Goal: Task Accomplishment & Management: Use online tool/utility

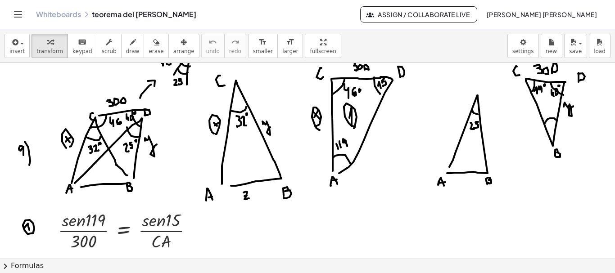
scroll to position [1441, 0]
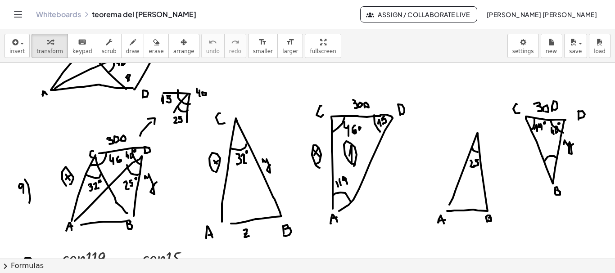
click at [130, 45] on icon "button" at bounding box center [133, 42] width 6 height 11
drag, startPoint x: 208, startPoint y: 182, endPoint x: 207, endPoint y: 188, distance: 6.4
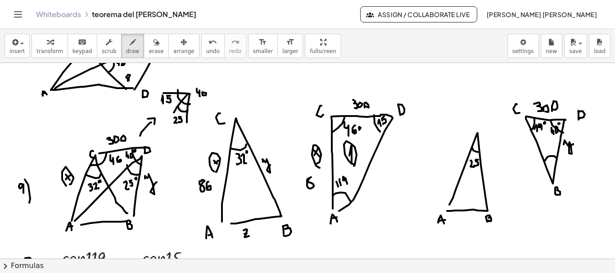
drag, startPoint x: 316, startPoint y: 177, endPoint x: 317, endPoint y: 185, distance: 7.7
drag, startPoint x: 481, startPoint y: 122, endPoint x: 482, endPoint y: 129, distance: 7.3
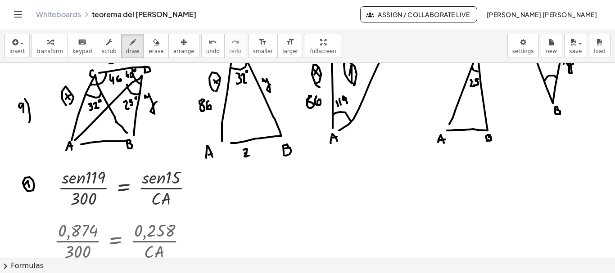
scroll to position [1408, 0]
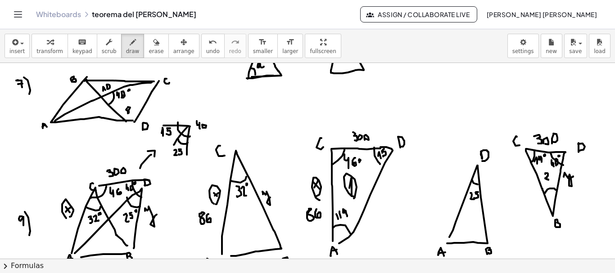
drag, startPoint x: 545, startPoint y: 174, endPoint x: 548, endPoint y: 180, distance: 6.6
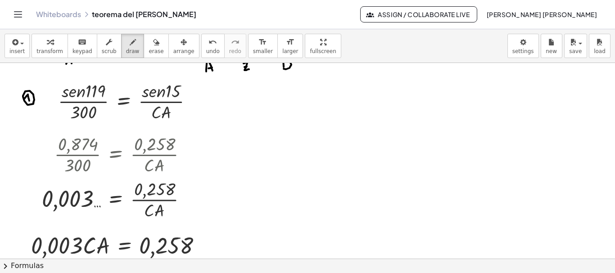
scroll to position [1618, 0]
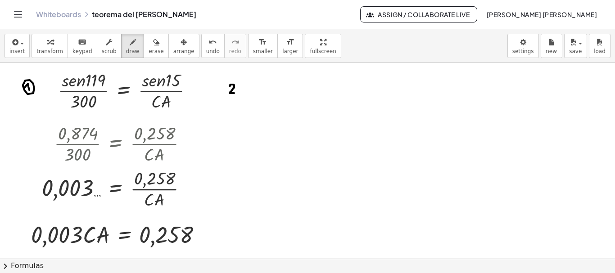
drag, startPoint x: 230, startPoint y: 86, endPoint x: 234, endPoint y: 93, distance: 8.3
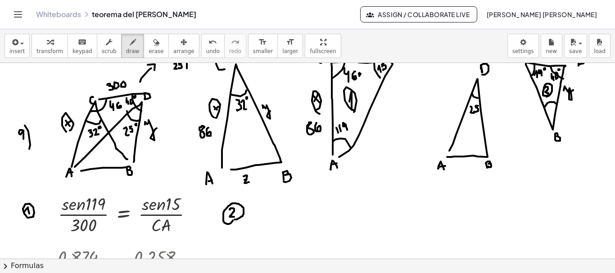
scroll to position [1489, 0]
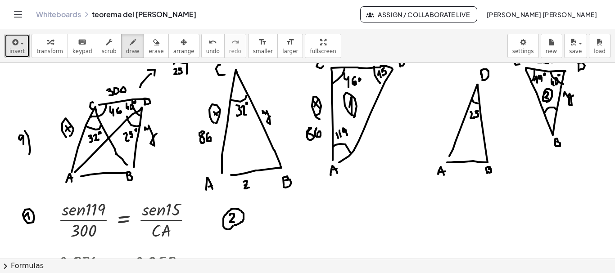
click at [24, 44] on button "insert" at bounding box center [17, 46] width 25 height 24
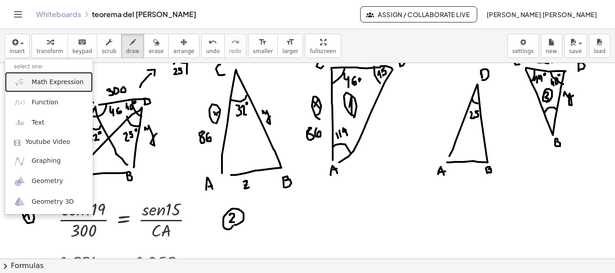
click at [52, 90] on link "Math Expression" at bounding box center [49, 82] width 88 height 20
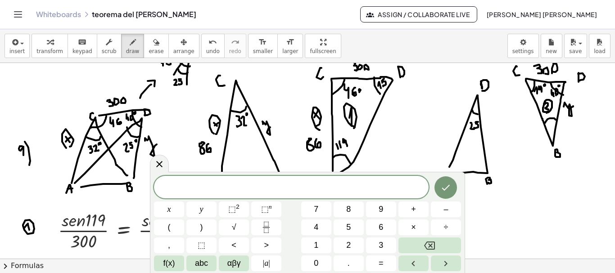
scroll to position [1473, 0]
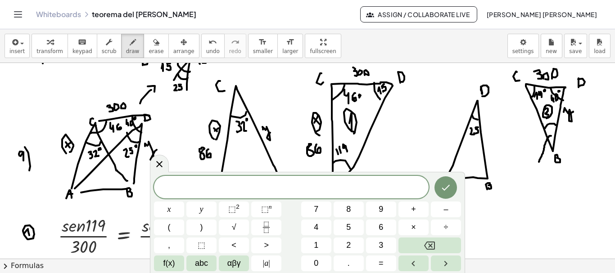
drag, startPoint x: 551, startPoint y: 136, endPoint x: 539, endPoint y: 162, distance: 28.8
drag, startPoint x: 537, startPoint y: 158, endPoint x: 541, endPoint y: 162, distance: 5.8
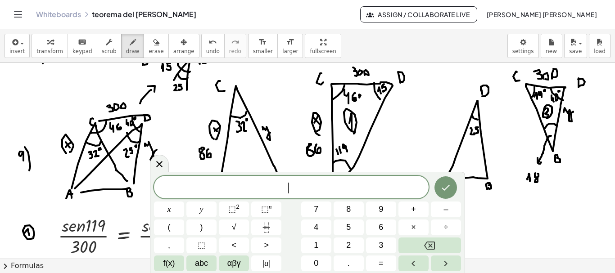
drag, startPoint x: 558, startPoint y: 175, endPoint x: 563, endPoint y: 185, distance: 11.5
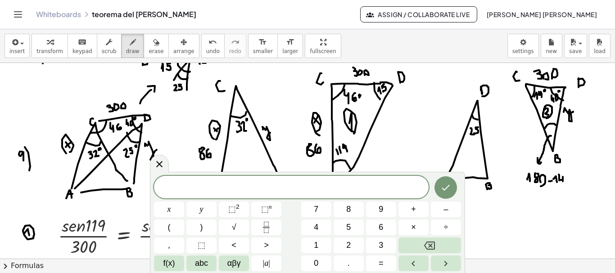
drag, startPoint x: 573, startPoint y: 176, endPoint x: 578, endPoint y: 188, distance: 13.1
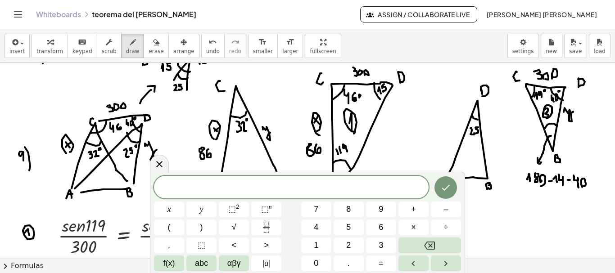
drag, startPoint x: 544, startPoint y: 201, endPoint x: 547, endPoint y: 205, distance: 5.1
drag, startPoint x: 549, startPoint y: 198, endPoint x: 553, endPoint y: 205, distance: 7.7
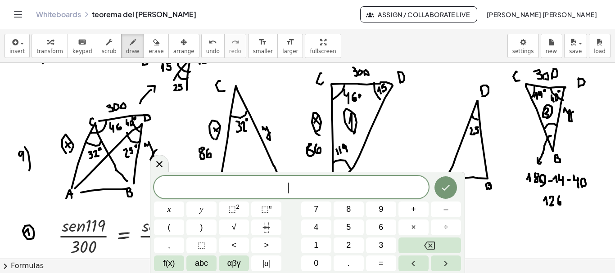
drag, startPoint x: 559, startPoint y: 197, endPoint x: 558, endPoint y: 203, distance: 5.9
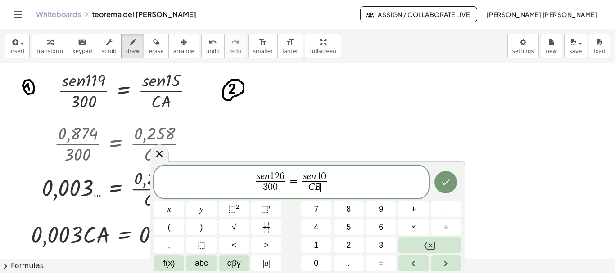
scroll to position [1624, 0]
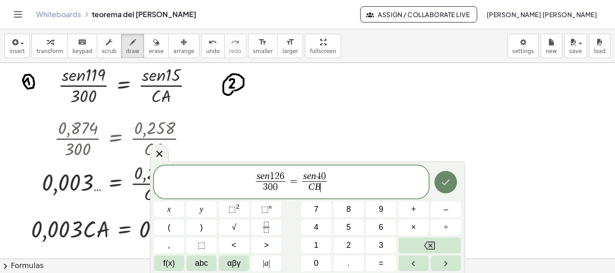
click at [449, 186] on icon "Done" at bounding box center [445, 182] width 11 height 11
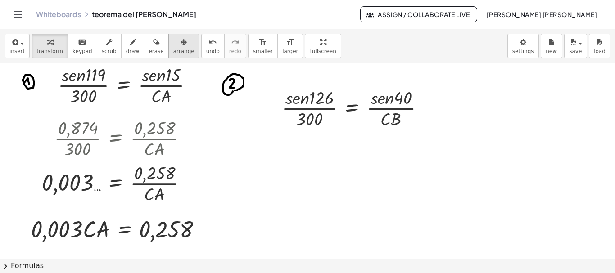
click at [177, 48] on span "arrange" at bounding box center [183, 51] width 21 height 6
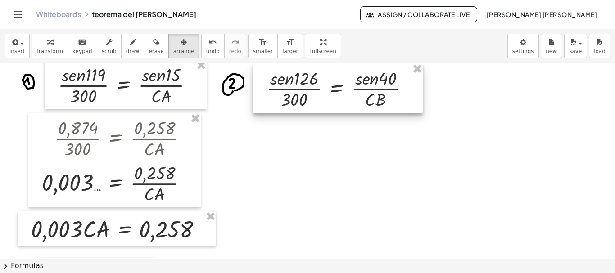
drag, startPoint x: 312, startPoint y: 105, endPoint x: 297, endPoint y: 85, distance: 25.7
click at [297, 85] on div at bounding box center [338, 88] width 170 height 50
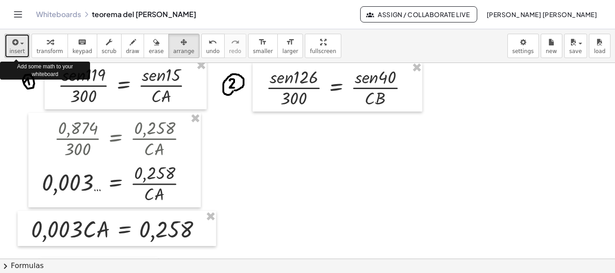
click at [20, 43] on span "button" at bounding box center [22, 44] width 4 height 2
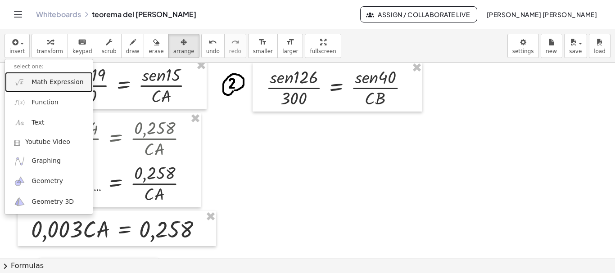
click at [47, 80] on span "Math Expression" at bounding box center [58, 82] width 52 height 9
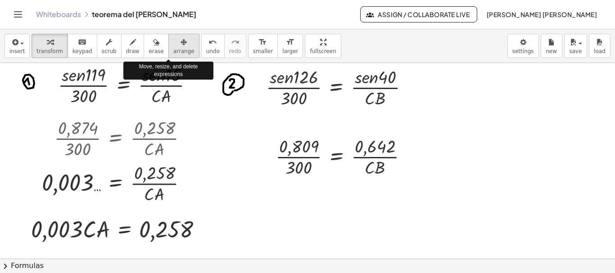
click at [180, 46] on icon "button" at bounding box center [183, 42] width 6 height 11
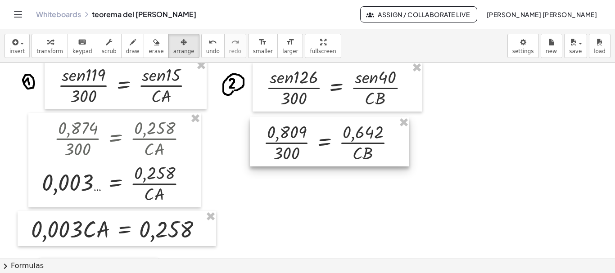
drag, startPoint x: 313, startPoint y: 162, endPoint x: 301, endPoint y: 148, distance: 18.8
click at [301, 148] on div at bounding box center [329, 142] width 159 height 50
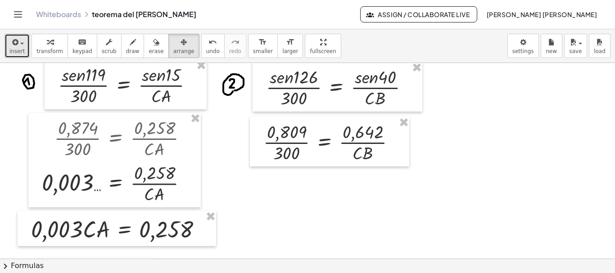
click at [14, 45] on icon "button" at bounding box center [14, 42] width 8 height 11
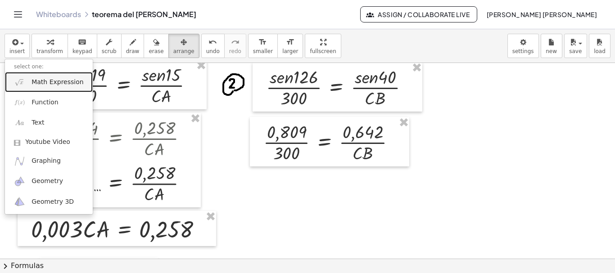
click at [60, 81] on span "Math Expression" at bounding box center [58, 82] width 52 height 9
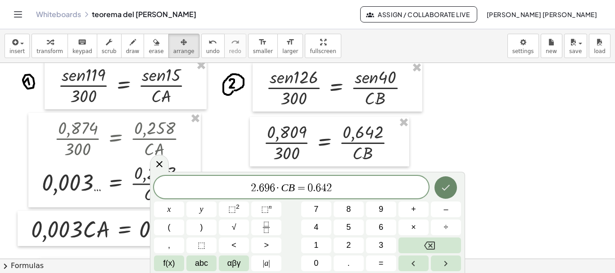
click at [438, 191] on button "Done" at bounding box center [445, 187] width 23 height 23
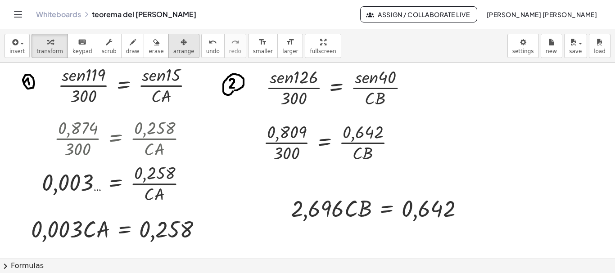
click at [169, 55] on button "arrange" at bounding box center [183, 46] width 31 height 24
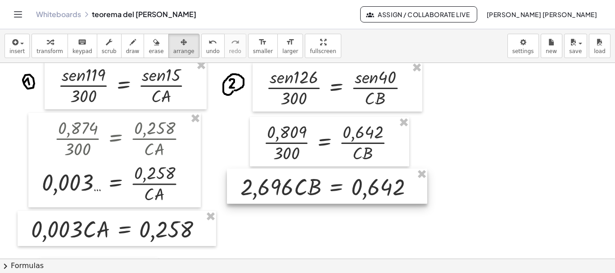
drag, startPoint x: 358, startPoint y: 206, endPoint x: 308, endPoint y: 184, distance: 54.8
click at [308, 184] on div at bounding box center [327, 186] width 200 height 35
click at [28, 51] on div "insert select one: Math Expression Function Text Youtube Video Graphing Geometr…" at bounding box center [307, 46] width 615 height 34
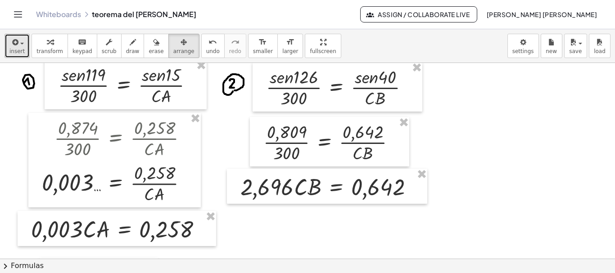
click at [23, 51] on button "insert" at bounding box center [17, 46] width 25 height 24
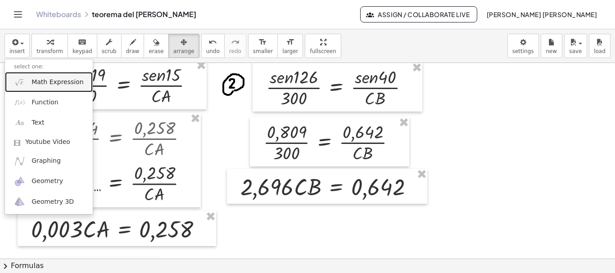
click at [51, 87] on link "Math Expression" at bounding box center [49, 82] width 88 height 20
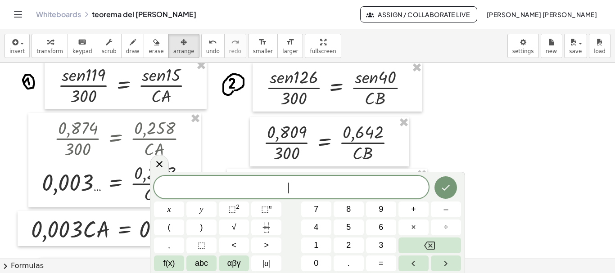
scroll to position [1689, 0]
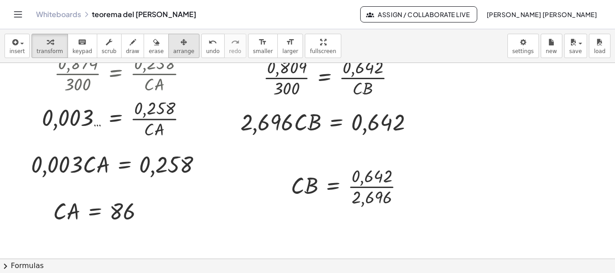
click at [175, 42] on div "button" at bounding box center [183, 41] width 21 height 11
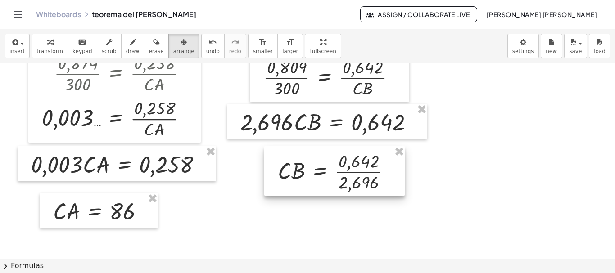
drag, startPoint x: 323, startPoint y: 195, endPoint x: 310, endPoint y: 179, distance: 21.1
click at [310, 179] on div at bounding box center [334, 171] width 140 height 50
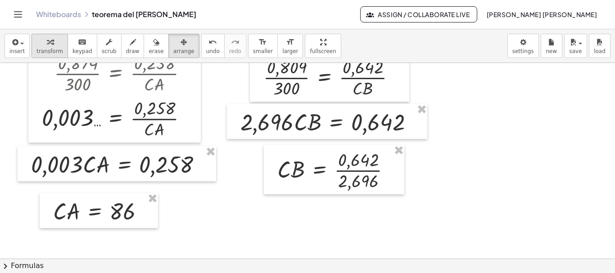
click at [58, 53] on button "transform" at bounding box center [50, 46] width 36 height 24
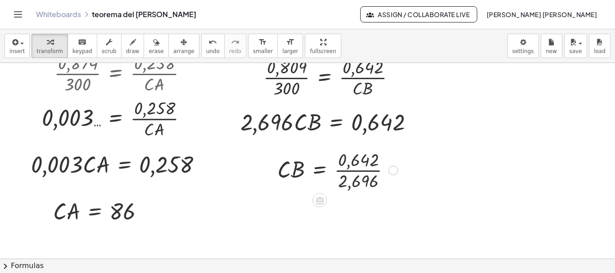
click at [366, 173] on div at bounding box center [337, 169] width 129 height 45
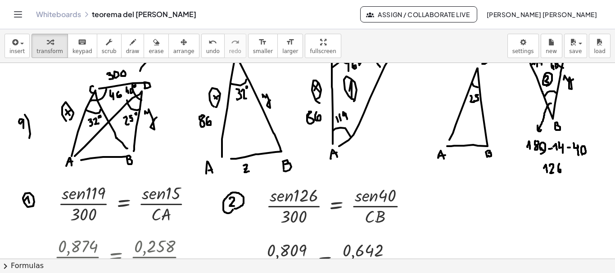
scroll to position [1586, 0]
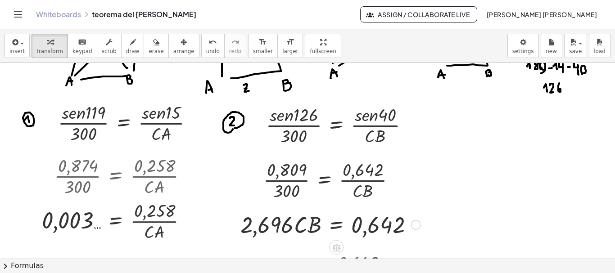
click at [271, 227] on div at bounding box center [330, 224] width 189 height 31
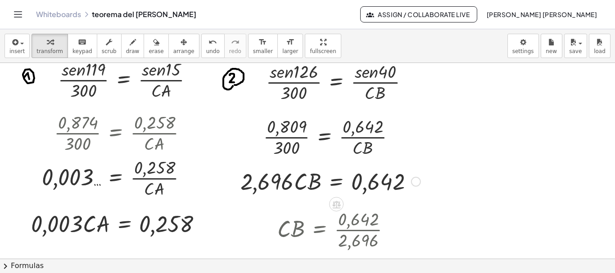
click at [270, 191] on div at bounding box center [330, 181] width 189 height 31
click at [275, 184] on div at bounding box center [330, 181] width 189 height 31
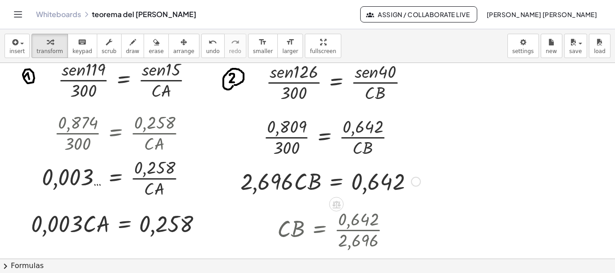
click at [298, 181] on div at bounding box center [330, 181] width 189 height 31
click at [416, 180] on div at bounding box center [416, 182] width 10 height 10
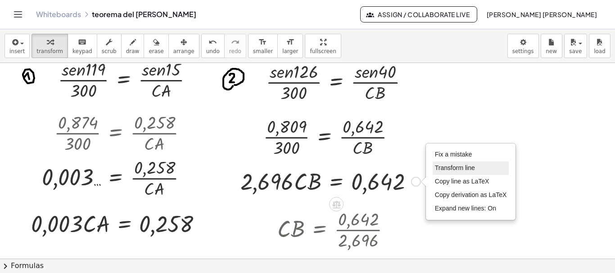
click at [439, 170] on span "Transform line" at bounding box center [455, 167] width 40 height 7
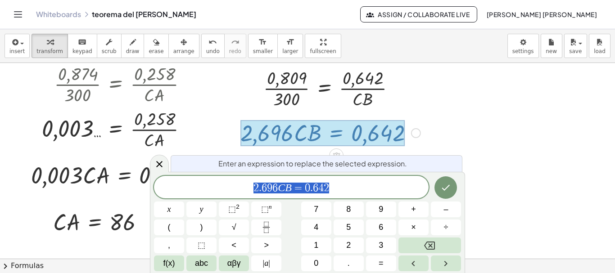
scroll to position [1678, 0]
drag, startPoint x: 277, startPoint y: 187, endPoint x: 252, endPoint y: 185, distance: 24.5
click at [440, 186] on icon "Done" at bounding box center [445, 187] width 11 height 11
click at [444, 183] on icon "Done" at bounding box center [445, 187] width 11 height 11
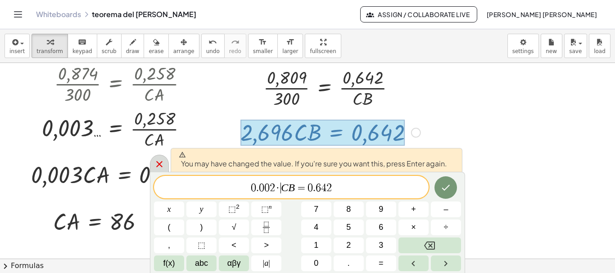
click at [158, 164] on icon at bounding box center [159, 164] width 11 height 11
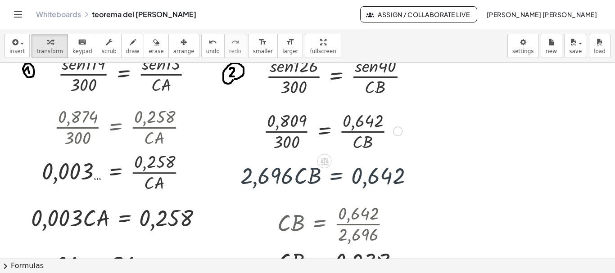
scroll to position [1629, 0]
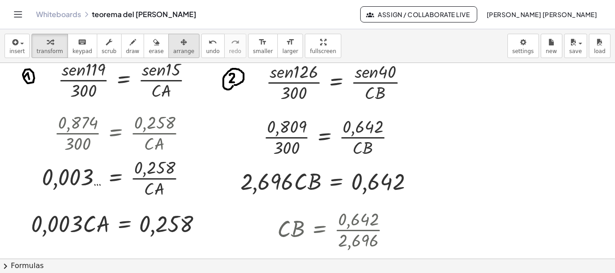
click at [173, 45] on div "button" at bounding box center [183, 41] width 21 height 11
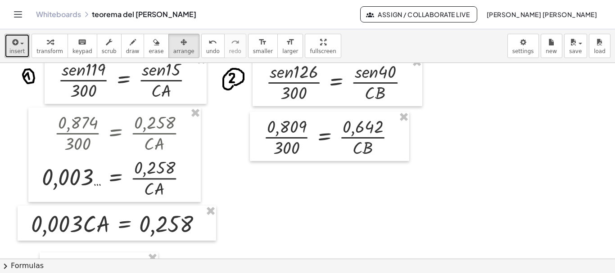
click at [12, 44] on icon "button" at bounding box center [14, 42] width 8 height 11
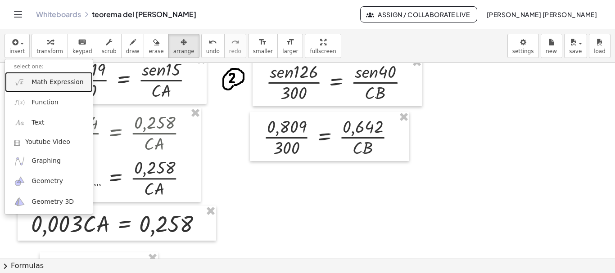
click at [56, 80] on span "Math Expression" at bounding box center [58, 82] width 52 height 9
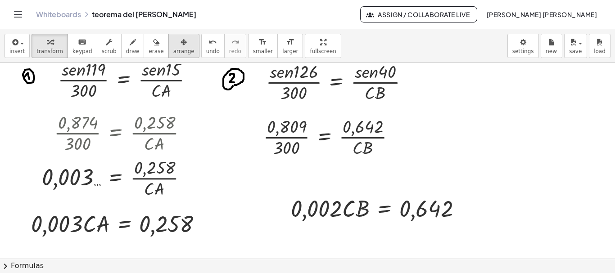
click at [173, 44] on div "button" at bounding box center [183, 41] width 21 height 11
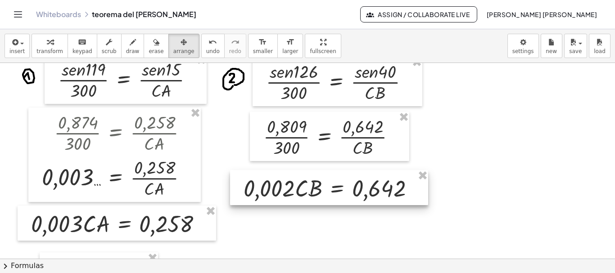
drag, startPoint x: 346, startPoint y: 214, endPoint x: 296, endPoint y: 194, distance: 53.9
click at [296, 194] on div at bounding box center [329, 187] width 198 height 35
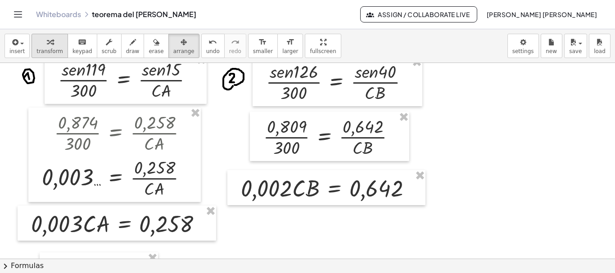
click at [47, 52] on span "transform" at bounding box center [49, 51] width 27 height 6
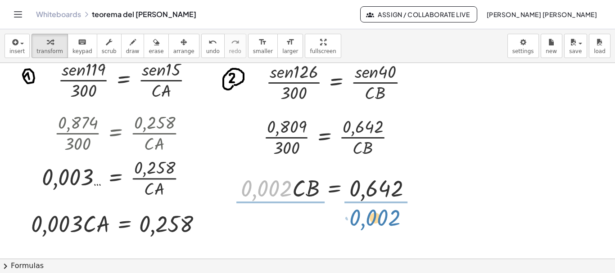
drag, startPoint x: 266, startPoint y: 185, endPoint x: 375, endPoint y: 213, distance: 113.0
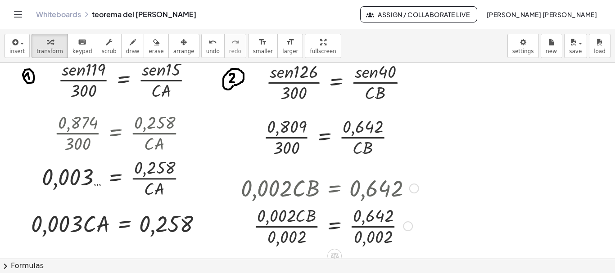
click at [279, 225] on div at bounding box center [329, 225] width 187 height 45
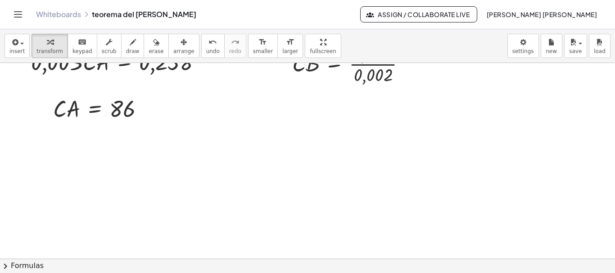
scroll to position [1726, 0]
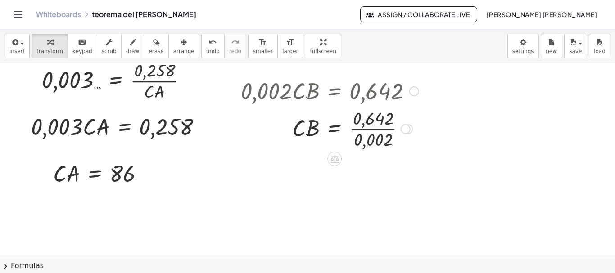
click at [369, 130] on div at bounding box center [329, 128] width 187 height 45
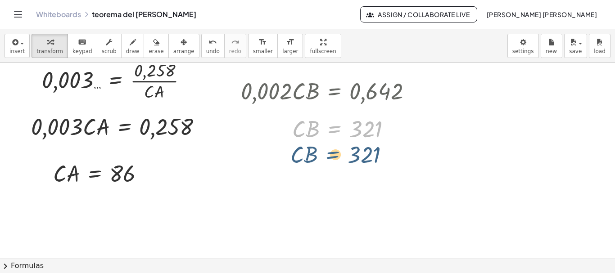
drag, startPoint x: 337, startPoint y: 126, endPoint x: 336, endPoint y: 162, distance: 35.6
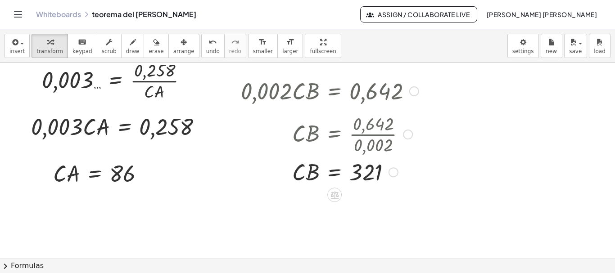
drag, startPoint x: 390, startPoint y: 129, endPoint x: 392, endPoint y: 176, distance: 47.3
click at [334, 172] on div "· C · B = 321" at bounding box center [334, 172] width 0 height 0
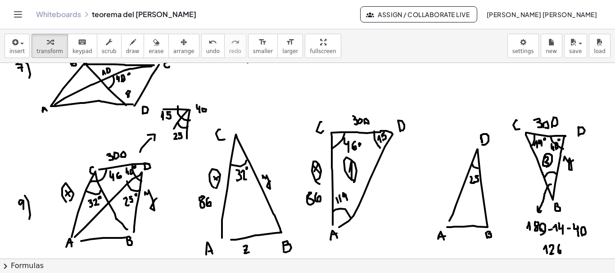
scroll to position [1430, 0]
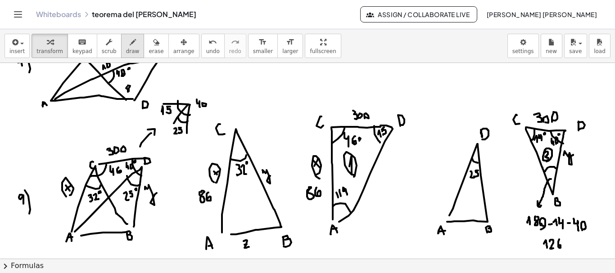
click at [127, 47] on div "button" at bounding box center [133, 41] width 14 height 11
drag, startPoint x: 514, startPoint y: 169, endPoint x: 514, endPoint y: 180, distance: 10.8
drag, startPoint x: 522, startPoint y: 172, endPoint x: 527, endPoint y: 176, distance: 6.8
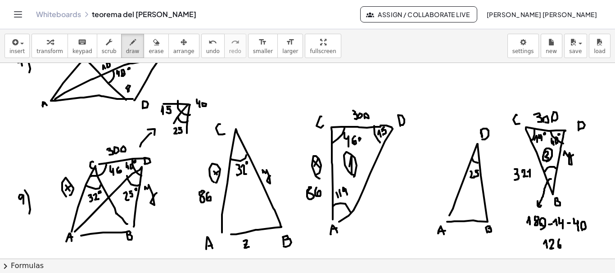
drag, startPoint x: 530, startPoint y: 177, endPoint x: 527, endPoint y: 172, distance: 5.4
drag, startPoint x: 260, startPoint y: 155, endPoint x: 261, endPoint y: 162, distance: 7.0
drag, startPoint x: 266, startPoint y: 154, endPoint x: 272, endPoint y: 160, distance: 8.6
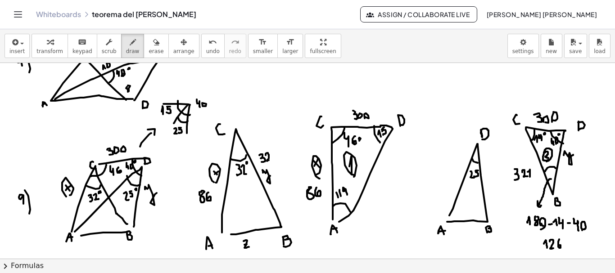
drag, startPoint x: 275, startPoint y: 160, endPoint x: 272, endPoint y: 153, distance: 7.3
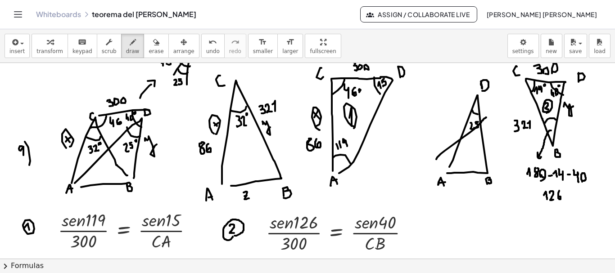
drag, startPoint x: 436, startPoint y: 159, endPoint x: 489, endPoint y: 113, distance: 70.2
drag, startPoint x: 455, startPoint y: 92, endPoint x: 500, endPoint y: 172, distance: 92.1
drag, startPoint x: 239, startPoint y: 148, endPoint x: 238, endPoint y: 156, distance: 8.6
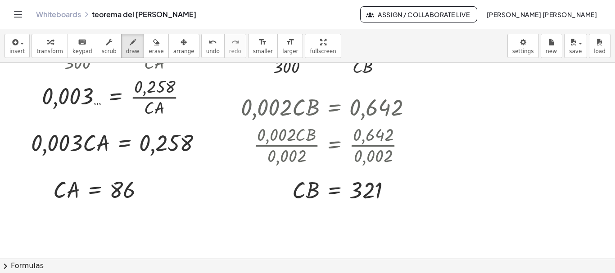
scroll to position [1737, 0]
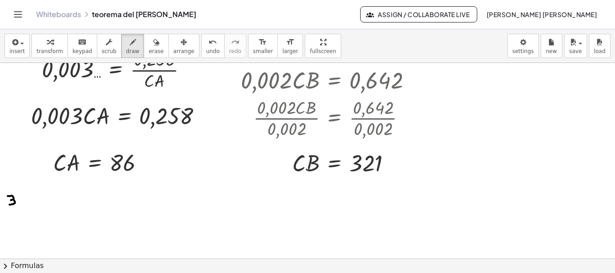
drag, startPoint x: 8, startPoint y: 196, endPoint x: 9, endPoint y: 205, distance: 8.7
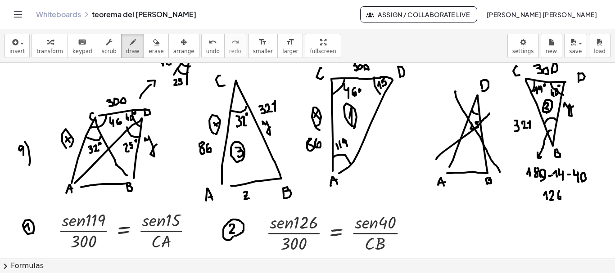
scroll to position [1462, 0]
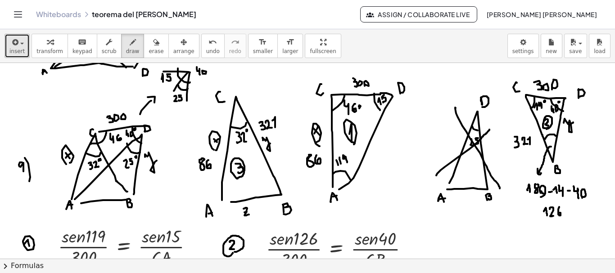
click at [18, 46] on span "button" at bounding box center [19, 43] width 2 height 6
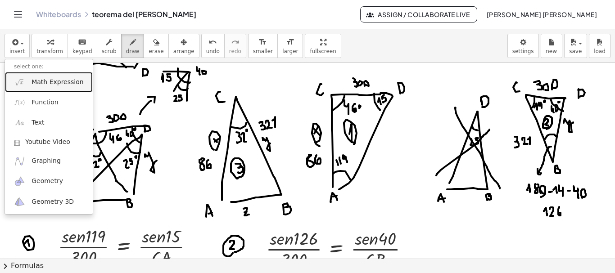
click at [36, 78] on span "Math Expression" at bounding box center [58, 82] width 52 height 9
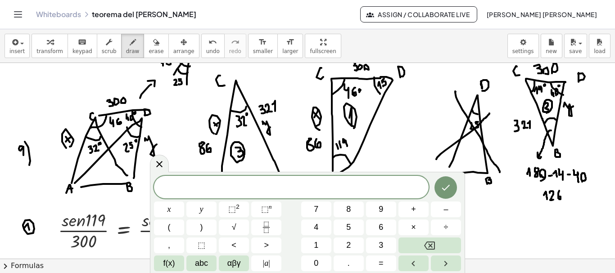
scroll to position [1510, 0]
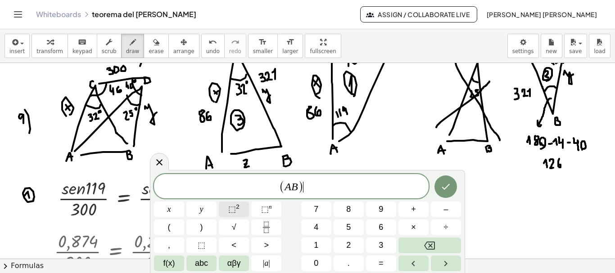
click at [234, 210] on span "⬚" at bounding box center [232, 209] width 8 height 9
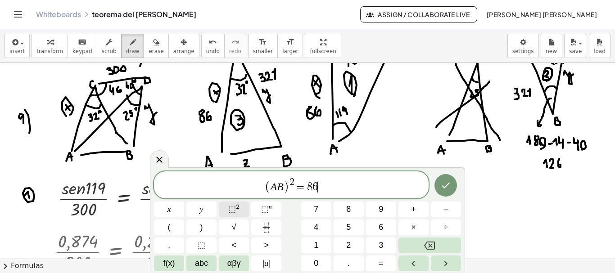
click at [230, 208] on span "⬚" at bounding box center [232, 209] width 8 height 9
click at [230, 209] on span "⬚" at bounding box center [232, 209] width 8 height 9
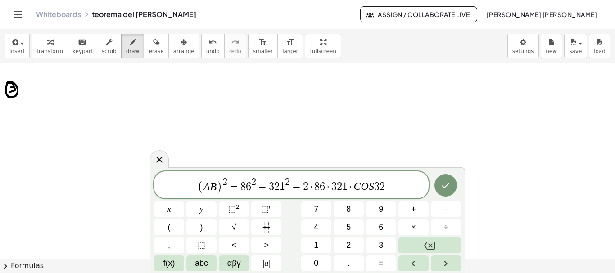
scroll to position [1845, 0]
click at [448, 177] on button "Done" at bounding box center [445, 185] width 23 height 23
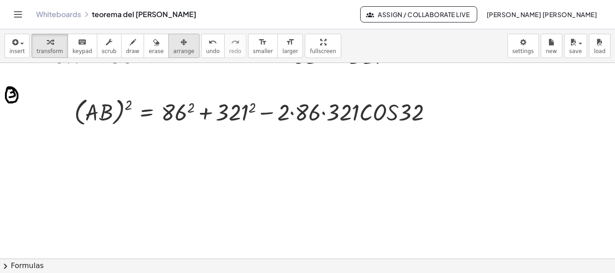
click at [173, 47] on div "button" at bounding box center [183, 41] width 21 height 11
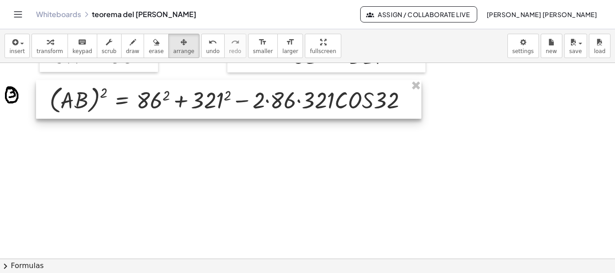
drag, startPoint x: 204, startPoint y: 126, endPoint x: 178, endPoint y: 114, distance: 28.4
click at [178, 114] on div at bounding box center [228, 99] width 385 height 39
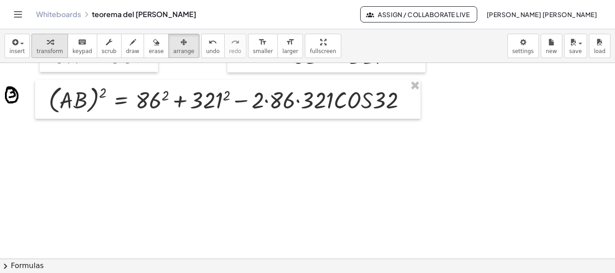
click at [37, 44] on div "button" at bounding box center [49, 41] width 27 height 11
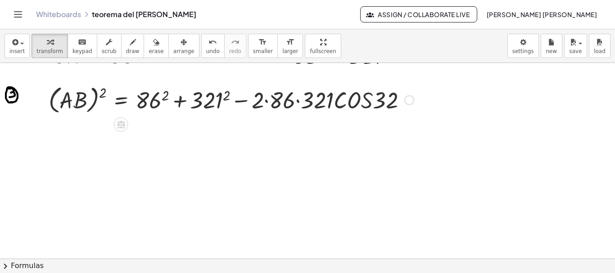
click at [152, 99] on div at bounding box center [231, 99] width 374 height 34
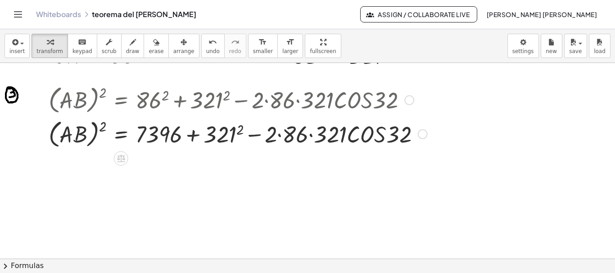
click at [216, 132] on div at bounding box center [237, 134] width 387 height 34
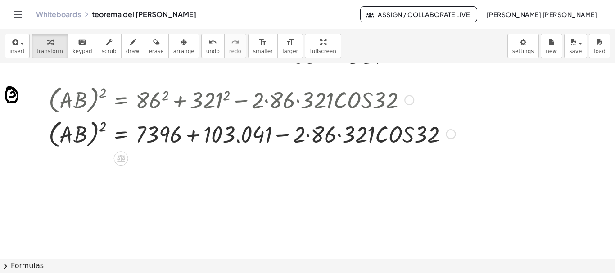
click at [307, 135] on div at bounding box center [251, 134] width 415 height 34
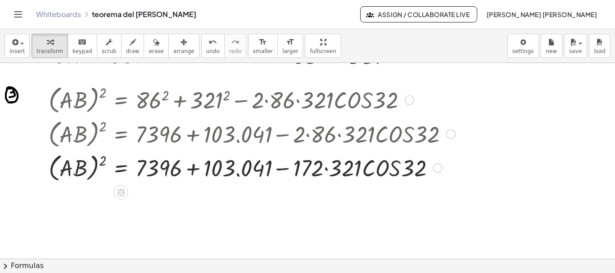
click at [327, 169] on div at bounding box center [251, 167] width 415 height 34
click at [394, 171] on div at bounding box center [251, 167] width 415 height 34
click at [397, 170] on div at bounding box center [251, 167] width 415 height 34
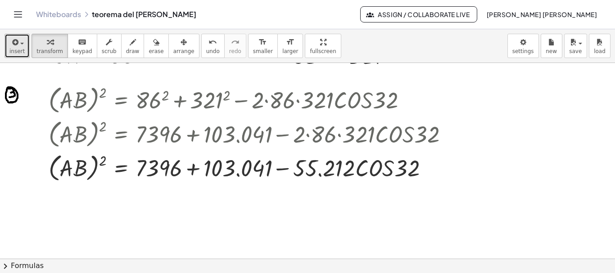
click at [13, 44] on icon "button" at bounding box center [14, 42] width 8 height 11
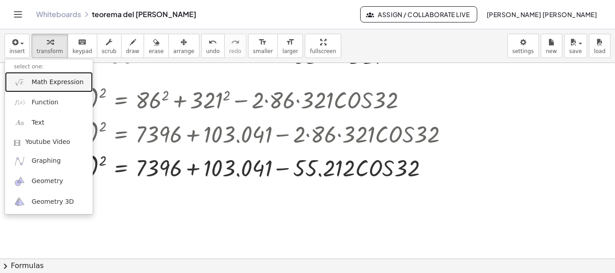
click at [52, 82] on span "Math Expression" at bounding box center [58, 82] width 52 height 9
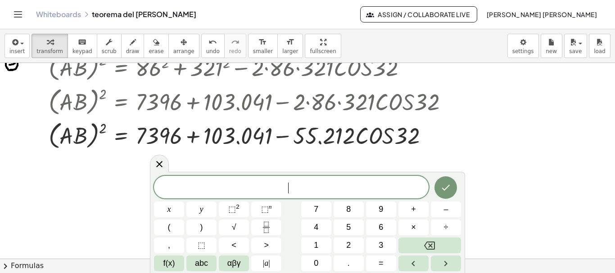
scroll to position [1882, 0]
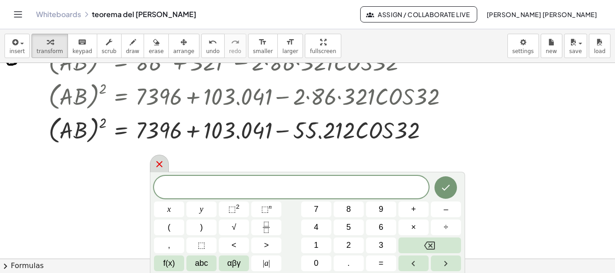
click at [158, 161] on icon at bounding box center [159, 164] width 11 height 11
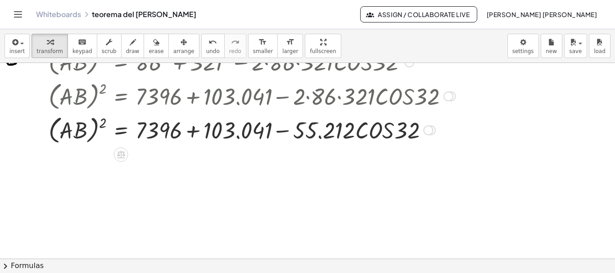
click at [191, 129] on div at bounding box center [251, 130] width 415 height 34
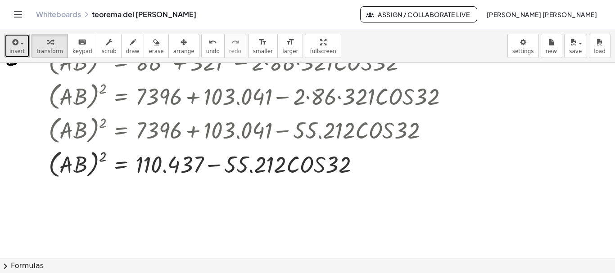
click at [22, 47] on div "button" at bounding box center [16, 41] width 15 height 11
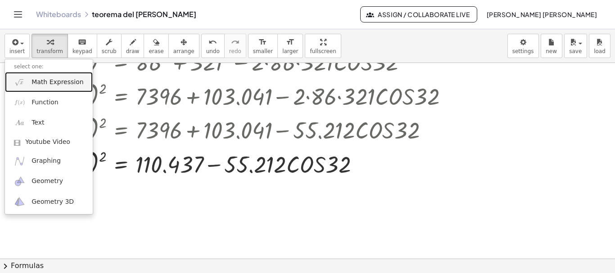
click at [45, 84] on span "Math Expression" at bounding box center [58, 82] width 52 height 9
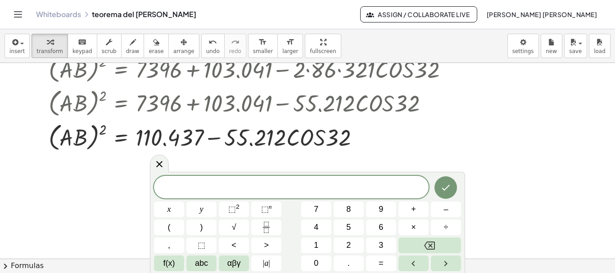
scroll to position [1920, 0]
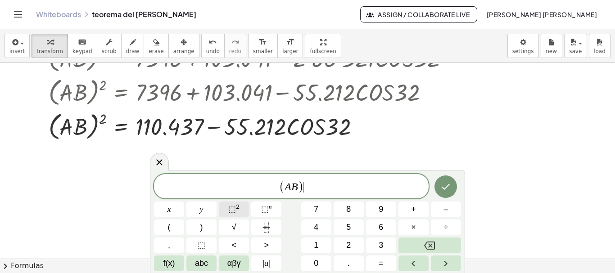
click at [227, 212] on button "⬚ 2" at bounding box center [234, 210] width 30 height 16
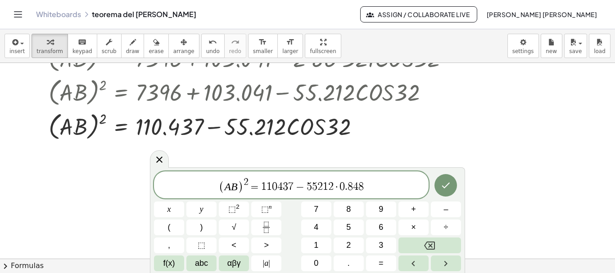
click at [445, 188] on icon "Done" at bounding box center [445, 185] width 11 height 11
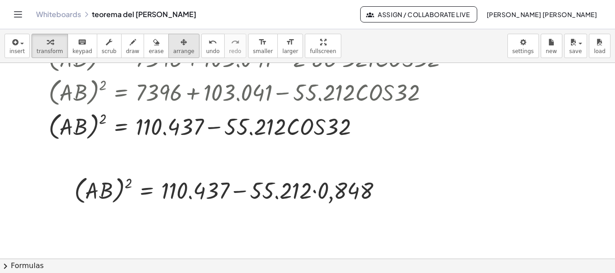
click at [180, 47] on icon "button" at bounding box center [183, 42] width 6 height 11
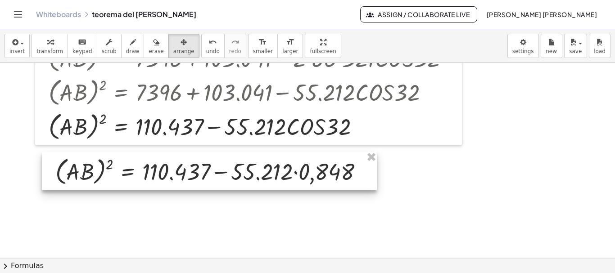
drag, startPoint x: 120, startPoint y: 197, endPoint x: 100, endPoint y: 177, distance: 28.0
click at [100, 177] on div at bounding box center [209, 171] width 335 height 39
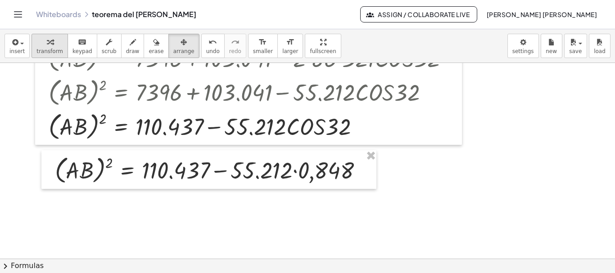
click at [54, 41] on div "button" at bounding box center [49, 41] width 27 height 11
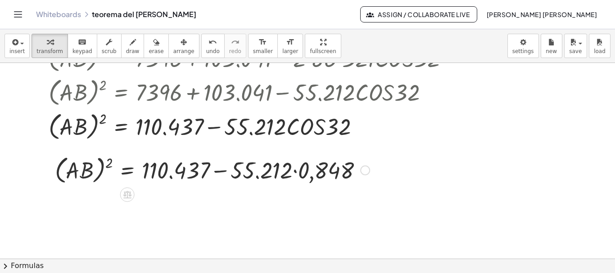
click at [296, 170] on div at bounding box center [212, 170] width 324 height 34
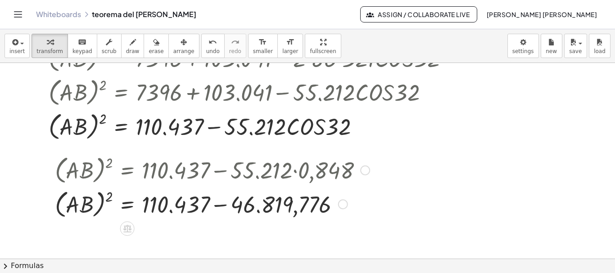
click at [217, 208] on div at bounding box center [212, 204] width 324 height 34
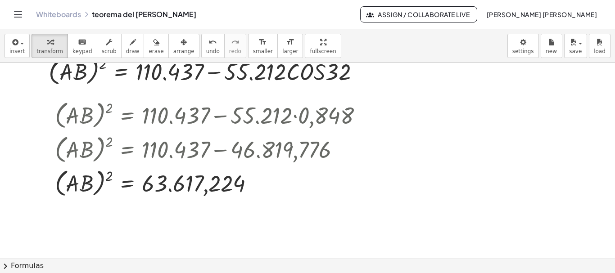
scroll to position [1969, 0]
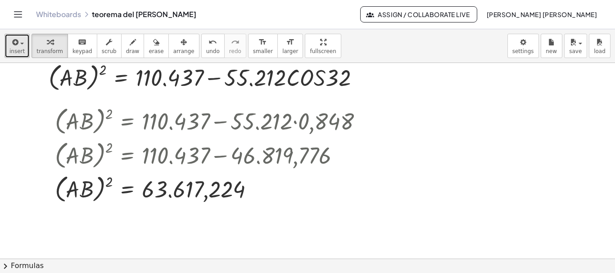
click at [23, 42] on div "button" at bounding box center [16, 41] width 15 height 11
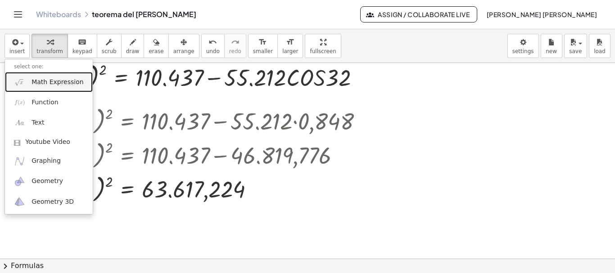
click at [44, 79] on span "Math Expression" at bounding box center [58, 82] width 52 height 9
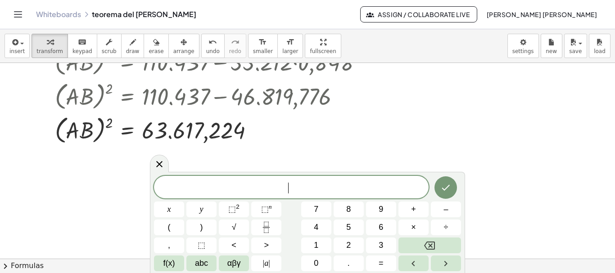
scroll to position [2034, 0]
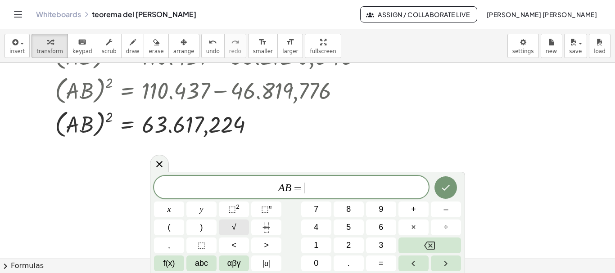
click at [242, 225] on button "√" at bounding box center [234, 228] width 30 height 16
click at [443, 188] on icon "Done" at bounding box center [446, 188] width 8 height 6
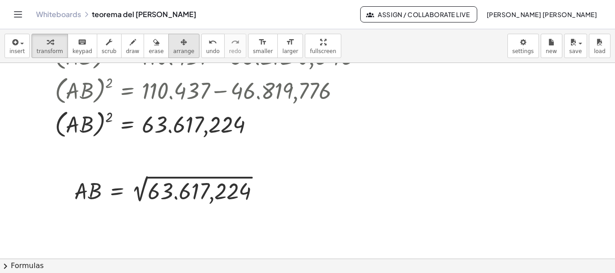
click at [175, 46] on div "button" at bounding box center [183, 41] width 21 height 11
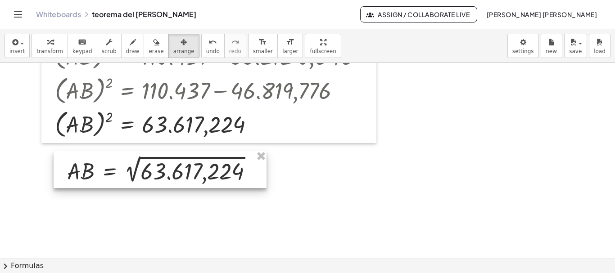
drag, startPoint x: 117, startPoint y: 195, endPoint x: 109, endPoint y: 174, distance: 22.6
click at [109, 174] on div at bounding box center [160, 169] width 213 height 37
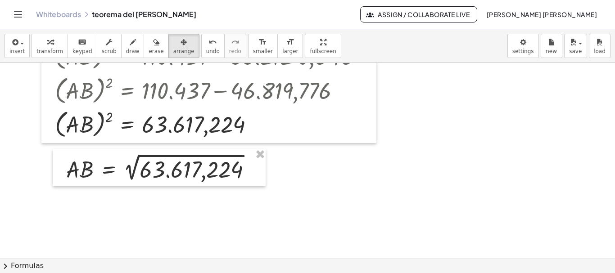
click at [38, 33] on div "insert select one: Math Expression Function Text Youtube Video Graphing Geometr…" at bounding box center [307, 46] width 615 height 34
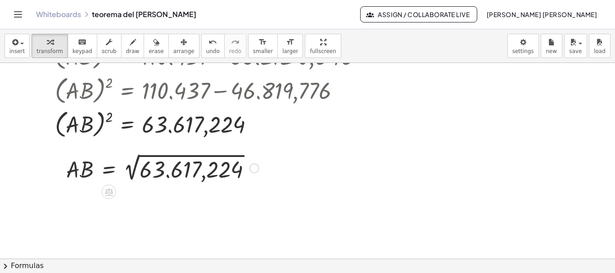
click at [138, 167] on div at bounding box center [163, 167] width 202 height 33
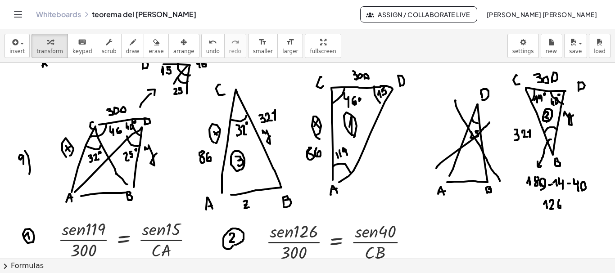
scroll to position [1452, 0]
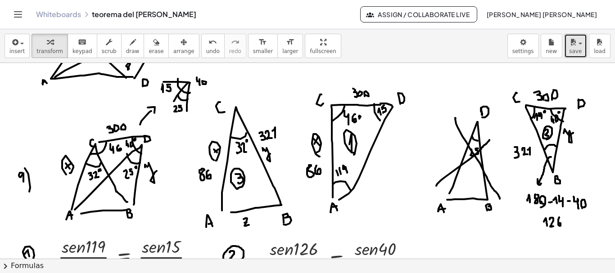
click at [581, 51] on button "save" at bounding box center [575, 46] width 23 height 24
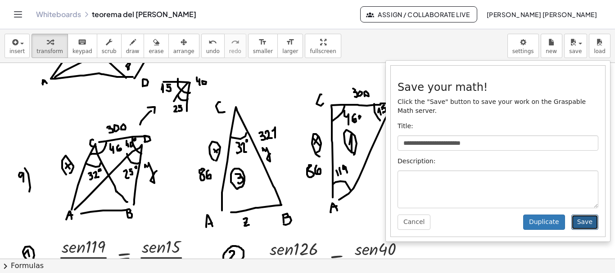
click at [585, 215] on button "Save" at bounding box center [584, 222] width 27 height 15
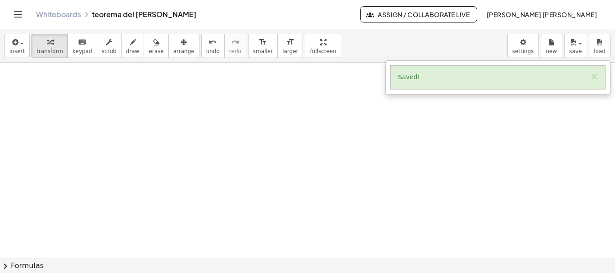
scroll to position [2192, 0]
click at [130, 42] on icon "button" at bounding box center [133, 42] width 6 height 11
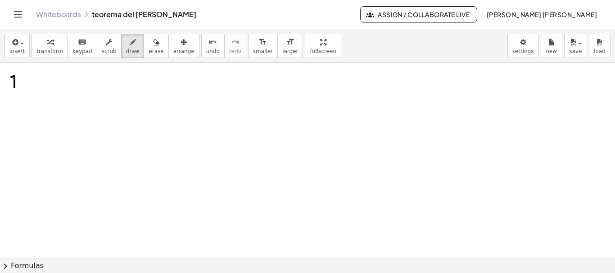
drag, startPoint x: 11, startPoint y: 77, endPoint x: 14, endPoint y: 88, distance: 11.3
drag, startPoint x: 13, startPoint y: 84, endPoint x: 17, endPoint y: 82, distance: 4.7
drag, startPoint x: 16, startPoint y: 75, endPoint x: 20, endPoint y: 100, distance: 25.5
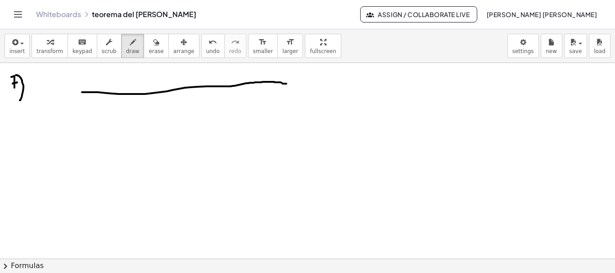
drag, startPoint x: 82, startPoint y: 92, endPoint x: 286, endPoint y: 84, distance: 204.5
drag, startPoint x: 81, startPoint y: 94, endPoint x: 33, endPoint y: 178, distance: 96.7
drag, startPoint x: 286, startPoint y: 86, endPoint x: 255, endPoint y: 176, distance: 95.4
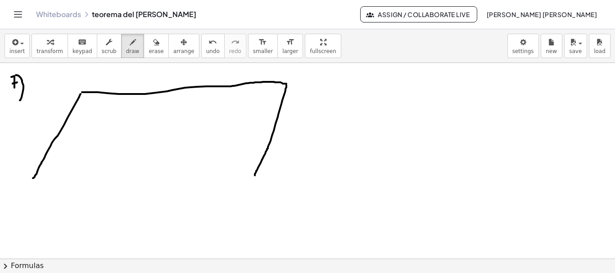
drag, startPoint x: 34, startPoint y: 180, endPoint x: 253, endPoint y: 175, distance: 219.2
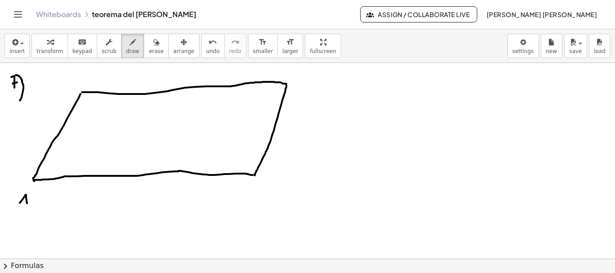
drag, startPoint x: 20, startPoint y: 203, endPoint x: 27, endPoint y: 205, distance: 7.4
drag, startPoint x: 21, startPoint y: 201, endPoint x: 26, endPoint y: 201, distance: 5.0
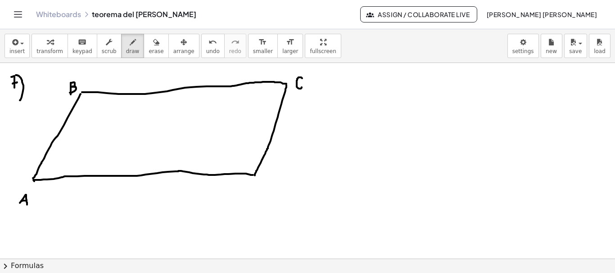
drag, startPoint x: 302, startPoint y: 78, endPoint x: 302, endPoint y: 86, distance: 8.1
drag, startPoint x: 265, startPoint y: 188, endPoint x: 264, endPoint y: 195, distance: 6.8
drag, startPoint x: 264, startPoint y: 189, endPoint x: 265, endPoint y: 198, distance: 8.6
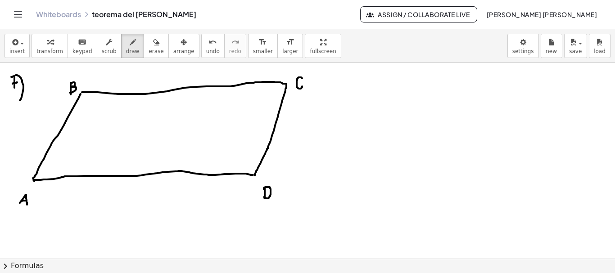
drag, startPoint x: 82, startPoint y: 93, endPoint x: 248, endPoint y: 171, distance: 183.0
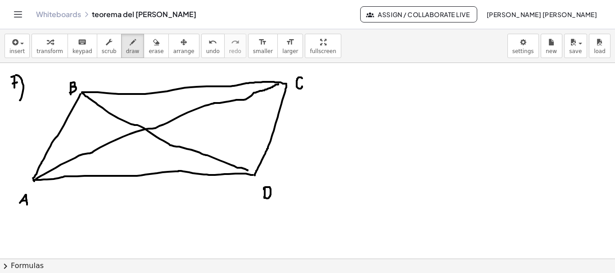
drag, startPoint x: 36, startPoint y: 179, endPoint x: 279, endPoint y: 84, distance: 259.9
drag, startPoint x: 205, startPoint y: 146, endPoint x: 206, endPoint y: 152, distance: 6.0
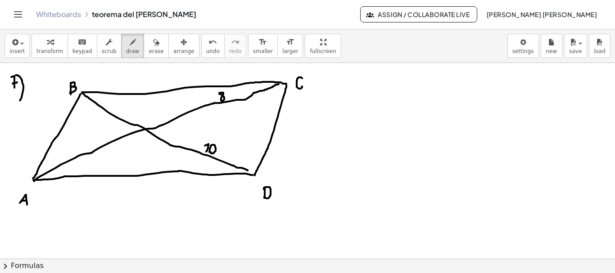
drag, startPoint x: 164, startPoint y: 121, endPoint x: 171, endPoint y: 147, distance: 27.1
drag, startPoint x: 180, startPoint y: 128, endPoint x: 184, endPoint y: 136, distance: 8.9
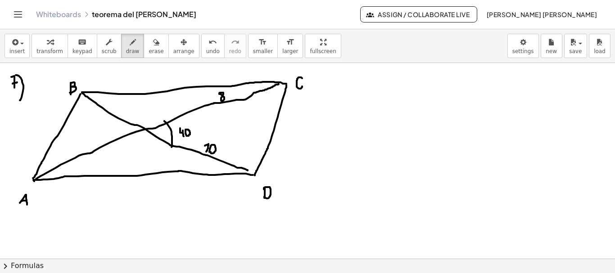
drag, startPoint x: 134, startPoint y: 122, endPoint x: 153, endPoint y: 114, distance: 20.6
drag, startPoint x: 376, startPoint y: 152, endPoint x: 477, endPoint y: 135, distance: 102.1
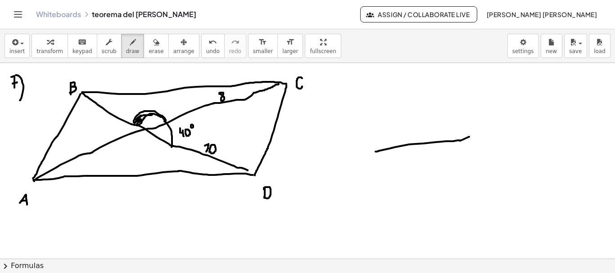
drag, startPoint x: 414, startPoint y: 144, endPoint x: 441, endPoint y: 140, distance: 27.7
drag, startPoint x: 429, startPoint y: 140, endPoint x: 457, endPoint y: 100, distance: 48.4
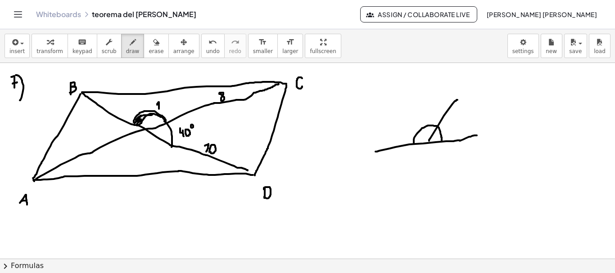
drag, startPoint x: 159, startPoint y: 109, endPoint x: 185, endPoint y: 116, distance: 26.6
drag, startPoint x: 162, startPoint y: 100, endPoint x: 165, endPoint y: 108, distance: 8.4
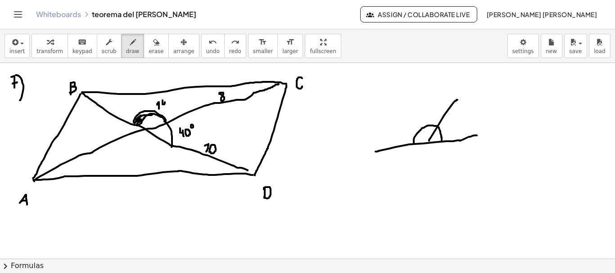
click at [153, 41] on icon "button" at bounding box center [156, 42] width 6 height 11
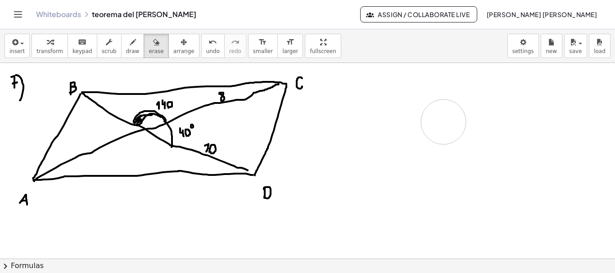
drag, startPoint x: 389, startPoint y: 146, endPoint x: 446, endPoint y: 115, distance: 64.8
click at [130, 45] on icon "button" at bounding box center [133, 42] width 6 height 11
drag, startPoint x: 131, startPoint y: 137, endPoint x: 150, endPoint y: 136, distance: 18.9
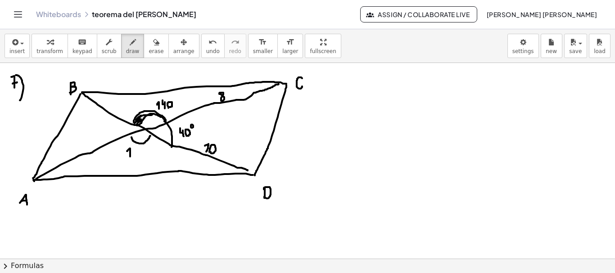
drag, startPoint x: 127, startPoint y: 151, endPoint x: 130, endPoint y: 157, distance: 6.3
drag, startPoint x: 132, startPoint y: 151, endPoint x: 135, endPoint y: 156, distance: 6.0
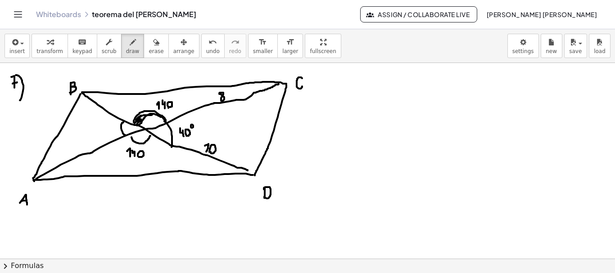
drag, startPoint x: 125, startPoint y: 135, endPoint x: 123, endPoint y: 122, distance: 12.7
drag, startPoint x: 100, startPoint y: 121, endPoint x: 103, endPoint y: 130, distance: 9.4
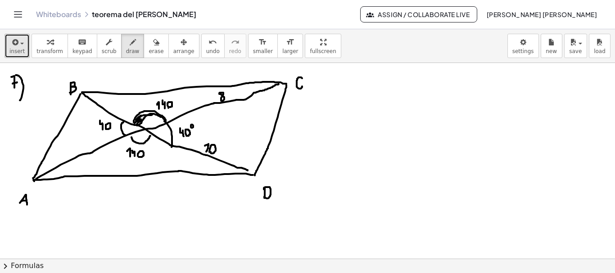
click at [22, 40] on div "button" at bounding box center [16, 41] width 15 height 11
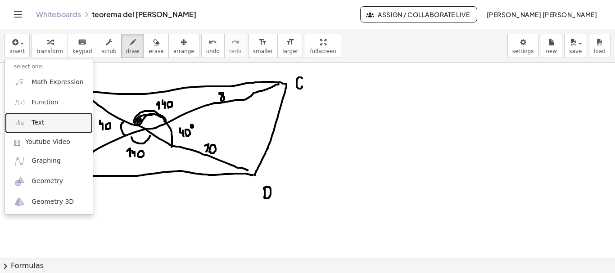
click at [36, 120] on span "Text" at bounding box center [38, 122] width 13 height 9
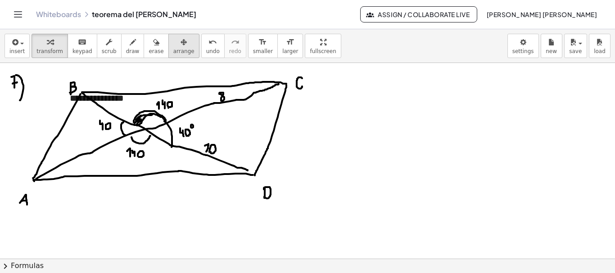
click at [180, 42] on icon "button" at bounding box center [183, 42] width 6 height 11
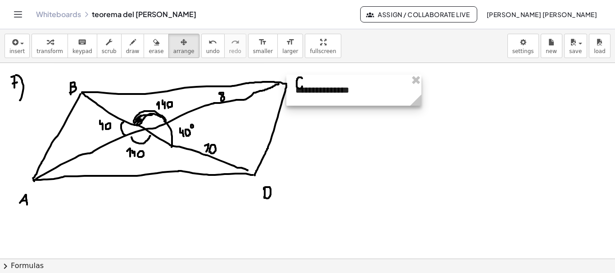
drag, startPoint x: 140, startPoint y: 99, endPoint x: 366, endPoint y: 90, distance: 225.6
click at [366, 90] on div at bounding box center [353, 90] width 135 height 31
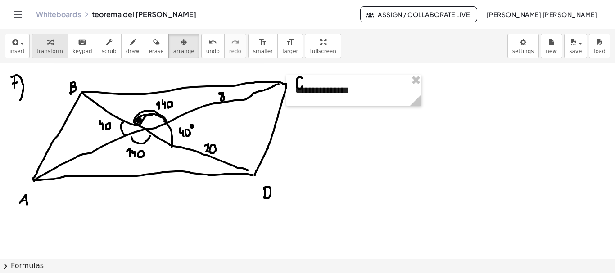
click at [54, 42] on div "button" at bounding box center [49, 41] width 27 height 11
click at [318, 90] on div "**********" at bounding box center [353, 90] width 135 height 31
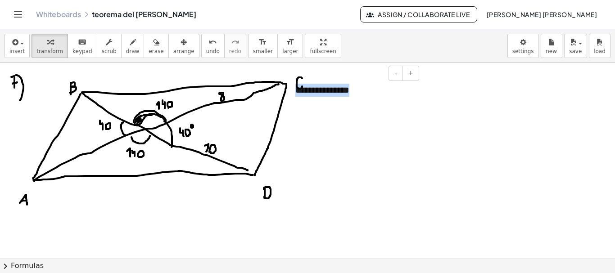
drag, startPoint x: 351, startPoint y: 93, endPoint x: 293, endPoint y: 96, distance: 57.7
click at [293, 96] on div "**********" at bounding box center [353, 90] width 135 height 31
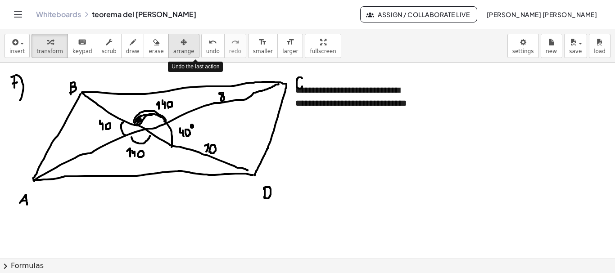
click at [178, 47] on button "arrange" at bounding box center [183, 46] width 31 height 24
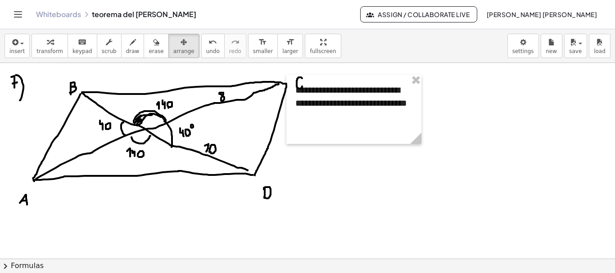
drag, startPoint x: 421, startPoint y: 94, endPoint x: 435, endPoint y: 93, distance: 13.6
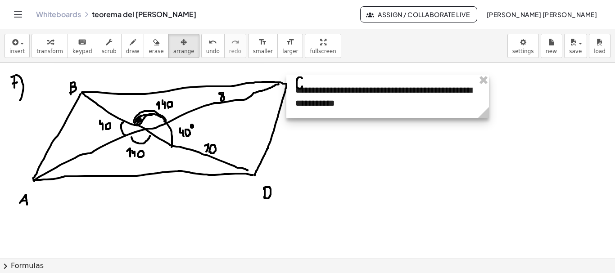
drag, startPoint x: 418, startPoint y: 138, endPoint x: 485, endPoint y: 133, distance: 67.3
click at [126, 51] on span "draw" at bounding box center [133, 51] width 14 height 6
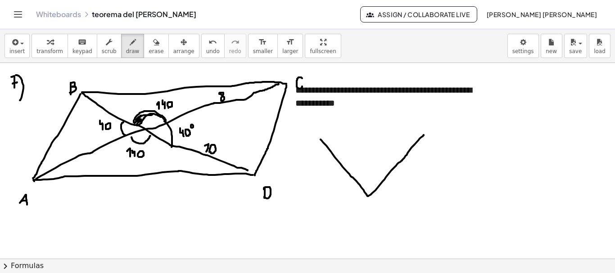
drag, startPoint x: 321, startPoint y: 140, endPoint x: 424, endPoint y: 135, distance: 103.2
drag, startPoint x: 320, startPoint y: 139, endPoint x: 420, endPoint y: 136, distance: 99.5
drag, startPoint x: 351, startPoint y: 180, endPoint x: 379, endPoint y: 180, distance: 27.9
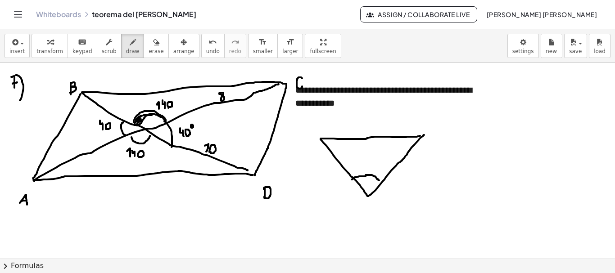
drag, startPoint x: 357, startPoint y: 166, endPoint x: 362, endPoint y: 167, distance: 5.0
drag, startPoint x: 366, startPoint y: 158, endPoint x: 370, endPoint y: 167, distance: 9.5
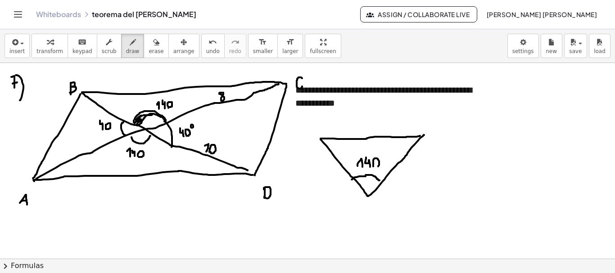
drag, startPoint x: 413, startPoint y: 160, endPoint x: 418, endPoint y: 175, distance: 15.4
drag, startPoint x: 321, startPoint y: 158, endPoint x: 320, endPoint y: 163, distance: 5.9
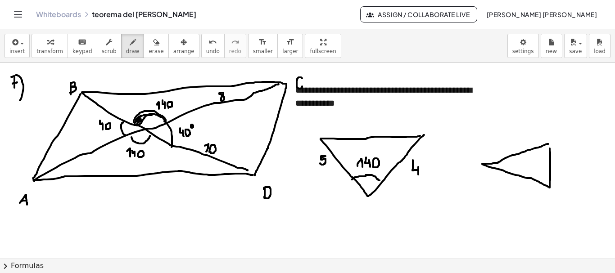
drag, startPoint x: 505, startPoint y: 158, endPoint x: 506, endPoint y: 171, distance: 12.2
drag, startPoint x: 513, startPoint y: 159, endPoint x: 516, endPoint y: 167, distance: 8.7
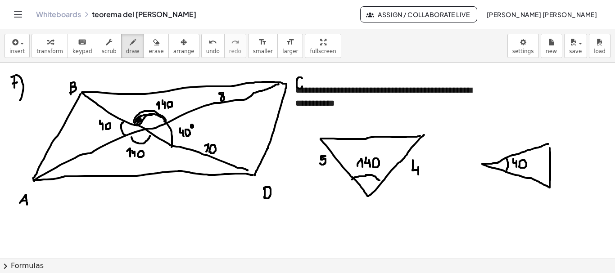
drag, startPoint x: 515, startPoint y: 135, endPoint x: 521, endPoint y: 143, distance: 9.9
drag, startPoint x: 510, startPoint y: 182, endPoint x: 510, endPoint y: 191, distance: 9.0
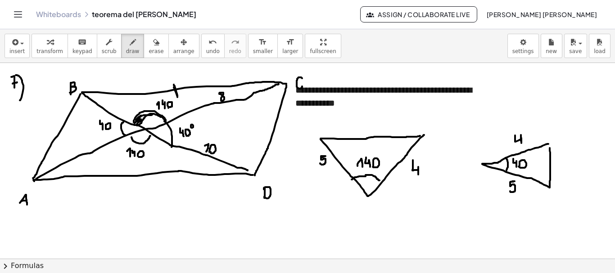
drag, startPoint x: 270, startPoint y: 135, endPoint x: 279, endPoint y: 131, distance: 8.9
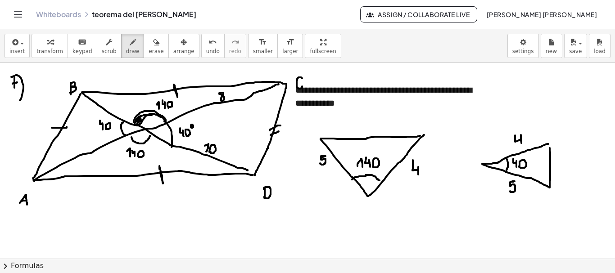
drag, startPoint x: 52, startPoint y: 128, endPoint x: 67, endPoint y: 127, distance: 14.9
drag, startPoint x: 49, startPoint y: 135, endPoint x: 66, endPoint y: 137, distance: 17.3
drag, startPoint x: 309, startPoint y: 129, endPoint x: 309, endPoint y: 134, distance: 5.4
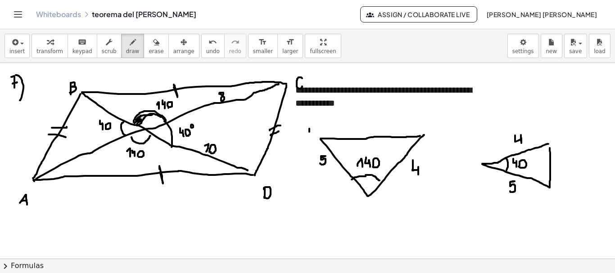
drag, startPoint x: 309, startPoint y: 128, endPoint x: 310, endPoint y: 135, distance: 6.4
drag, startPoint x: 437, startPoint y: 127, endPoint x: 441, endPoint y: 133, distance: 7.3
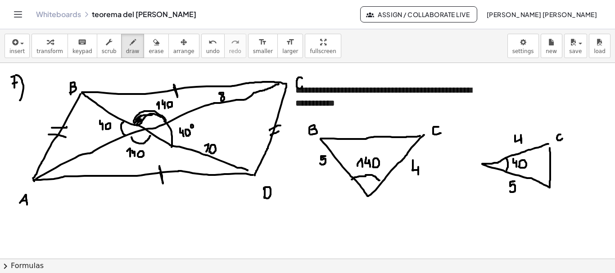
drag, startPoint x: 557, startPoint y: 184, endPoint x: 557, endPoint y: 193, distance: 9.0
drag, startPoint x: 557, startPoint y: 185, endPoint x: 558, endPoint y: 194, distance: 9.1
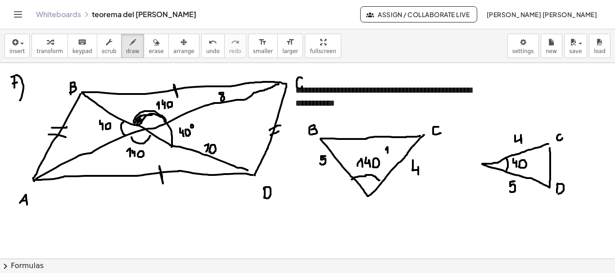
drag, startPoint x: 536, startPoint y: 168, endPoint x: 540, endPoint y: 172, distance: 5.7
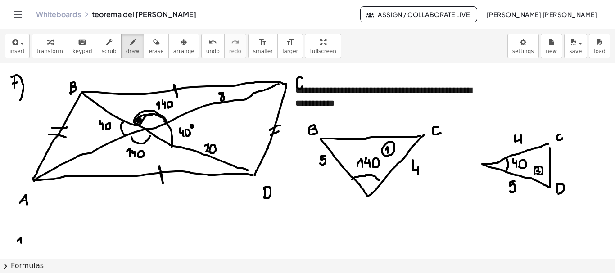
drag, startPoint x: 369, startPoint y: 137, endPoint x: 369, endPoint y: 154, distance: 16.7
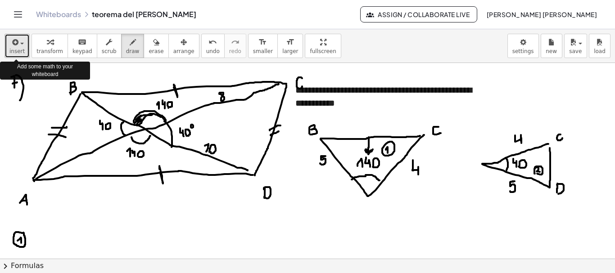
click at [20, 46] on div "button" at bounding box center [16, 41] width 15 height 11
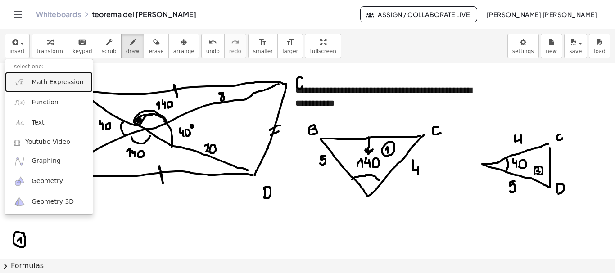
click at [41, 81] on span "Math Expression" at bounding box center [58, 82] width 52 height 9
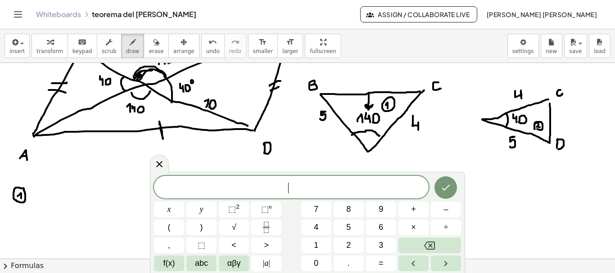
scroll to position [2230, 0]
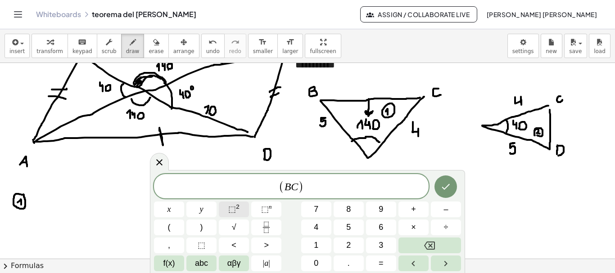
click at [242, 208] on button "⬚ 2" at bounding box center [234, 210] width 30 height 16
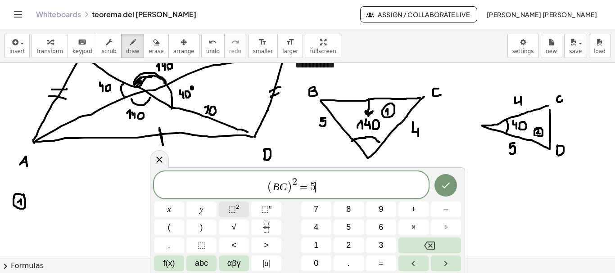
click at [243, 212] on button "⬚ 2" at bounding box center [234, 210] width 30 height 16
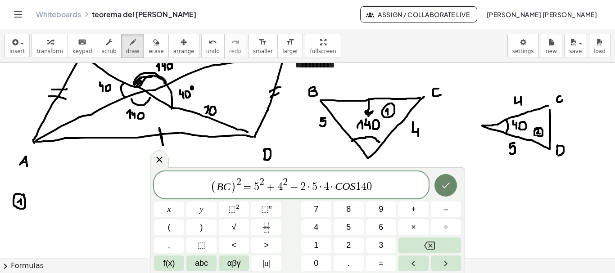
click at [446, 193] on button "Done" at bounding box center [445, 185] width 23 height 23
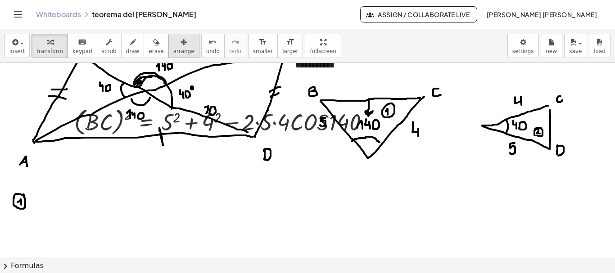
click at [173, 53] on span "arrange" at bounding box center [183, 51] width 21 height 6
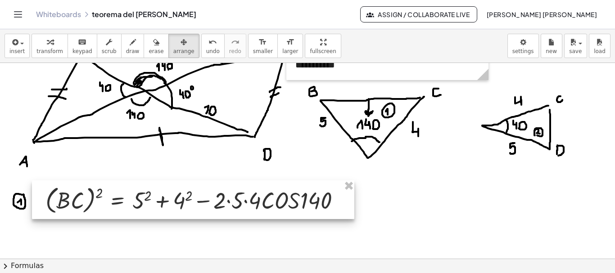
drag, startPoint x: 221, startPoint y: 120, endPoint x: 192, endPoint y: 198, distance: 83.4
click at [192, 198] on div at bounding box center [193, 199] width 322 height 39
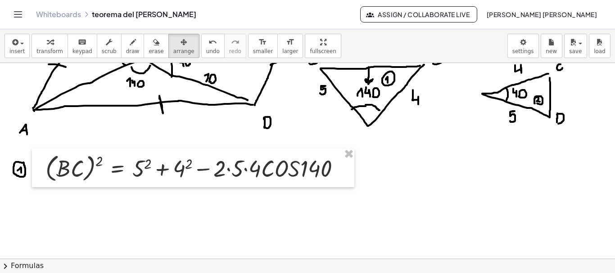
scroll to position [2275, 0]
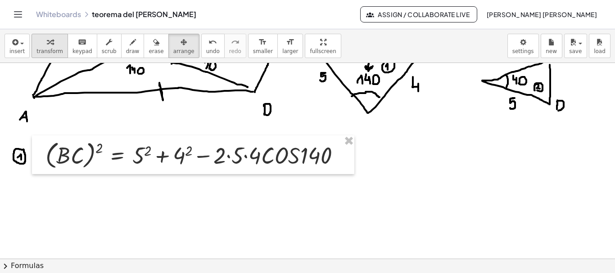
click at [40, 40] on div "button" at bounding box center [49, 41] width 27 height 11
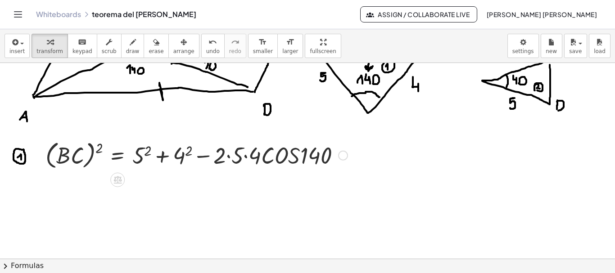
click at [146, 154] on div at bounding box center [196, 155] width 311 height 34
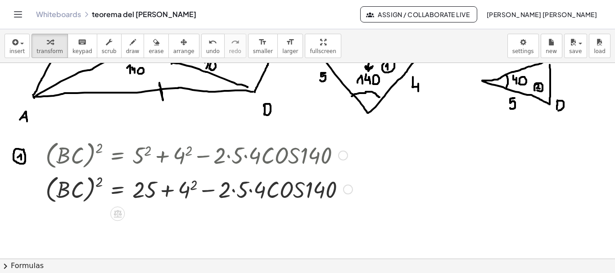
click at [189, 192] on div at bounding box center [199, 189] width 316 height 34
click at [234, 191] on div at bounding box center [199, 189] width 316 height 34
click at [243, 190] on div at bounding box center [196, 189] width 311 height 34
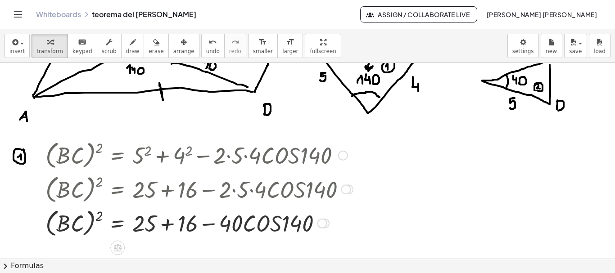
click at [167, 225] on div at bounding box center [199, 223] width 316 height 34
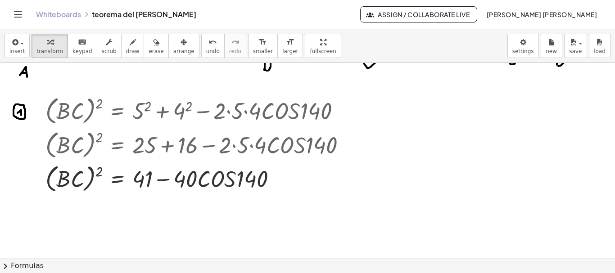
scroll to position [2349, 0]
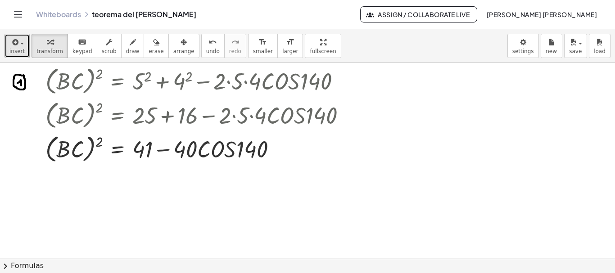
click at [13, 46] on icon "button" at bounding box center [14, 42] width 8 height 11
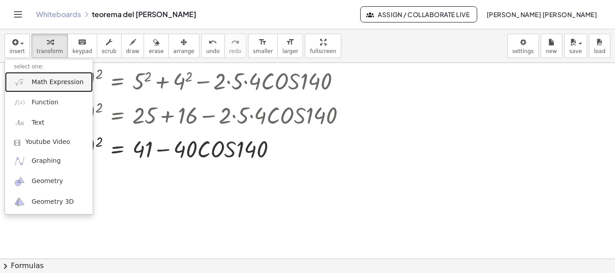
click at [41, 86] on span "Math Expression" at bounding box center [58, 82] width 52 height 9
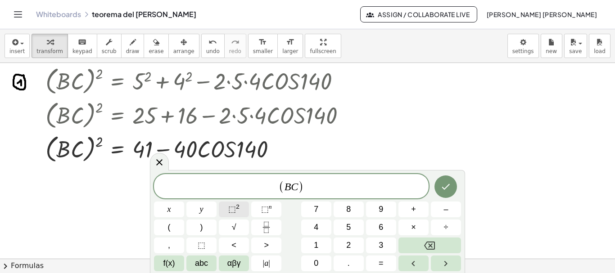
click at [234, 210] on span "⬚" at bounding box center [232, 209] width 8 height 9
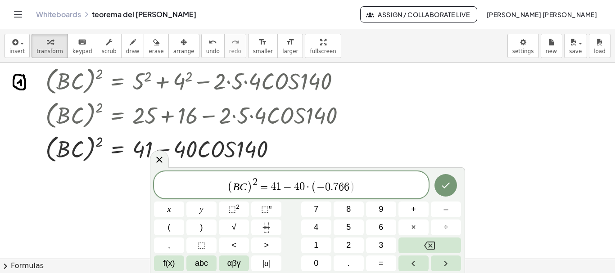
click at [369, 181] on span "( B C ) 2 = 4 1 − 4 0 · ( − 0 . 7 6 6 ) ​" at bounding box center [291, 186] width 275 height 18
click at [445, 183] on icon "Done" at bounding box center [445, 185] width 11 height 11
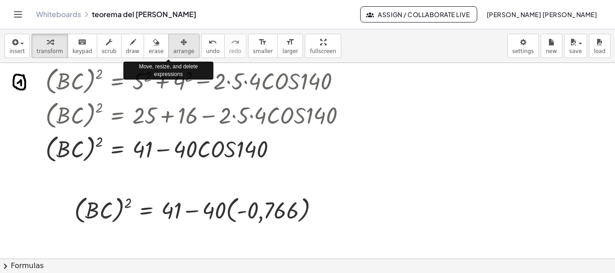
click at [176, 41] on div "button" at bounding box center [183, 41] width 21 height 11
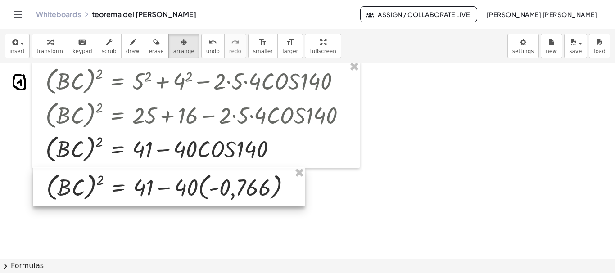
drag, startPoint x: 131, startPoint y: 217, endPoint x: 104, endPoint y: 194, distance: 36.1
click at [104, 194] on div at bounding box center [169, 186] width 272 height 39
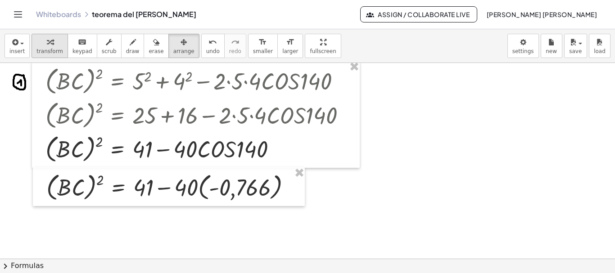
click at [47, 40] on icon "button" at bounding box center [50, 42] width 6 height 11
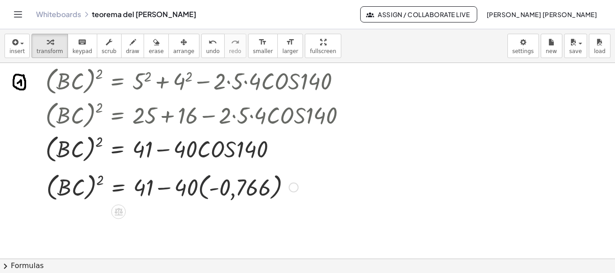
click at [199, 190] on div at bounding box center [172, 187] width 261 height 34
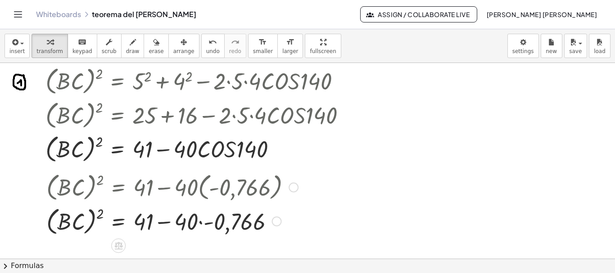
click at [200, 223] on div at bounding box center [172, 221] width 261 height 34
click at [181, 220] on div at bounding box center [172, 221] width 261 height 34
click at [164, 224] on div at bounding box center [172, 221] width 261 height 34
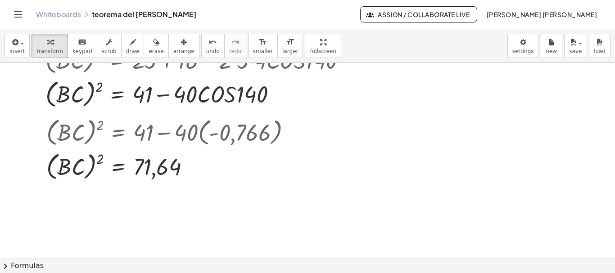
scroll to position [2411, 0]
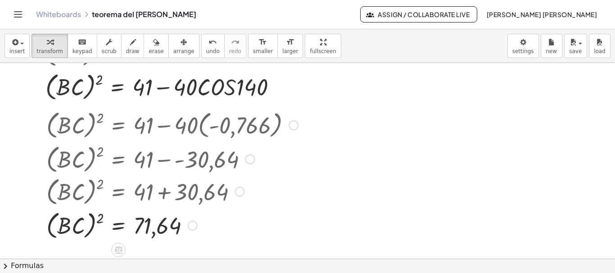
drag, startPoint x: 189, startPoint y: 160, endPoint x: 185, endPoint y: 231, distance: 71.2
click at [118, 226] on div "( · B · C ) 2 = 71,64" at bounding box center [118, 226] width 0 height 0
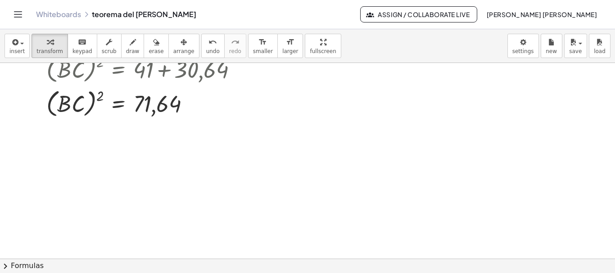
scroll to position [2528, 0]
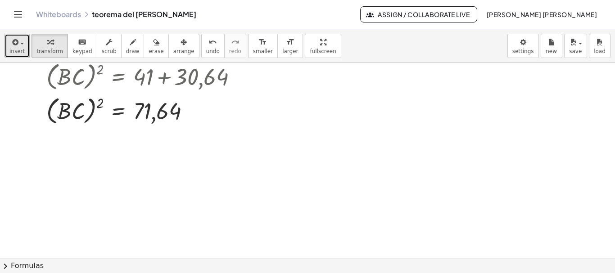
click at [18, 50] on span "insert" at bounding box center [16, 51] width 15 height 6
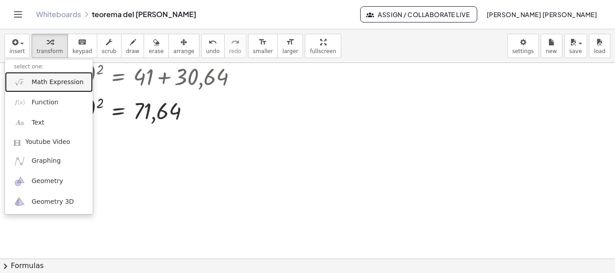
click at [61, 88] on link "Math Expression" at bounding box center [49, 82] width 88 height 20
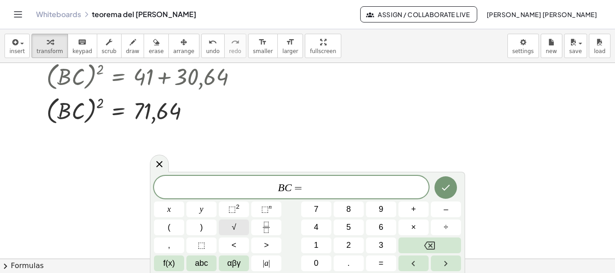
click at [238, 229] on button "√" at bounding box center [234, 228] width 30 height 16
click at [446, 188] on icon "Done" at bounding box center [446, 188] width 8 height 6
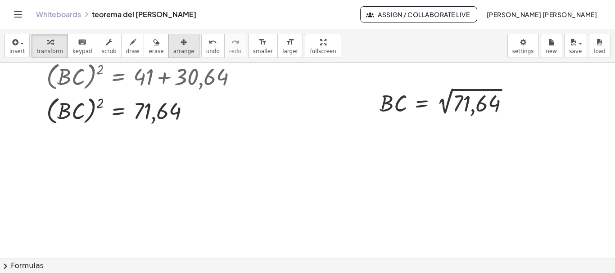
click at [180, 45] on icon "button" at bounding box center [183, 42] width 6 height 11
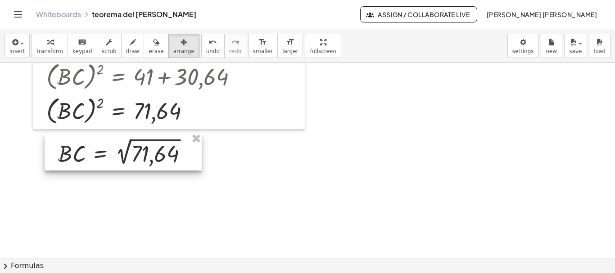
drag, startPoint x: 437, startPoint y: 105, endPoint x: 116, endPoint y: 156, distance: 325.8
click at [116, 156] on div at bounding box center [123, 151] width 157 height 37
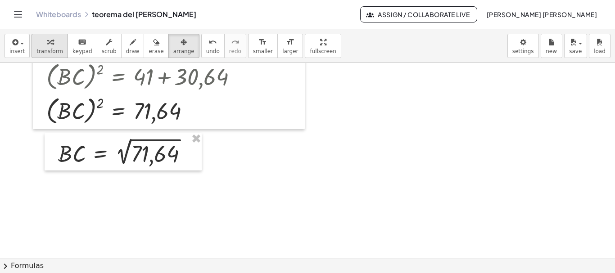
click at [54, 39] on div "button" at bounding box center [49, 41] width 27 height 11
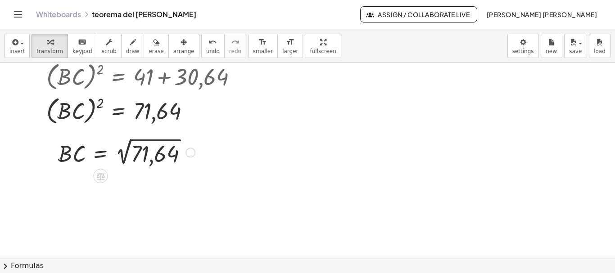
click at [124, 156] on div at bounding box center [127, 151] width 146 height 33
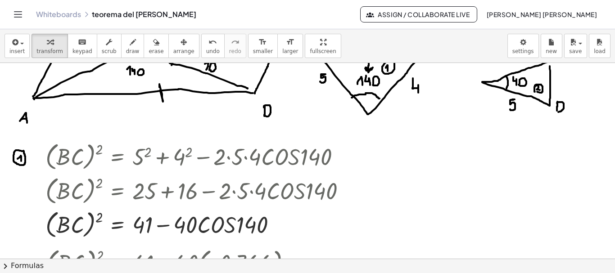
scroll to position [2225, 0]
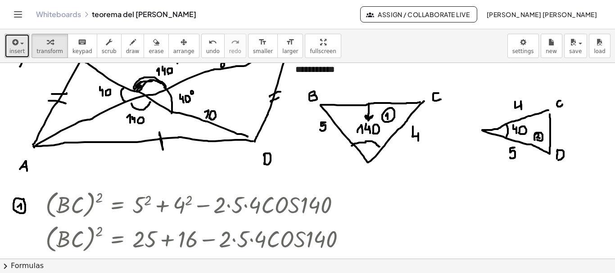
click at [24, 54] on button "insert" at bounding box center [17, 46] width 25 height 24
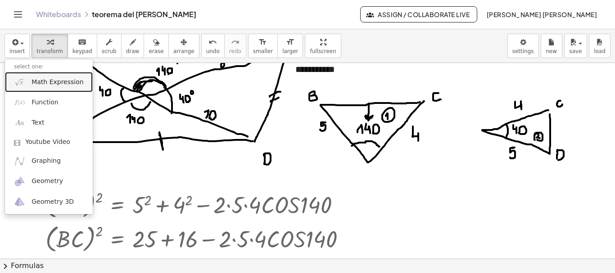
click at [59, 85] on span "Math Expression" at bounding box center [58, 82] width 52 height 9
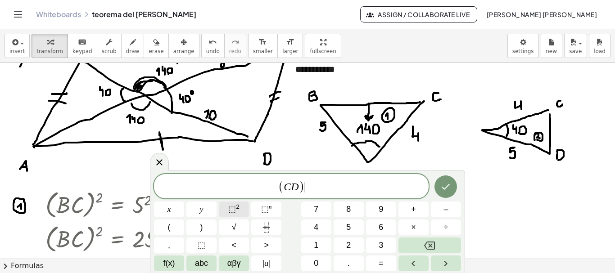
click at [238, 207] on sup "2" at bounding box center [238, 206] width 4 height 7
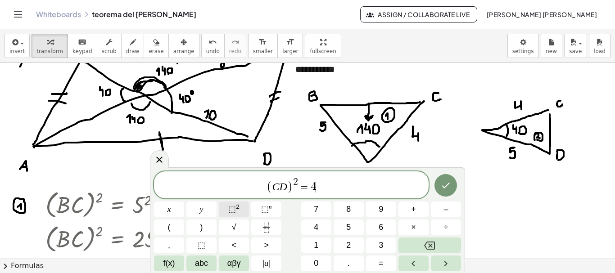
click at [240, 209] on button "⬚ 2" at bounding box center [234, 210] width 30 height 16
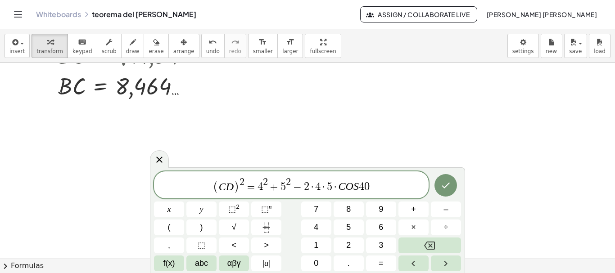
scroll to position [2663, 0]
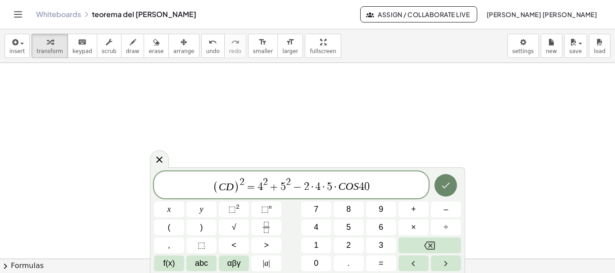
click at [449, 181] on icon "Done" at bounding box center [445, 185] width 11 height 11
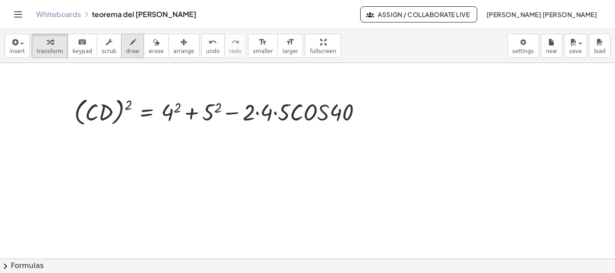
click at [130, 42] on icon "button" at bounding box center [133, 42] width 6 height 11
drag, startPoint x: 41, startPoint y: 113, endPoint x: 46, endPoint y: 118, distance: 7.4
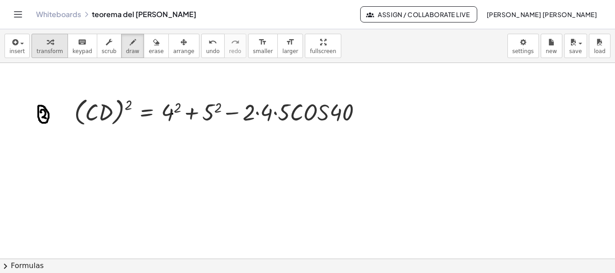
click at [51, 43] on div "button" at bounding box center [49, 41] width 27 height 11
click at [170, 116] on div at bounding box center [221, 112] width 303 height 34
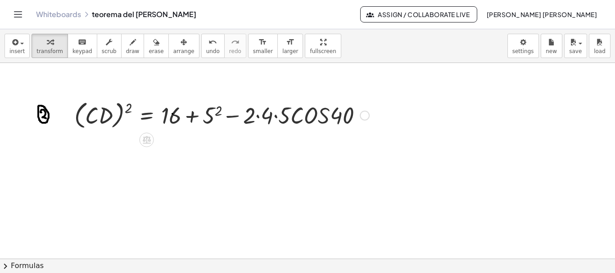
click at [147, 113] on div "( · C · D ) 2 = + 4 2 + 5 2 − · 2 · 4 · 5 · C · O · S · 40 ( · C · D ) 2 = + + …" at bounding box center [147, 113] width 0 height 0
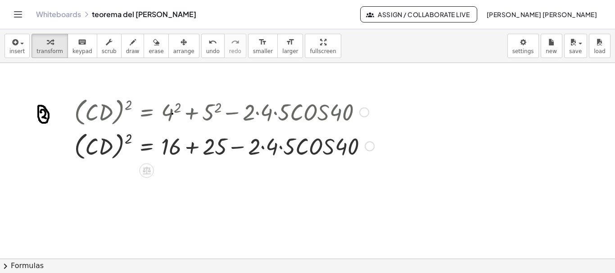
click at [262, 148] on div at bounding box center [224, 146] width 309 height 34
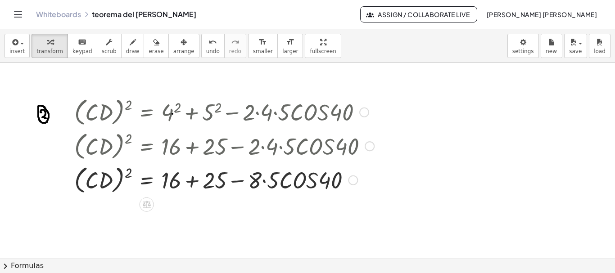
click at [263, 183] on div at bounding box center [224, 179] width 309 height 34
click at [195, 182] on div at bounding box center [224, 179] width 309 height 34
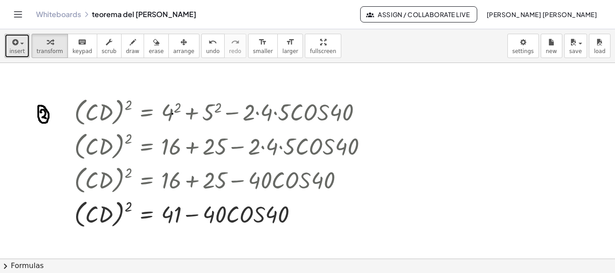
click at [11, 44] on icon "button" at bounding box center [14, 42] width 8 height 11
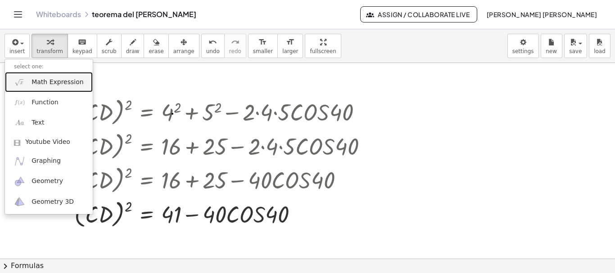
click at [43, 83] on span "Math Expression" at bounding box center [58, 82] width 52 height 9
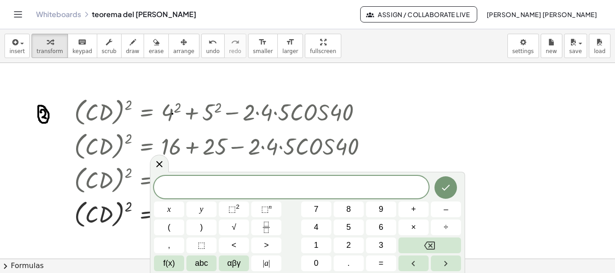
scroll to position [2741, 0]
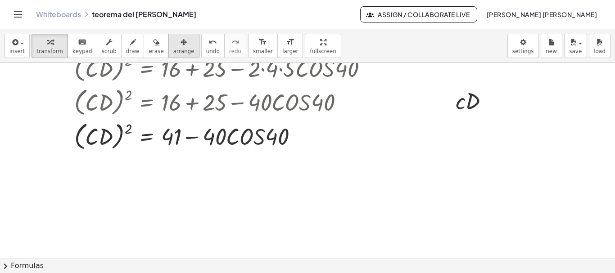
click at [180, 41] on icon "button" at bounding box center [183, 42] width 6 height 11
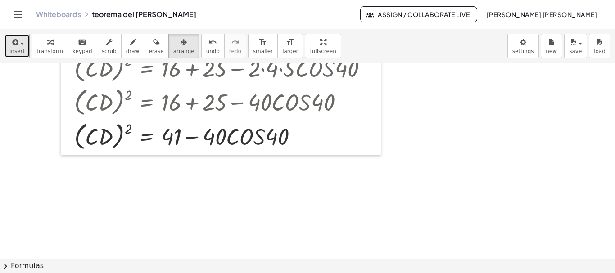
click at [18, 44] on span "button" at bounding box center [19, 43] width 2 height 6
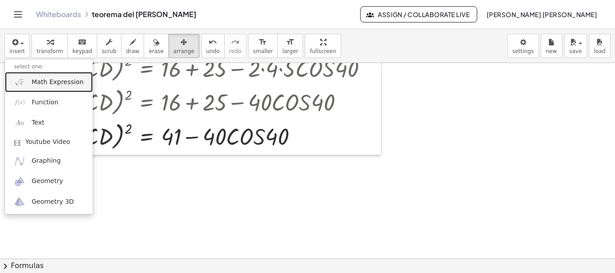
click at [35, 87] on link "Math Expression" at bounding box center [49, 82] width 88 height 20
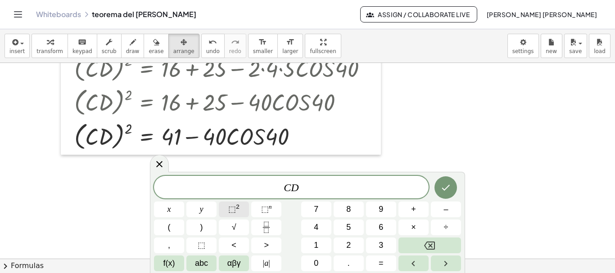
click at [240, 206] on button "⬚ 2" at bounding box center [234, 210] width 30 height 16
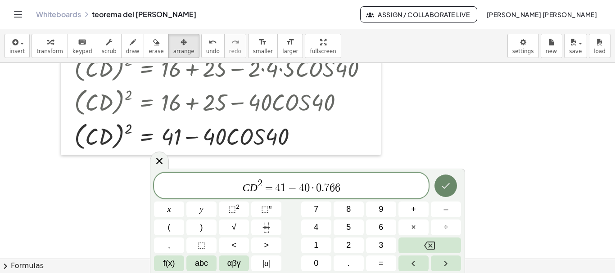
click at [442, 184] on icon "Done" at bounding box center [445, 185] width 11 height 11
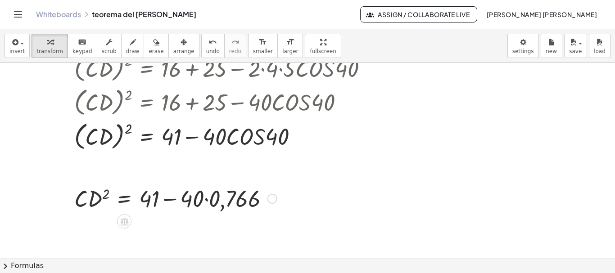
click at [207, 199] on div at bounding box center [176, 198] width 212 height 31
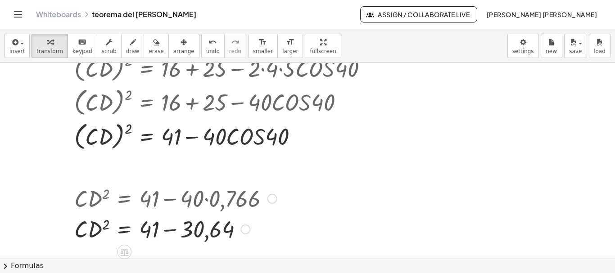
click at [173, 230] on div at bounding box center [176, 228] width 212 height 31
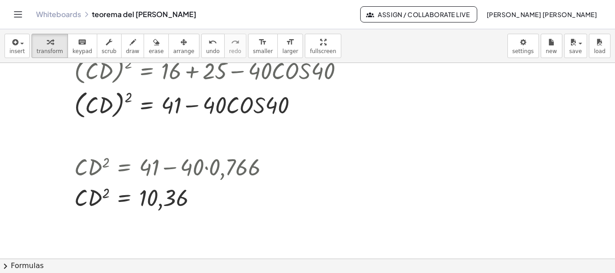
scroll to position [2796, 0]
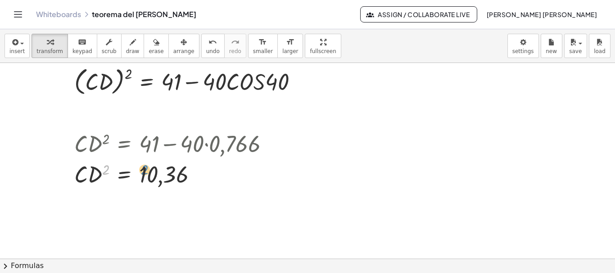
drag, startPoint x: 107, startPoint y: 168, endPoint x: 146, endPoint y: 168, distance: 38.7
click at [146, 168] on div at bounding box center [176, 173] width 212 height 31
drag, startPoint x: 105, startPoint y: 168, endPoint x: 185, endPoint y: 177, distance: 80.6
click at [185, 177] on div at bounding box center [176, 173] width 212 height 31
click at [12, 53] on span "insert" at bounding box center [16, 51] width 15 height 6
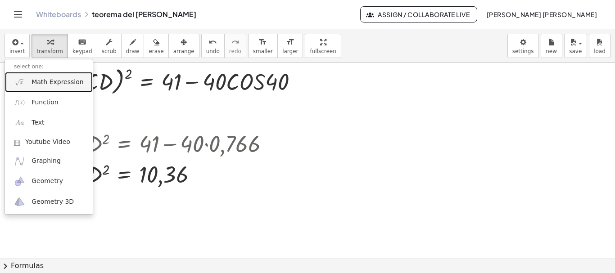
click at [49, 88] on link "Math Expression" at bounding box center [49, 82] width 88 height 20
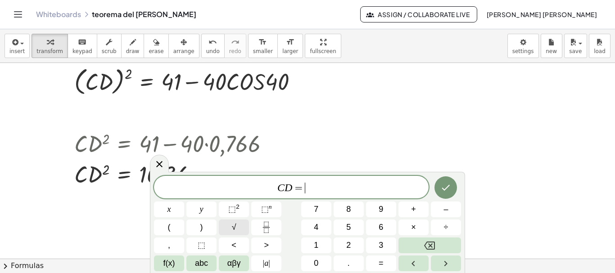
click at [232, 226] on span "√" at bounding box center [234, 227] width 5 height 12
click at [448, 191] on icon "Done" at bounding box center [445, 187] width 11 height 11
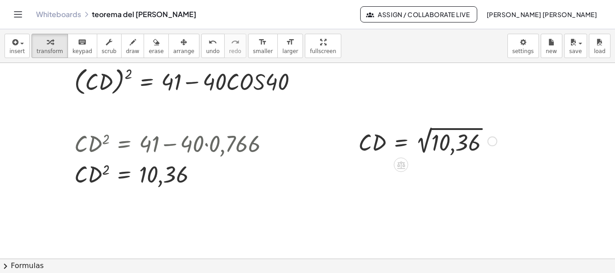
click at [424, 145] on div at bounding box center [428, 140] width 148 height 33
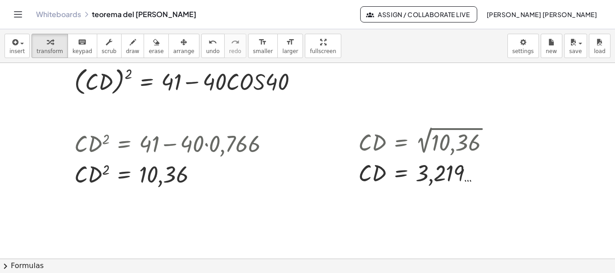
click at [175, 46] on div "button" at bounding box center [183, 41] width 21 height 11
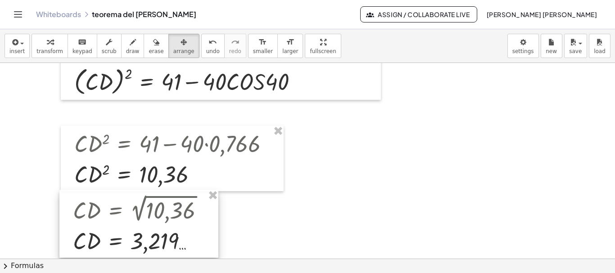
drag, startPoint x: 397, startPoint y: 145, endPoint x: 113, endPoint y: 213, distance: 292.4
click at [113, 213] on div at bounding box center [138, 224] width 159 height 68
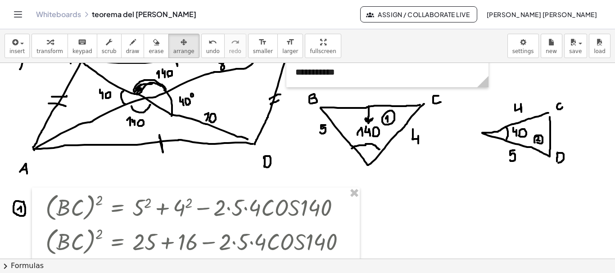
scroll to position [2152, 0]
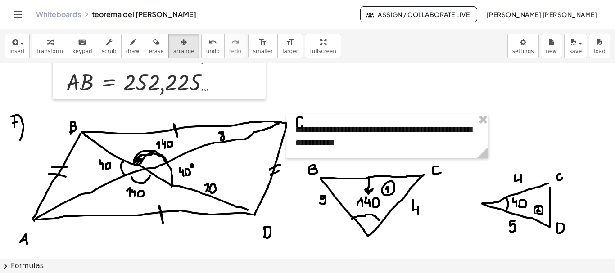
click at [130, 45] on icon "button" at bounding box center [133, 42] width 6 height 11
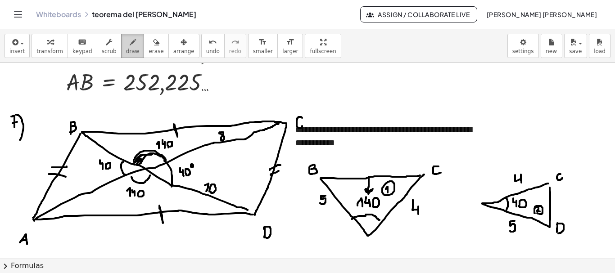
click at [121, 47] on button "draw" at bounding box center [132, 46] width 23 height 24
drag, startPoint x: 270, startPoint y: 196, endPoint x: 268, endPoint y: 203, distance: 6.9
drag, startPoint x: 279, startPoint y: 196, endPoint x: 287, endPoint y: 202, distance: 9.9
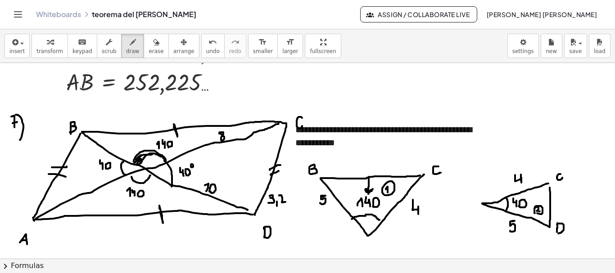
drag, startPoint x: 287, startPoint y: 197, endPoint x: 290, endPoint y: 202, distance: 5.9
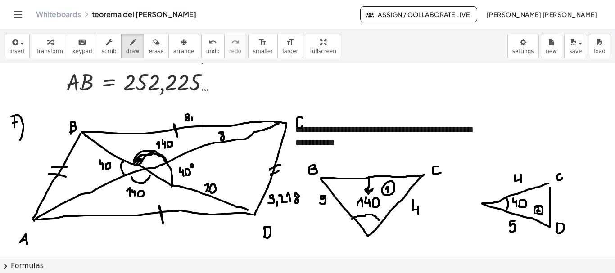
drag, startPoint x: 197, startPoint y: 114, endPoint x: 200, endPoint y: 119, distance: 6.1
drag, startPoint x: 206, startPoint y: 111, endPoint x: 205, endPoint y: 117, distance: 6.8
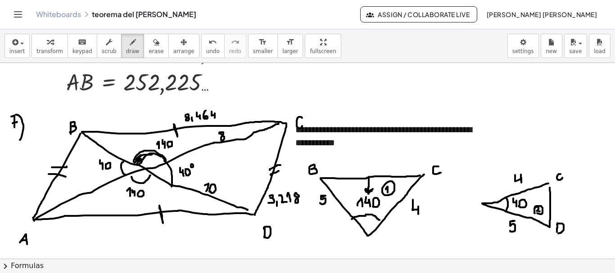
drag, startPoint x: 212, startPoint y: 112, endPoint x: 215, endPoint y: 118, distance: 7.0
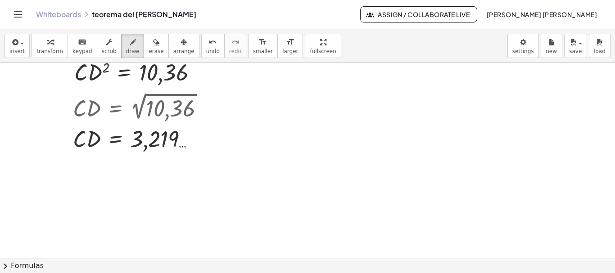
scroll to position [2905, 0]
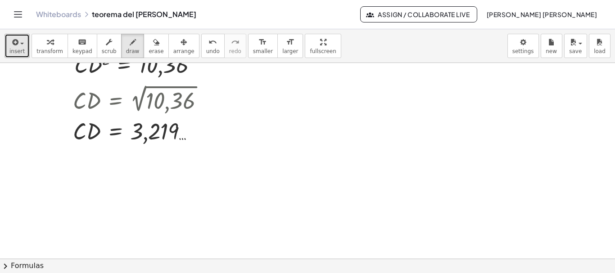
click at [20, 45] on div "button" at bounding box center [16, 41] width 15 height 11
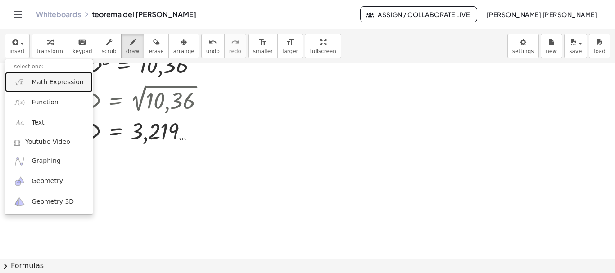
click at [59, 82] on span "Math Expression" at bounding box center [58, 82] width 52 height 9
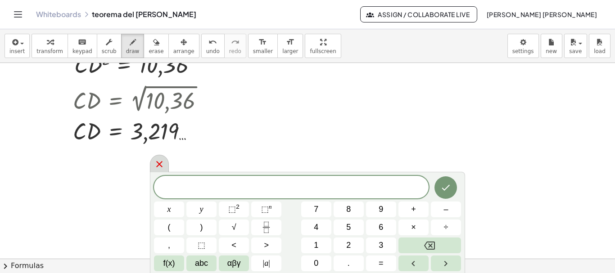
click at [158, 165] on icon at bounding box center [159, 164] width 11 height 11
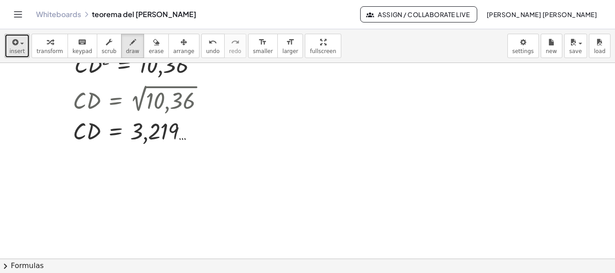
click at [19, 45] on span "button" at bounding box center [19, 43] width 2 height 6
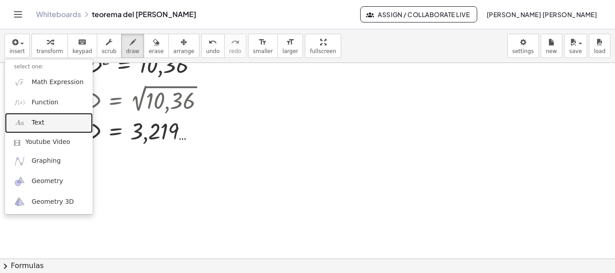
click at [37, 123] on span "Text" at bounding box center [38, 122] width 13 height 9
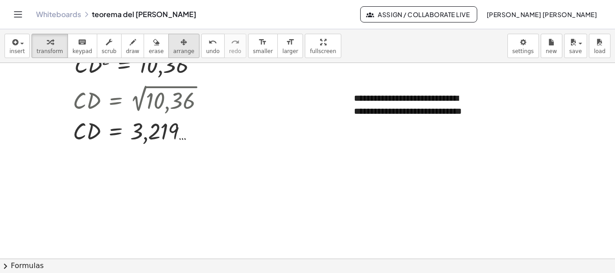
click at [168, 51] on button "arrange" at bounding box center [183, 46] width 31 height 24
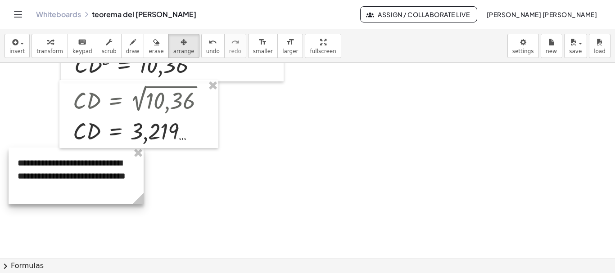
drag, startPoint x: 389, startPoint y: 110, endPoint x: 53, endPoint y: 175, distance: 342.4
click at [53, 175] on div at bounding box center [76, 176] width 135 height 57
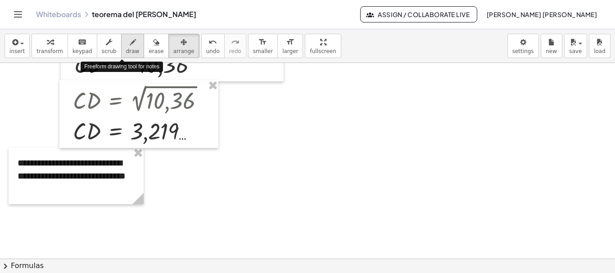
click at [130, 51] on button "draw" at bounding box center [132, 46] width 23 height 24
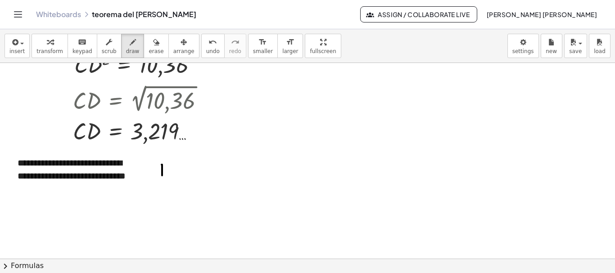
drag, startPoint x: 162, startPoint y: 165, endPoint x: 162, endPoint y: 177, distance: 12.2
drag, startPoint x: 161, startPoint y: 166, endPoint x: 163, endPoint y: 172, distance: 6.7
drag, startPoint x: 171, startPoint y: 180, endPoint x: 176, endPoint y: 180, distance: 4.5
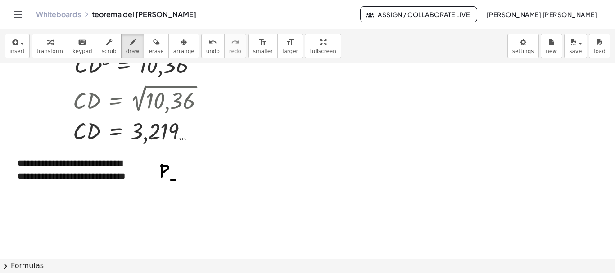
drag, startPoint x: 170, startPoint y: 177, endPoint x: 176, endPoint y: 176, distance: 5.9
drag, startPoint x: 183, startPoint y: 173, endPoint x: 189, endPoint y: 179, distance: 8.3
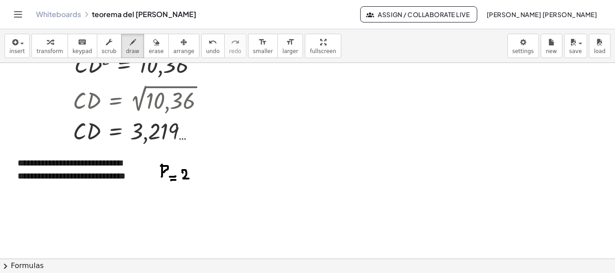
drag, startPoint x: 199, startPoint y: 178, endPoint x: 206, endPoint y: 178, distance: 6.8
drag, startPoint x: 215, startPoint y: 172, endPoint x: 216, endPoint y: 178, distance: 6.0
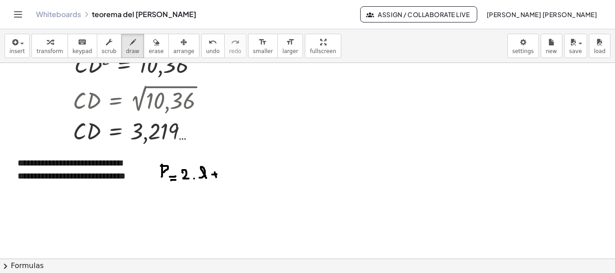
drag, startPoint x: 223, startPoint y: 173, endPoint x: 229, endPoint y: 179, distance: 8.3
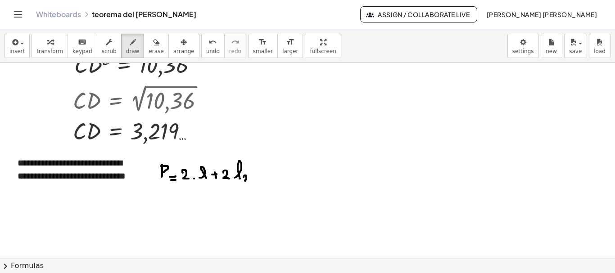
drag, startPoint x: 243, startPoint y: 177, endPoint x: 249, endPoint y: 181, distance: 6.8
drag, startPoint x: 161, startPoint y: 196, endPoint x: 161, endPoint y: 204, distance: 8.6
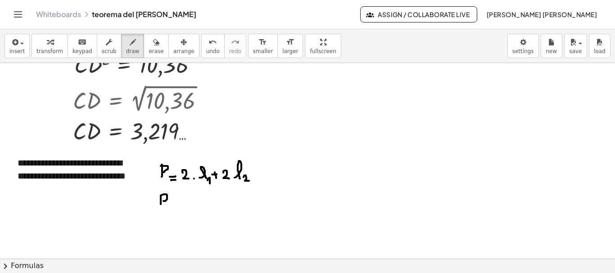
drag, startPoint x: 161, startPoint y: 196, endPoint x: 162, endPoint y: 201, distance: 5.6
drag, startPoint x: 168, startPoint y: 204, endPoint x: 172, endPoint y: 205, distance: 4.6
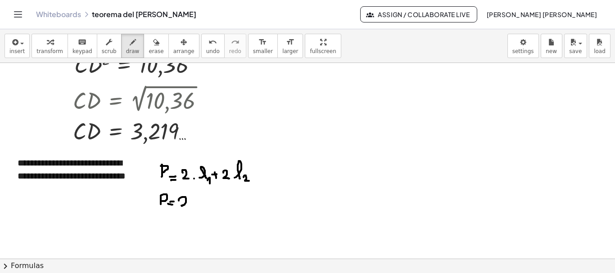
drag, startPoint x: 179, startPoint y: 201, endPoint x: 187, endPoint y: 207, distance: 10.4
drag, startPoint x: 205, startPoint y: 199, endPoint x: 206, endPoint y: 205, distance: 6.3
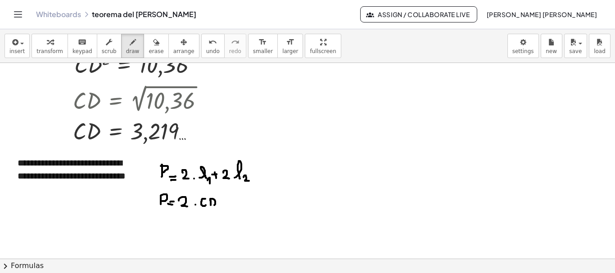
drag, startPoint x: 198, startPoint y: 193, endPoint x: 209, endPoint y: 193, distance: 10.8
drag, startPoint x: 227, startPoint y: 198, endPoint x: 227, endPoint y: 206, distance: 7.2
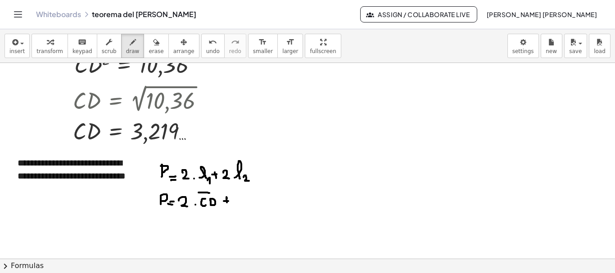
drag, startPoint x: 235, startPoint y: 200, endPoint x: 240, endPoint y: 205, distance: 7.3
drag, startPoint x: 253, startPoint y: 197, endPoint x: 257, endPoint y: 204, distance: 7.4
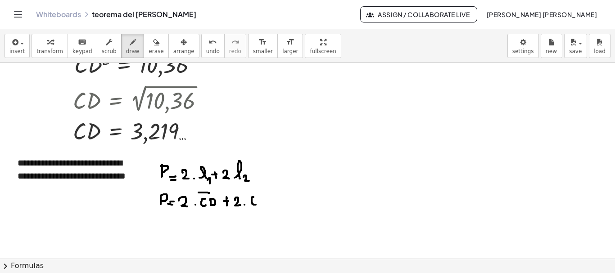
drag, startPoint x: 260, startPoint y: 204, endPoint x: 259, endPoint y: 197, distance: 7.2
drag, startPoint x: 251, startPoint y: 198, endPoint x: 252, endPoint y: 204, distance: 6.8
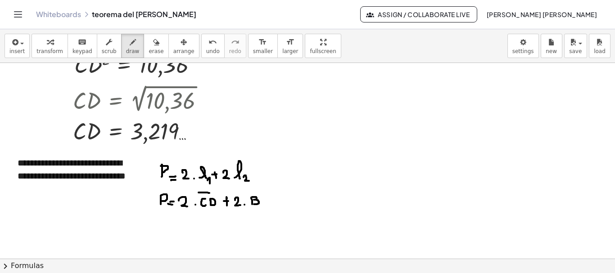
drag, startPoint x: 252, startPoint y: 197, endPoint x: 254, endPoint y: 204, distance: 7.4
drag, startPoint x: 254, startPoint y: 194, endPoint x: 264, endPoint y: 194, distance: 9.9
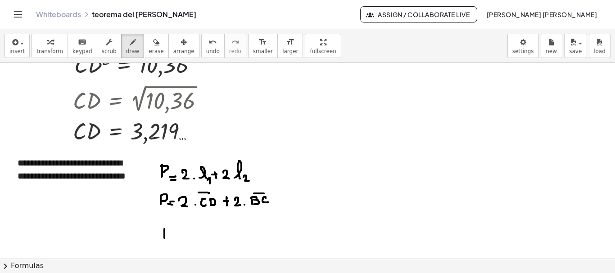
drag, startPoint x: 164, startPoint y: 229, endPoint x: 164, endPoint y: 238, distance: 9.0
drag, startPoint x: 164, startPoint y: 228, endPoint x: 165, endPoint y: 233, distance: 5.0
drag, startPoint x: 170, startPoint y: 237, endPoint x: 175, endPoint y: 237, distance: 4.5
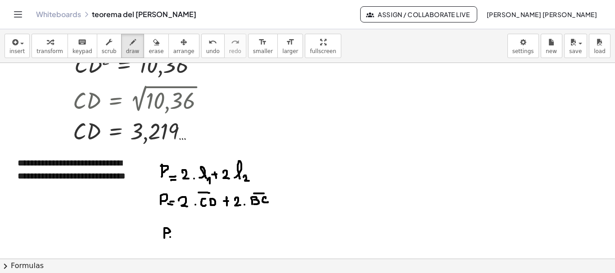
drag, startPoint x: 181, startPoint y: 233, endPoint x: 186, endPoint y: 238, distance: 7.3
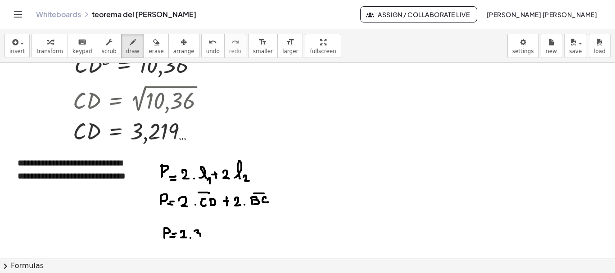
drag, startPoint x: 194, startPoint y: 231, endPoint x: 196, endPoint y: 237, distance: 5.7
drag, startPoint x: 206, startPoint y: 231, endPoint x: 211, endPoint y: 236, distance: 7.3
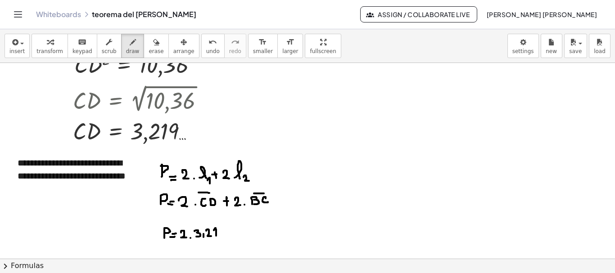
drag, startPoint x: 216, startPoint y: 236, endPoint x: 214, endPoint y: 230, distance: 5.9
drag, startPoint x: 234, startPoint y: 230, endPoint x: 235, endPoint y: 236, distance: 6.8
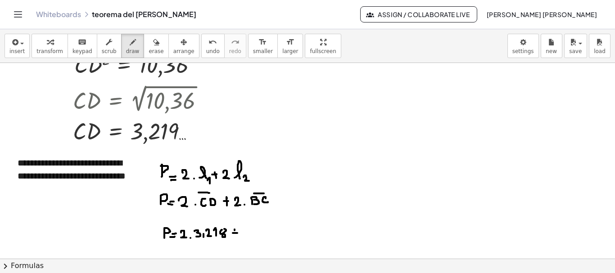
drag, startPoint x: 243, startPoint y: 229, endPoint x: 248, endPoint y: 234, distance: 7.6
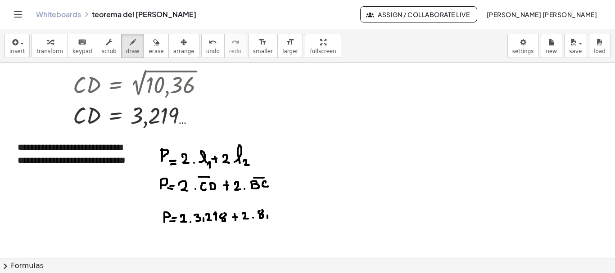
scroll to position [2936, 0]
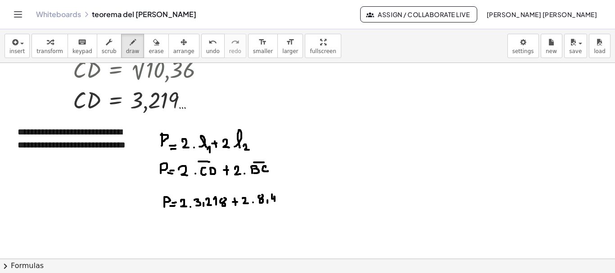
drag, startPoint x: 272, startPoint y: 194, endPoint x: 275, endPoint y: 203, distance: 8.5
drag, startPoint x: 284, startPoint y: 195, endPoint x: 288, endPoint y: 204, distance: 10.1
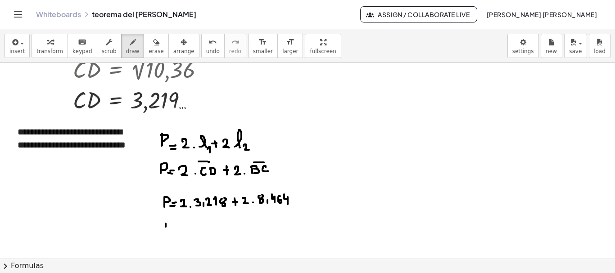
drag, startPoint x: 166, startPoint y: 224, endPoint x: 166, endPoint y: 234, distance: 10.4
drag, startPoint x: 166, startPoint y: 225, endPoint x: 167, endPoint y: 230, distance: 4.7
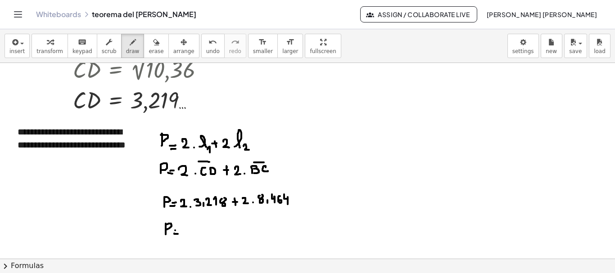
drag, startPoint x: 185, startPoint y: 225, endPoint x: 185, endPoint y: 234, distance: 8.1
drag, startPoint x: 191, startPoint y: 225, endPoint x: 194, endPoint y: 231, distance: 7.3
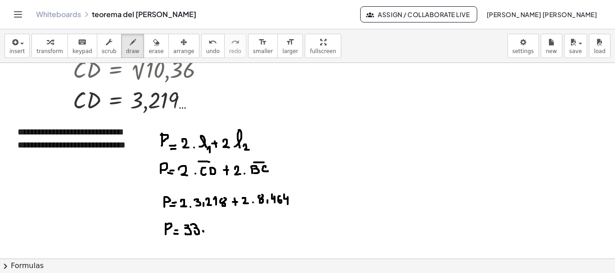
drag, startPoint x: 203, startPoint y: 231, endPoint x: 202, endPoint y: 239, distance: 7.7
drag, startPoint x: 207, startPoint y: 225, endPoint x: 208, endPoint y: 231, distance: 6.1
drag, startPoint x: 218, startPoint y: 224, endPoint x: 218, endPoint y: 230, distance: 6.3
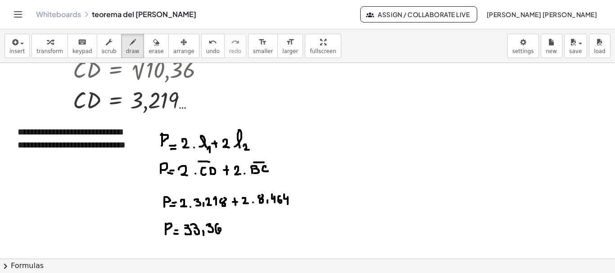
drag, startPoint x: 222, startPoint y: 224, endPoint x: 225, endPoint y: 233, distance: 9.5
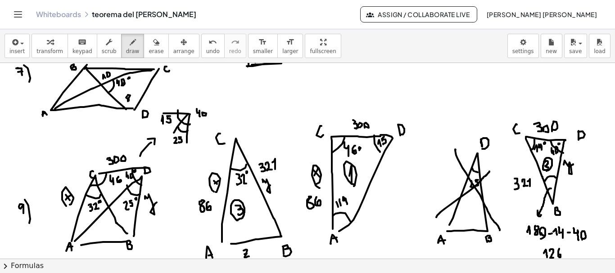
scroll to position [1345, 0]
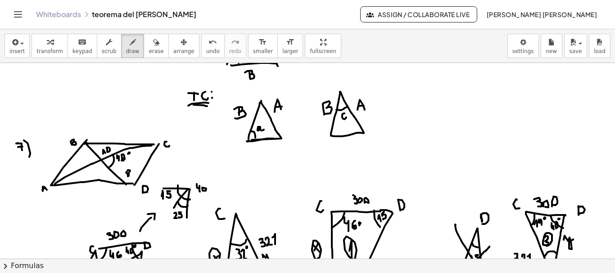
drag, startPoint x: 149, startPoint y: 38, endPoint x: 43, endPoint y: 167, distance: 167.2
click at [149, 38] on div "button" at bounding box center [156, 41] width 15 height 11
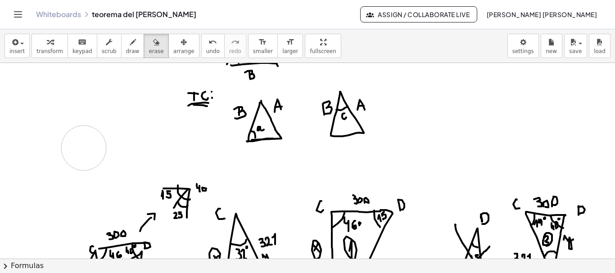
drag, startPoint x: 24, startPoint y: 154, endPoint x: 613, endPoint y: 145, distance: 588.7
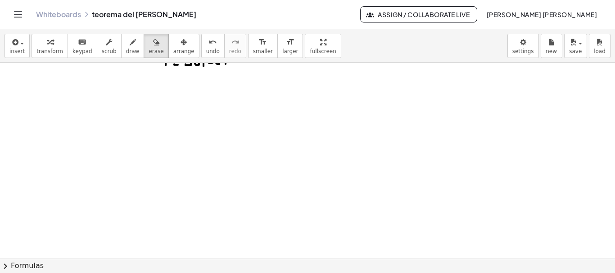
scroll to position [3114, 0]
drag, startPoint x: 13, startPoint y: 77, endPoint x: 16, endPoint y: 82, distance: 6.6
click at [126, 46] on div "button" at bounding box center [133, 41] width 14 height 11
drag, startPoint x: 20, startPoint y: 72, endPoint x: 24, endPoint y: 87, distance: 15.7
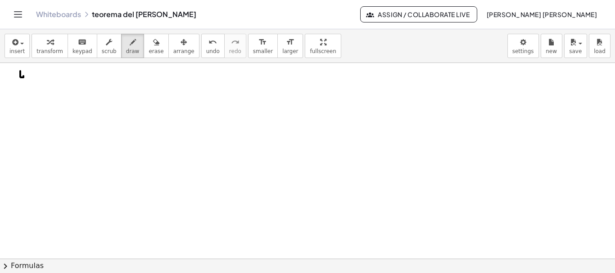
drag, startPoint x: 26, startPoint y: 69, endPoint x: 30, endPoint y: 91, distance: 21.9
drag, startPoint x: 82, startPoint y: 134, endPoint x: 83, endPoint y: 109, distance: 24.3
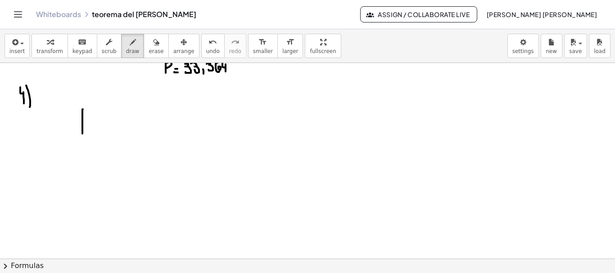
drag, startPoint x: 83, startPoint y: 108, endPoint x: 146, endPoint y: 109, distance: 63.0
drag, startPoint x: 146, startPoint y: 109, endPoint x: 145, endPoint y: 132, distance: 23.0
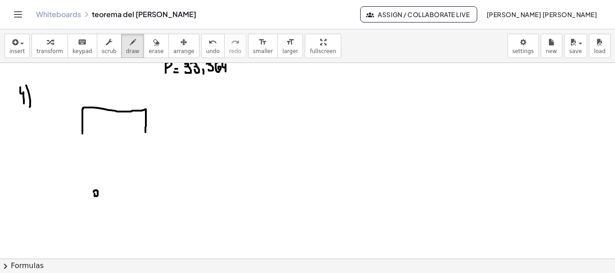
drag, startPoint x: 82, startPoint y: 136, endPoint x: 90, endPoint y: 189, distance: 53.8
drag, startPoint x: 62, startPoint y: 166, endPoint x: 62, endPoint y: 173, distance: 7.2
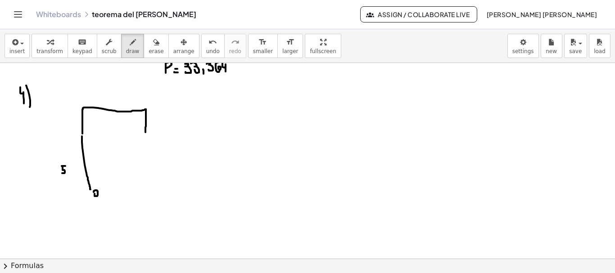
drag, startPoint x: 67, startPoint y: 173, endPoint x: 73, endPoint y: 174, distance: 6.8
drag, startPoint x: 144, startPoint y: 135, endPoint x: 102, endPoint y: 193, distance: 71.7
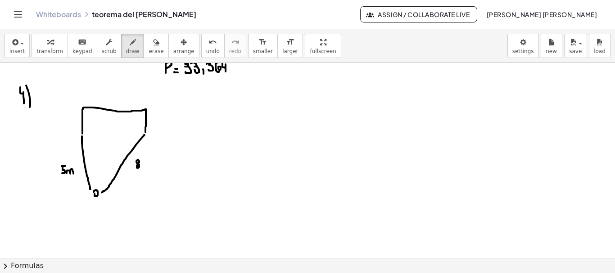
drag, startPoint x: 85, startPoint y: 133, endPoint x: 145, endPoint y: 134, distance: 60.3
drag, startPoint x: 99, startPoint y: 119, endPoint x: 103, endPoint y: 125, distance: 6.6
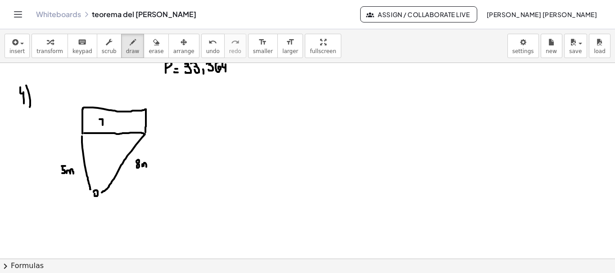
drag, startPoint x: 106, startPoint y: 124, endPoint x: 112, endPoint y: 125, distance: 6.0
drag, startPoint x: 88, startPoint y: 176, endPoint x: 111, endPoint y: 181, distance: 22.9
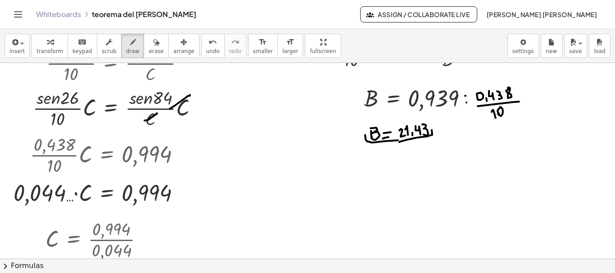
scroll to position [0, 0]
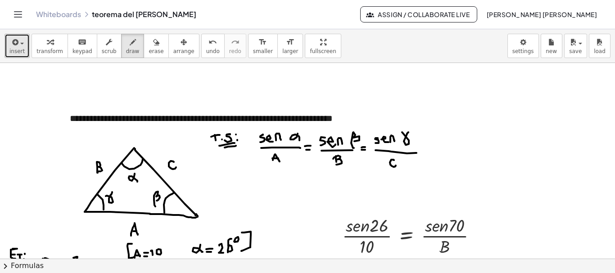
click at [8, 47] on button "insert" at bounding box center [17, 46] width 25 height 24
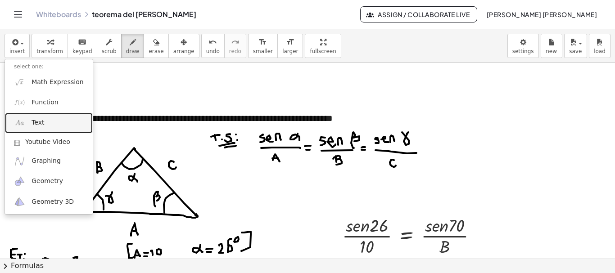
click at [48, 121] on link "Text" at bounding box center [49, 123] width 88 height 20
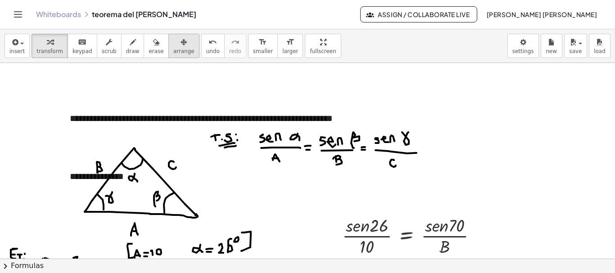
click at [180, 39] on icon "button" at bounding box center [183, 42] width 6 height 11
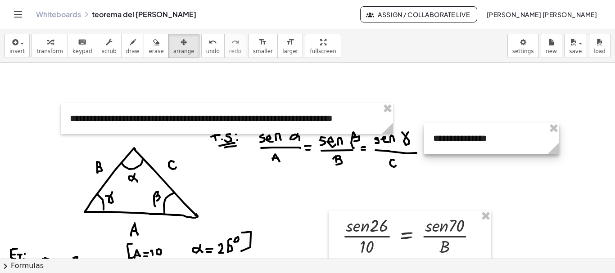
drag, startPoint x: 126, startPoint y: 176, endPoint x: 489, endPoint y: 138, distance: 364.8
click at [489, 138] on div at bounding box center [491, 138] width 135 height 31
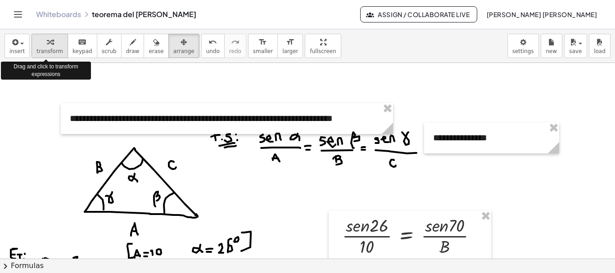
click at [53, 54] on span "transform" at bounding box center [49, 51] width 27 height 6
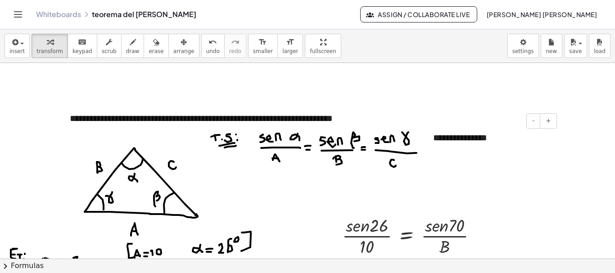
click at [509, 148] on div "**********" at bounding box center [491, 137] width 135 height 31
drag, startPoint x: 501, startPoint y: 141, endPoint x: 430, endPoint y: 141, distance: 70.7
click at [430, 141] on div "**********" at bounding box center [491, 137] width 135 height 31
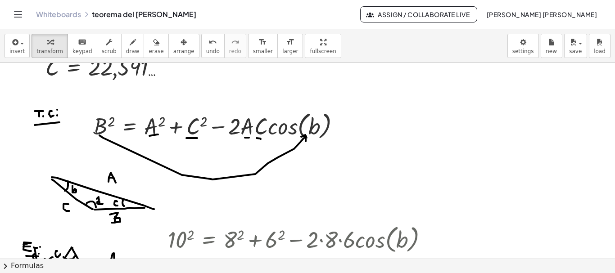
scroll to position [508, 0]
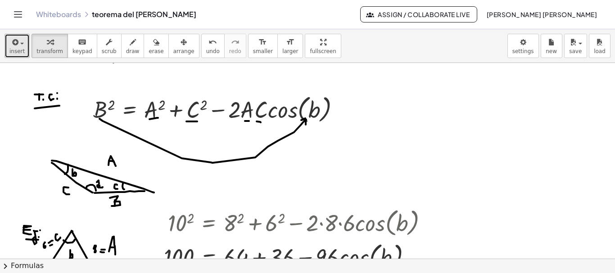
click at [21, 46] on div "button" at bounding box center [16, 41] width 15 height 11
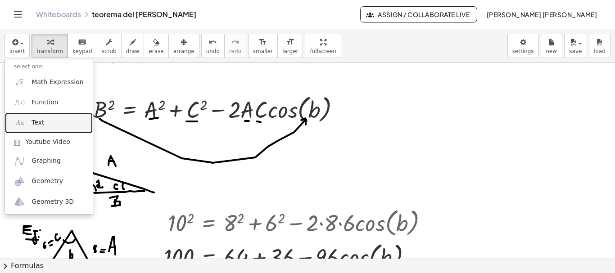
click at [31, 126] on link "Text" at bounding box center [49, 123] width 88 height 20
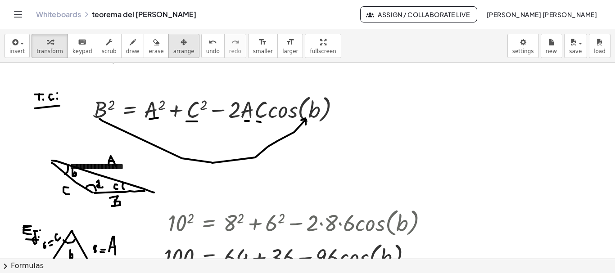
click at [180, 46] on icon "button" at bounding box center [183, 42] width 6 height 11
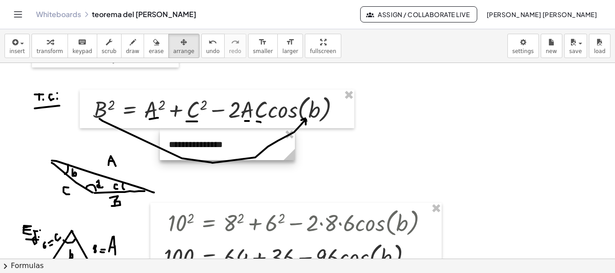
click at [234, 138] on div at bounding box center [227, 144] width 135 height 31
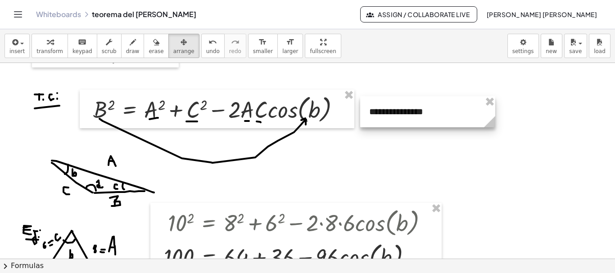
drag, startPoint x: 230, startPoint y: 148, endPoint x: 418, endPoint y: 116, distance: 190.4
click at [418, 116] on div at bounding box center [427, 111] width 135 height 31
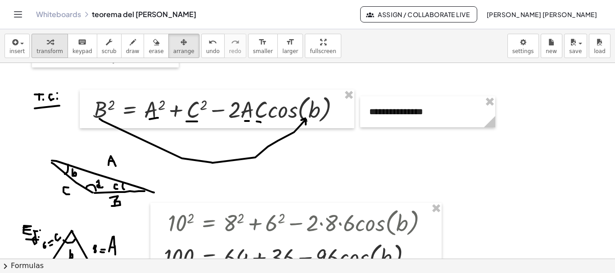
click at [47, 44] on icon "button" at bounding box center [50, 42] width 6 height 11
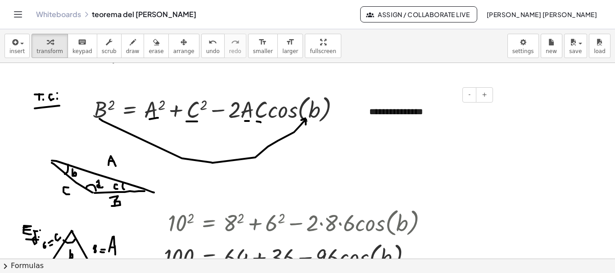
click at [419, 113] on div "**********" at bounding box center [427, 111] width 135 height 31
drag, startPoint x: 419, startPoint y: 113, endPoint x: 339, endPoint y: 115, distance: 80.1
drag, startPoint x: 420, startPoint y: 112, endPoint x: 364, endPoint y: 109, distance: 56.3
click at [364, 109] on div "**********" at bounding box center [427, 111] width 135 height 31
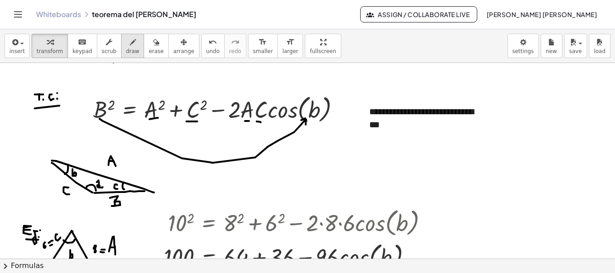
click at [128, 48] on button "draw" at bounding box center [132, 46] width 23 height 24
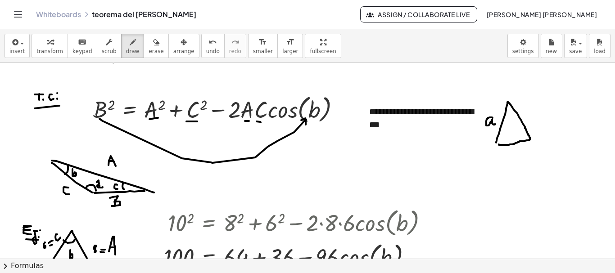
drag, startPoint x: 491, startPoint y: 117, endPoint x: 495, endPoint y: 123, distance: 7.1
drag, startPoint x: 530, startPoint y: 100, endPoint x: 532, endPoint y: 116, distance: 16.0
drag, startPoint x: 505, startPoint y: 118, endPoint x: 518, endPoint y: 117, distance: 13.2
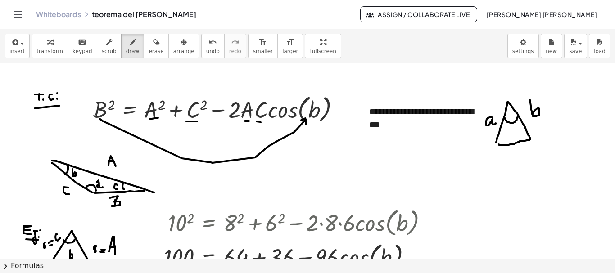
click at [26, 49] on button "insert" at bounding box center [17, 46] width 25 height 24
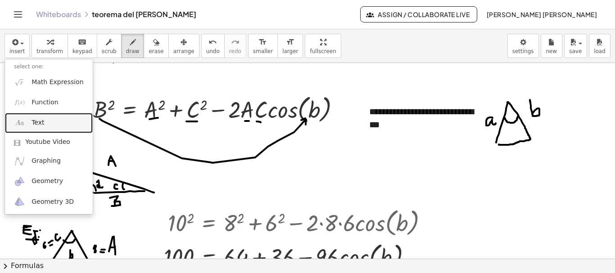
click at [55, 124] on link "Text" at bounding box center [49, 123] width 88 height 20
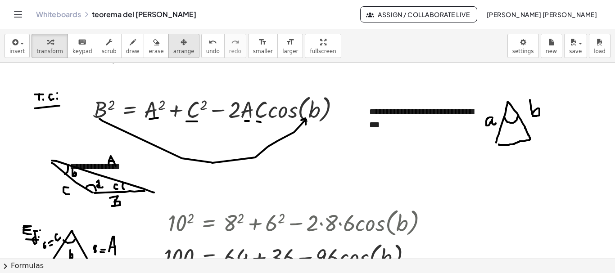
click at [173, 49] on span "arrange" at bounding box center [183, 51] width 21 height 6
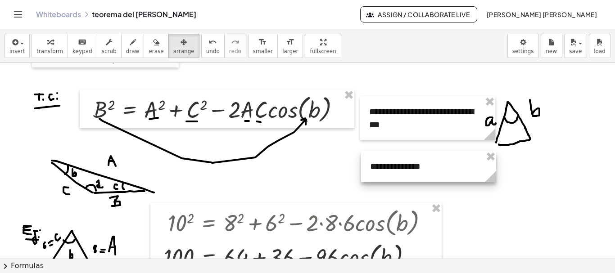
drag, startPoint x: 125, startPoint y: 178, endPoint x: 425, endPoint y: 178, distance: 300.2
click at [425, 178] on div at bounding box center [428, 166] width 135 height 31
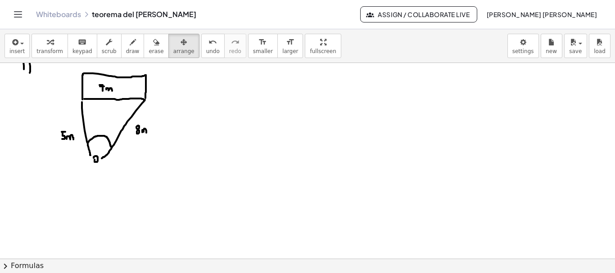
scroll to position [3115, 0]
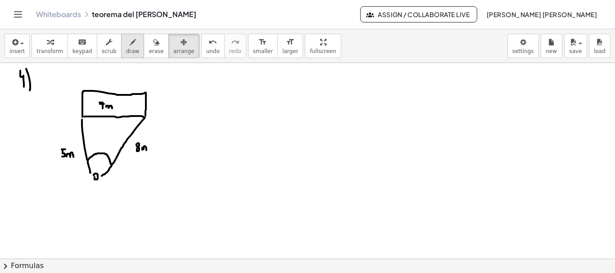
click at [126, 41] on div "button" at bounding box center [133, 41] width 14 height 11
drag, startPoint x: 106, startPoint y: 116, endPoint x: 108, endPoint y: 126, distance: 11.0
click at [23, 47] on button "insert" at bounding box center [17, 46] width 25 height 24
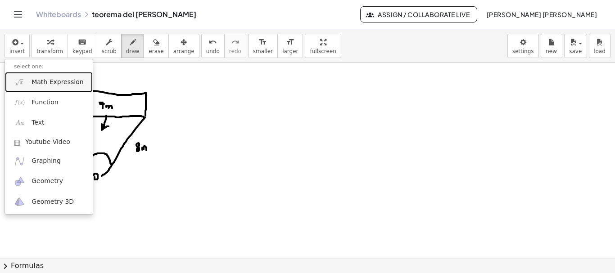
click at [46, 81] on span "Math Expression" at bounding box center [58, 82] width 52 height 9
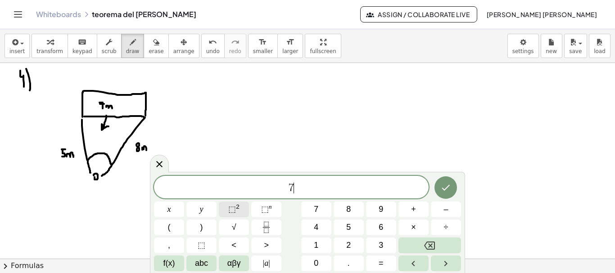
click at [234, 208] on span "⬚" at bounding box center [232, 209] width 8 height 9
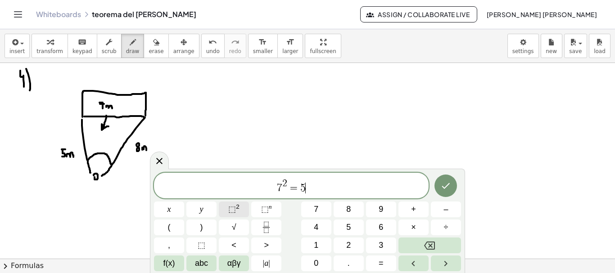
click at [234, 208] on span "⬚" at bounding box center [232, 209] width 8 height 9
click at [236, 209] on sup "2" at bounding box center [238, 206] width 4 height 7
click at [446, 189] on icon "Done" at bounding box center [445, 185] width 11 height 11
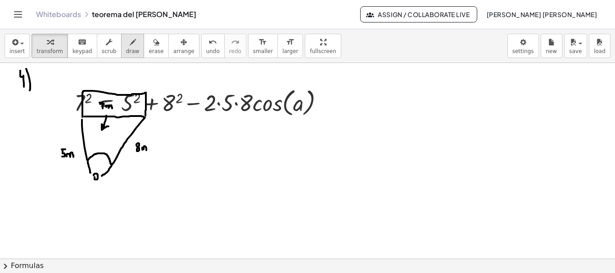
click at [130, 41] on icon "button" at bounding box center [133, 42] width 6 height 11
drag, startPoint x: 103, startPoint y: 143, endPoint x: 106, endPoint y: 147, distance: 5.5
click at [173, 53] on span "arrange" at bounding box center [183, 51] width 21 height 6
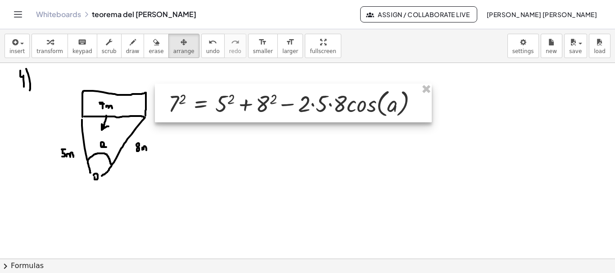
drag, startPoint x: 212, startPoint y: 110, endPoint x: 306, endPoint y: 111, distance: 94.1
click at [306, 111] on div at bounding box center [293, 103] width 277 height 39
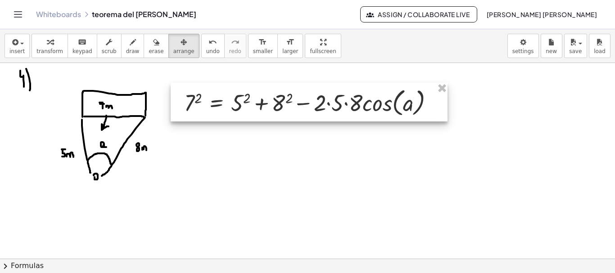
drag, startPoint x: 306, startPoint y: 111, endPoint x: 324, endPoint y: 110, distance: 18.5
click at [324, 110] on div at bounding box center [309, 102] width 277 height 39
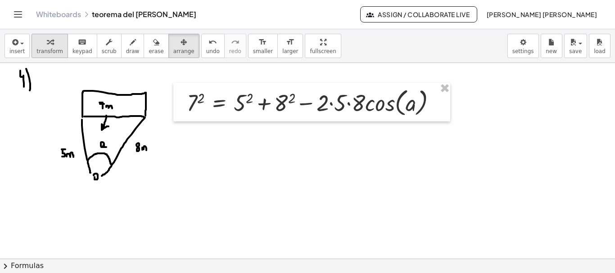
click at [51, 38] on div "button" at bounding box center [49, 41] width 27 height 11
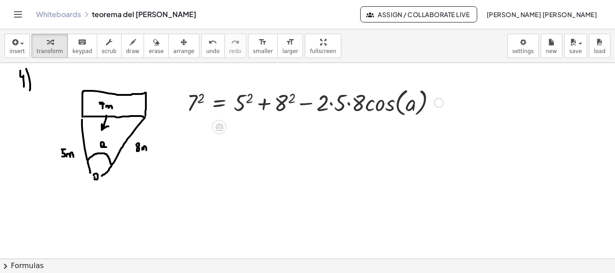
click at [197, 102] on div at bounding box center [315, 102] width 266 height 34
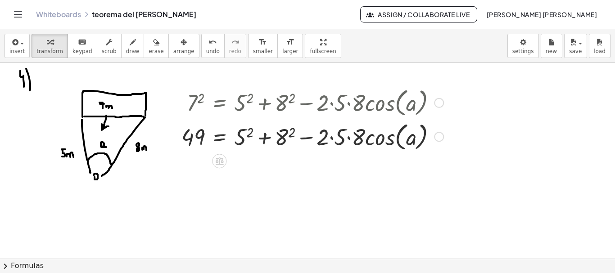
click at [244, 100] on div at bounding box center [312, 102] width 271 height 34
click at [243, 136] on div at bounding box center [312, 136] width 271 height 34
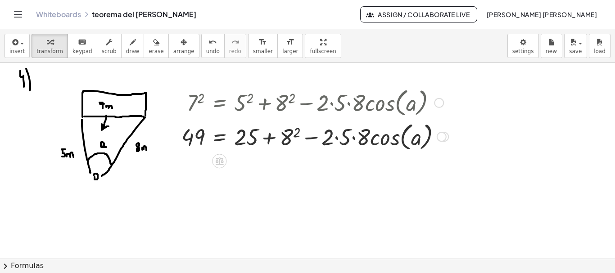
click at [286, 138] on div at bounding box center [315, 136] width 276 height 34
click at [341, 138] on div at bounding box center [317, 136] width 280 height 34
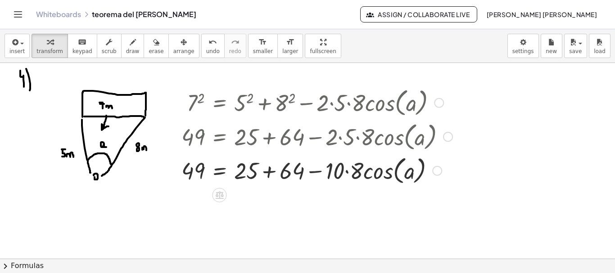
click at [347, 172] on div at bounding box center [317, 170] width 280 height 34
click at [272, 171] on div at bounding box center [317, 170] width 280 height 34
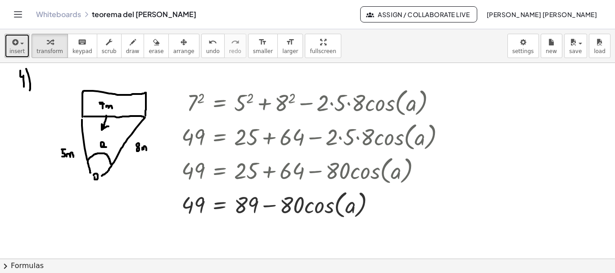
click at [14, 41] on icon "button" at bounding box center [14, 42] width 8 height 11
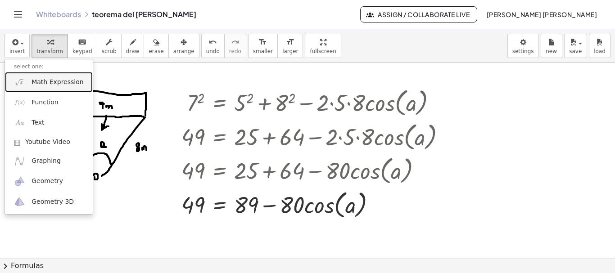
click at [50, 83] on span "Math Expression" at bounding box center [58, 82] width 52 height 9
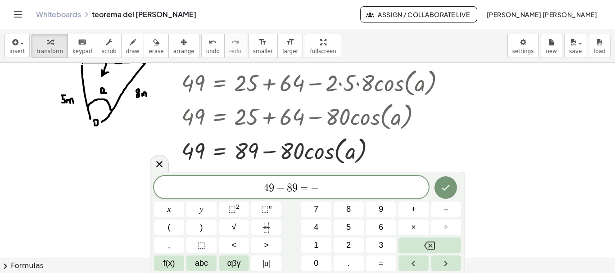
scroll to position [3187, 0]
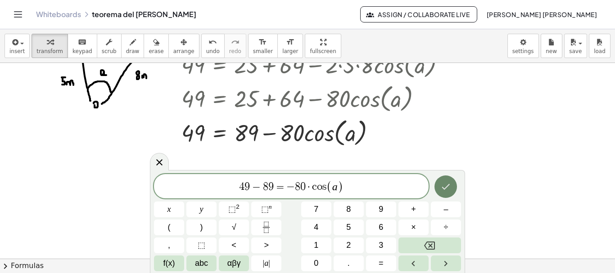
click at [444, 182] on icon "Done" at bounding box center [445, 186] width 11 height 11
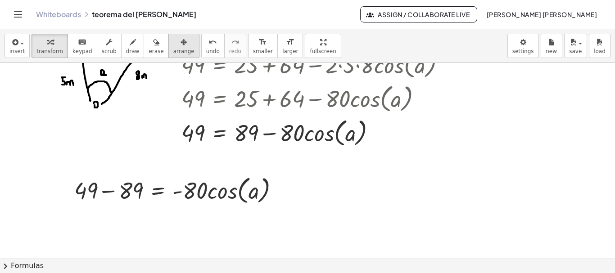
click at [179, 47] on button "arrange" at bounding box center [183, 46] width 31 height 24
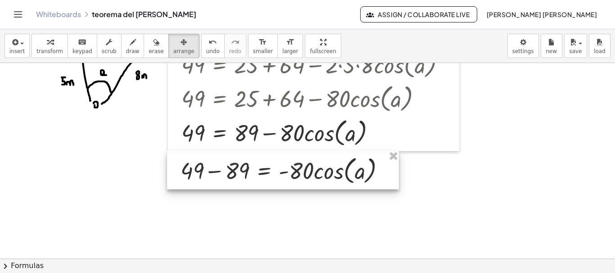
drag, startPoint x: 159, startPoint y: 187, endPoint x: 264, endPoint y: 167, distance: 107.3
click at [264, 167] on div at bounding box center [283, 170] width 232 height 39
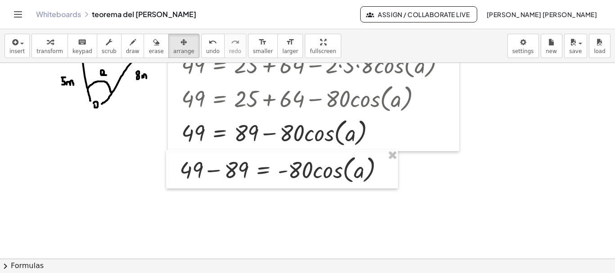
click at [39, 50] on span "transform" at bounding box center [49, 51] width 27 height 6
click at [212, 173] on div at bounding box center [285, 169] width 221 height 34
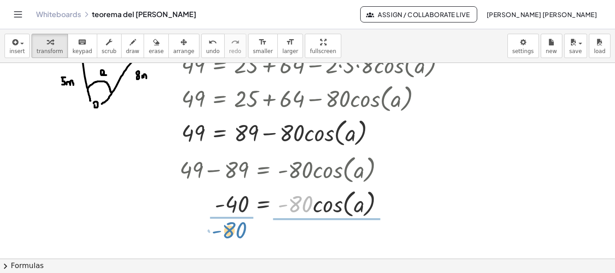
drag, startPoint x: 302, startPoint y: 206, endPoint x: 236, endPoint y: 233, distance: 71.3
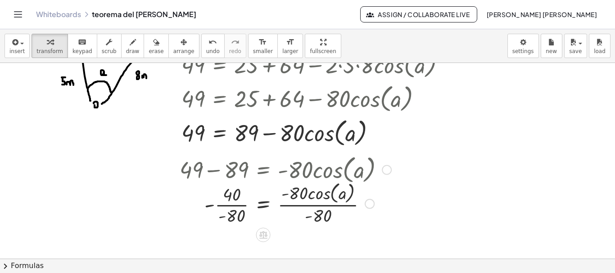
click at [317, 206] on div at bounding box center [285, 203] width 221 height 48
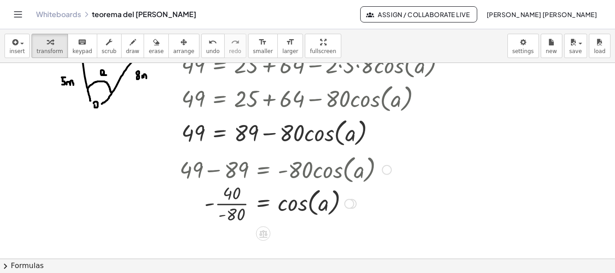
click at [238, 204] on div at bounding box center [285, 202] width 221 height 45
click at [222, 204] on div at bounding box center [285, 202] width 221 height 45
click at [231, 204] on div at bounding box center [285, 202] width 221 height 45
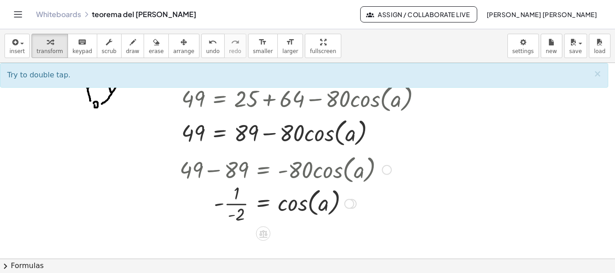
click at [234, 204] on div at bounding box center [285, 202] width 221 height 45
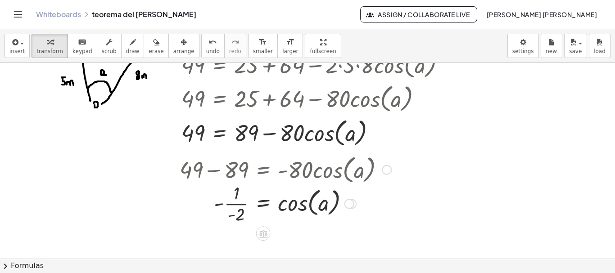
click at [234, 204] on div at bounding box center [285, 202] width 221 height 45
click at [214, 205] on div at bounding box center [285, 203] width 221 height 34
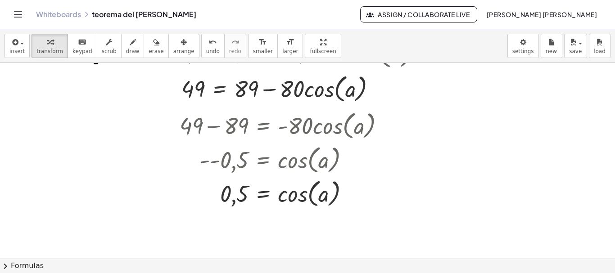
scroll to position [3248, 0]
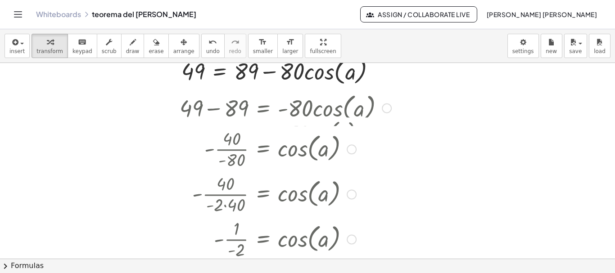
drag, startPoint x: 351, startPoint y: 142, endPoint x: 343, endPoint y: 280, distance: 137.9
click at [343, 273] on html "**********" at bounding box center [307, 136] width 615 height 273
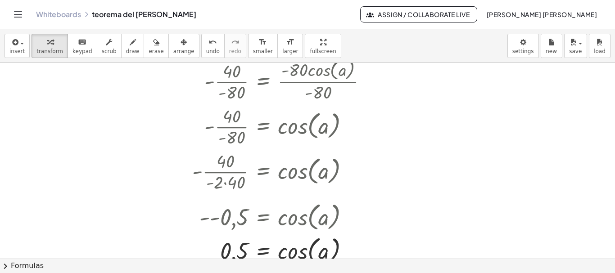
scroll to position [3319, 0]
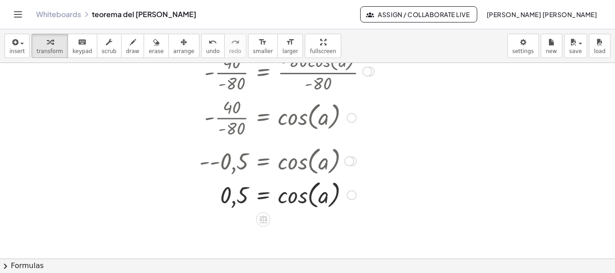
drag, startPoint x: 348, startPoint y: 206, endPoint x: 347, endPoint y: 156, distance: 50.0
click at [263, 161] on div "- - 0,5 = cos ( , a )" at bounding box center [263, 161] width 0 height 0
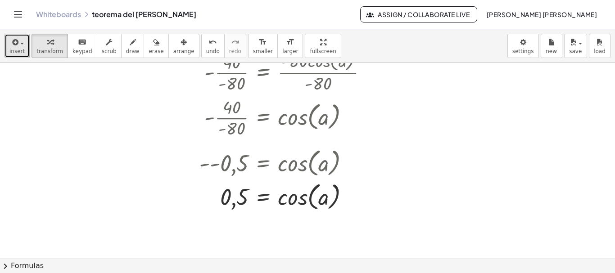
click at [16, 42] on icon "button" at bounding box center [14, 42] width 8 height 11
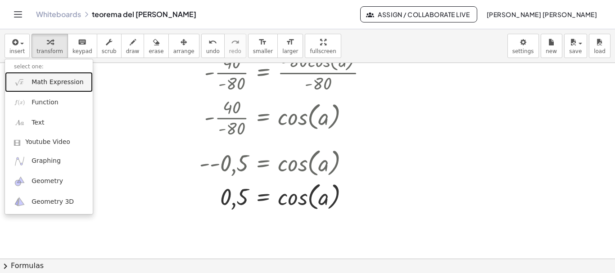
click at [50, 85] on span "Math Expression" at bounding box center [58, 82] width 52 height 9
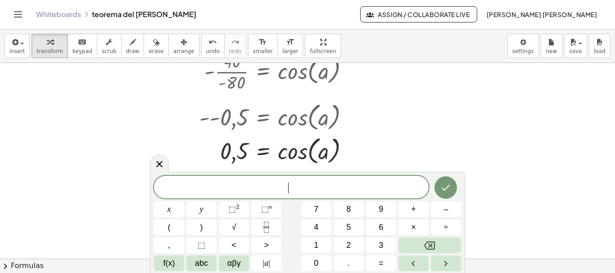
scroll to position [3384, 0]
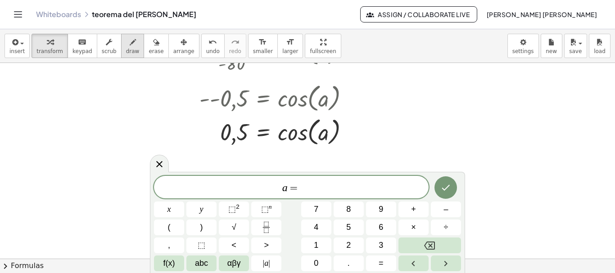
click at [126, 53] on span "draw" at bounding box center [133, 51] width 14 height 6
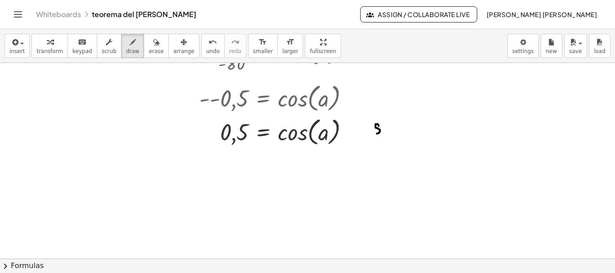
drag, startPoint x: 378, startPoint y: 126, endPoint x: 374, endPoint y: 133, distance: 8.4
drag, startPoint x: 381, startPoint y: 117, endPoint x: 389, endPoint y: 129, distance: 14.4
drag, startPoint x: 389, startPoint y: 127, endPoint x: 392, endPoint y: 131, distance: 5.1
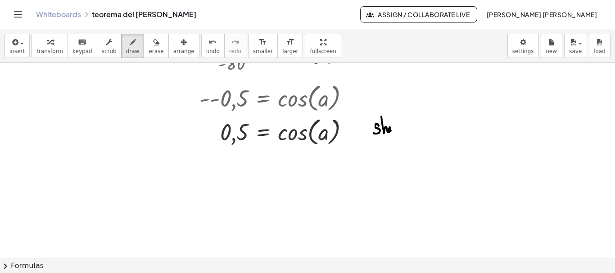
drag, startPoint x: 397, startPoint y: 125, endPoint x: 397, endPoint y: 142, distance: 17.6
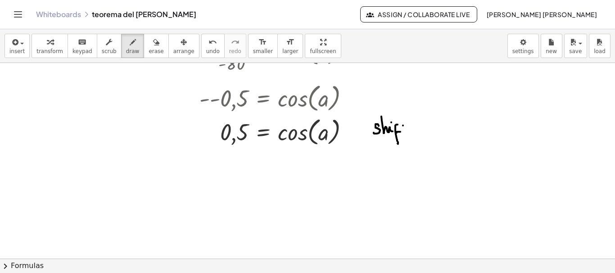
drag, startPoint x: 407, startPoint y: 124, endPoint x: 407, endPoint y: 132, distance: 7.7
drag, startPoint x: 438, startPoint y: 126, endPoint x: 439, endPoint y: 133, distance: 6.4
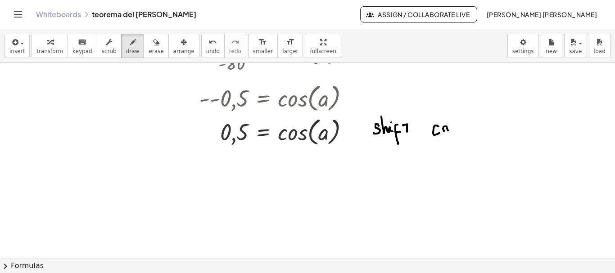
drag, startPoint x: 456, startPoint y: 126, endPoint x: 455, endPoint y: 132, distance: 6.8
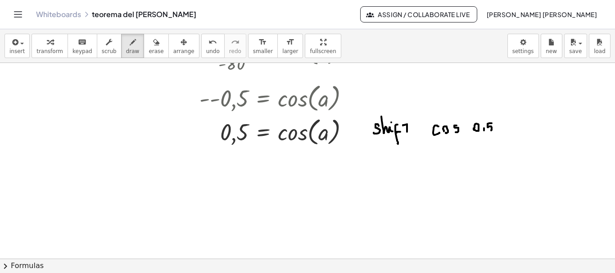
drag, startPoint x: 489, startPoint y: 123, endPoint x: 487, endPoint y: 131, distance: 7.3
click at [23, 45] on button "insert" at bounding box center [17, 46] width 25 height 24
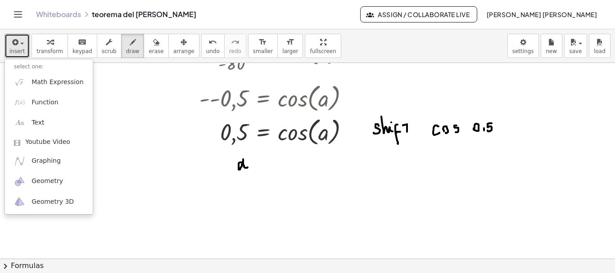
drag, startPoint x: 243, startPoint y: 162, endPoint x: 248, endPoint y: 167, distance: 7.0
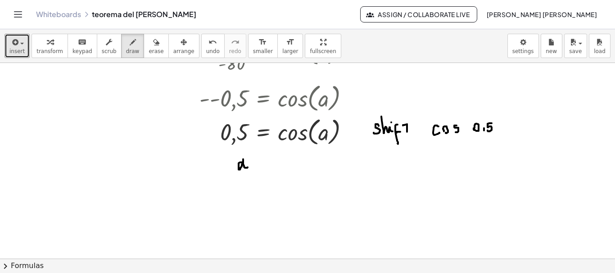
drag, startPoint x: 267, startPoint y: 158, endPoint x: 267, endPoint y: 168, distance: 10.4
drag, startPoint x: 273, startPoint y: 167, endPoint x: 275, endPoint y: 171, distance: 5.0
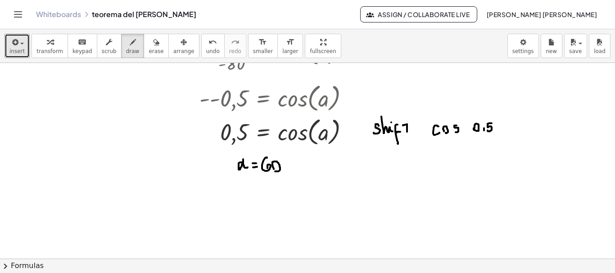
drag, startPoint x: 233, startPoint y: 176, endPoint x: 286, endPoint y: 173, distance: 53.2
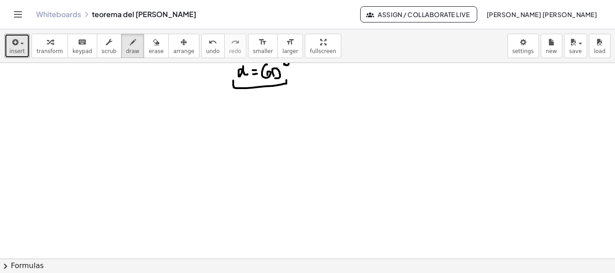
scroll to position [3514, 0]
drag, startPoint x: 11, startPoint y: 84, endPoint x: 15, endPoint y: 89, distance: 6.1
drag, startPoint x: 16, startPoint y: 77, endPoint x: 18, endPoint y: 88, distance: 11.1
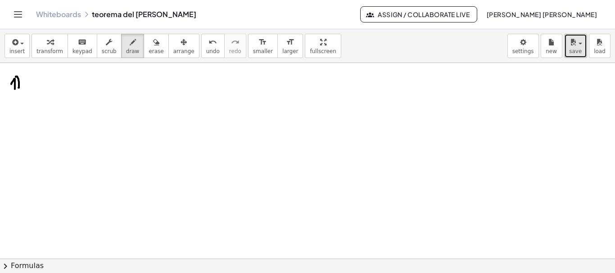
click at [571, 50] on span "save" at bounding box center [575, 51] width 13 height 6
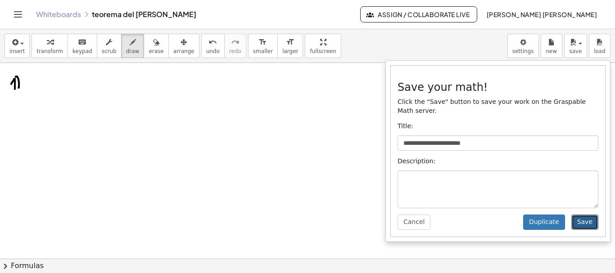
click at [578, 216] on button "Save" at bounding box center [584, 222] width 27 height 15
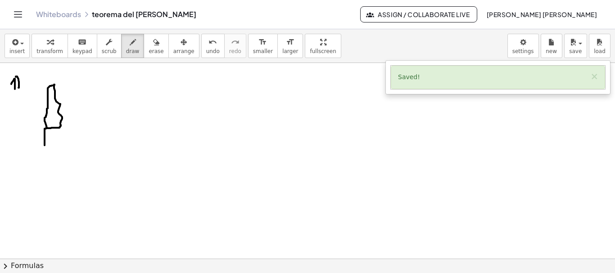
drag, startPoint x: 47, startPoint y: 128, endPoint x: 45, endPoint y: 145, distance: 17.7
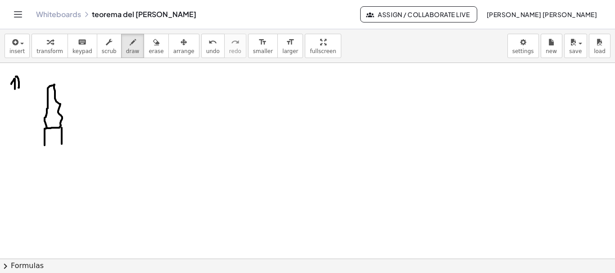
drag, startPoint x: 62, startPoint y: 128, endPoint x: 62, endPoint y: 144, distance: 16.2
drag, startPoint x: 34, startPoint y: 143, endPoint x: 179, endPoint y: 141, distance: 144.5
drag, startPoint x: 171, startPoint y: 138, endPoint x: 170, endPoint y: 143, distance: 5.0
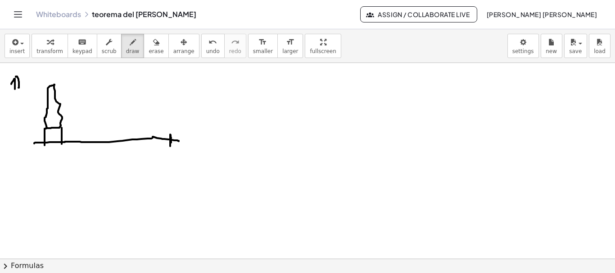
drag, startPoint x: 64, startPoint y: 127, endPoint x: 167, endPoint y: 137, distance: 103.5
drag, startPoint x: 136, startPoint y: 132, endPoint x: 134, endPoint y: 140, distance: 7.9
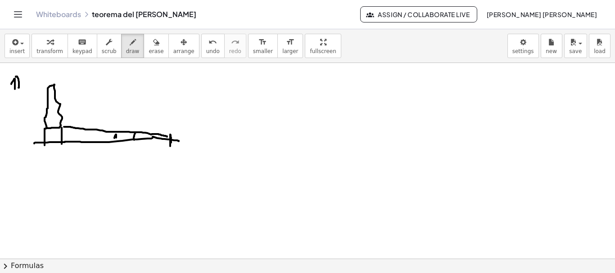
drag, startPoint x: 119, startPoint y: 134, endPoint x: 119, endPoint y: 140, distance: 6.3
drag, startPoint x: 55, startPoint y: 84, endPoint x: 167, endPoint y: 137, distance: 124.4
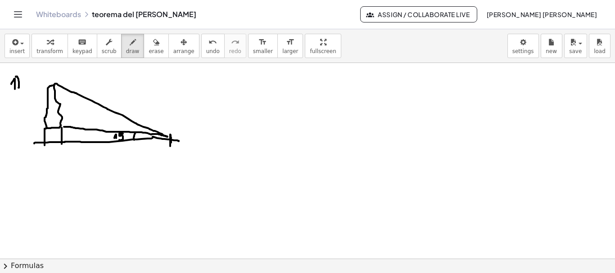
drag, startPoint x: 113, startPoint y: 111, endPoint x: 104, endPoint y: 141, distance: 31.0
drag, startPoint x: 92, startPoint y: 113, endPoint x: 95, endPoint y: 120, distance: 7.3
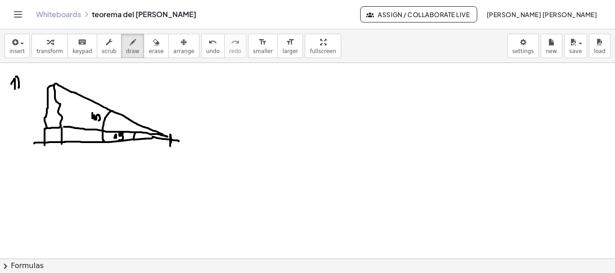
drag, startPoint x: 27, startPoint y: 104, endPoint x: 30, endPoint y: 109, distance: 6.9
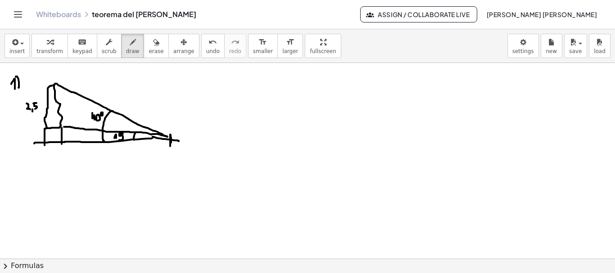
drag, startPoint x: 35, startPoint y: 103, endPoint x: 35, endPoint y: 109, distance: 5.9
drag, startPoint x: 44, startPoint y: 85, endPoint x: 44, endPoint y: 126, distance: 41.4
drag, startPoint x: 268, startPoint y: 86, endPoint x: 342, endPoint y: 154, distance: 101.3
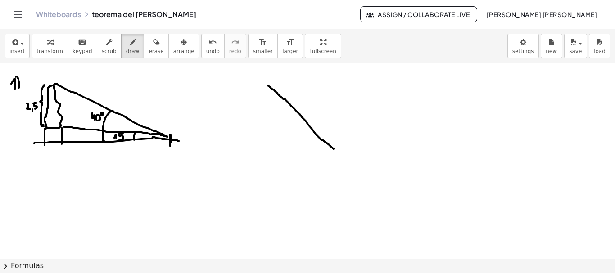
drag, startPoint x: 252, startPoint y: 127, endPoint x: 349, endPoint y: 165, distance: 104.5
drag, startPoint x: 342, startPoint y: 156, endPoint x: 352, endPoint y: 166, distance: 14.0
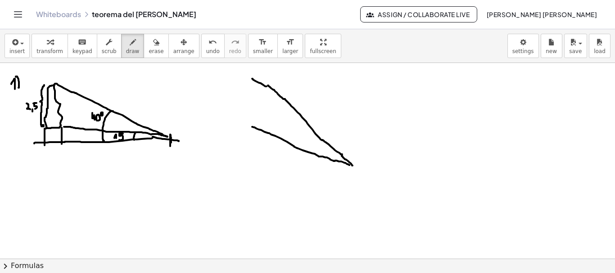
drag, startPoint x: 266, startPoint y: 86, endPoint x: 251, endPoint y: 77, distance: 17.8
drag, startPoint x: 251, startPoint y: 77, endPoint x: 252, endPoint y: 123, distance: 45.9
drag, startPoint x: 223, startPoint y: 101, endPoint x: 226, endPoint y: 110, distance: 9.7
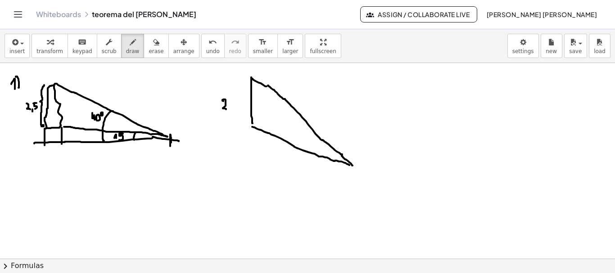
drag, startPoint x: 230, startPoint y: 108, endPoint x: 230, endPoint y: 112, distance: 4.5
drag, startPoint x: 234, startPoint y: 96, endPoint x: 234, endPoint y: 108, distance: 11.3
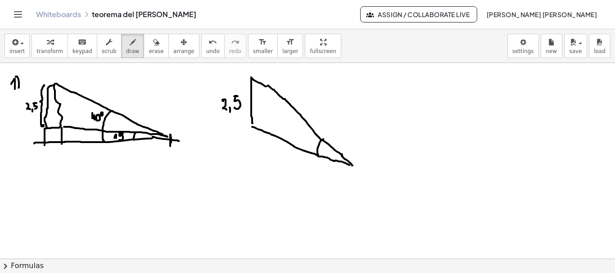
drag, startPoint x: 318, startPoint y: 155, endPoint x: 323, endPoint y: 139, distance: 16.7
drag, startPoint x: 123, startPoint y: 130, endPoint x: 131, endPoint y: 121, distance: 11.8
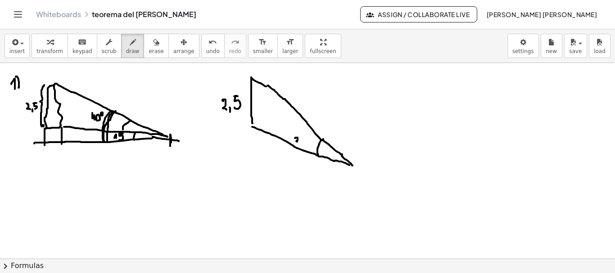
drag, startPoint x: 295, startPoint y: 138, endPoint x: 299, endPoint y: 142, distance: 5.4
drag, startPoint x: 301, startPoint y: 136, endPoint x: 302, endPoint y: 143, distance: 6.8
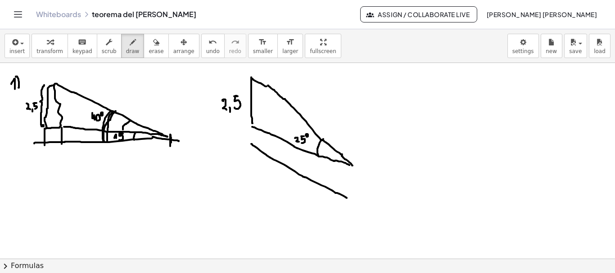
drag, startPoint x: 251, startPoint y: 144, endPoint x: 347, endPoint y: 198, distance: 109.6
drag, startPoint x: 252, startPoint y: 148, endPoint x: 250, endPoint y: 198, distance: 50.0
drag, startPoint x: 250, startPoint y: 198, endPoint x: 347, endPoint y: 200, distance: 96.8
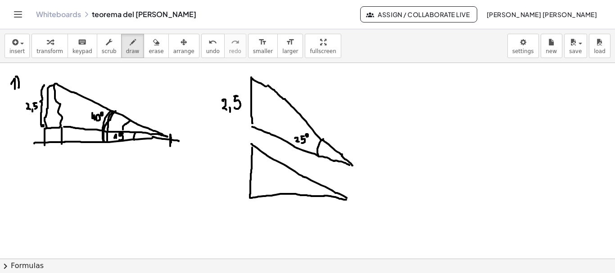
drag, startPoint x: 345, startPoint y: 199, endPoint x: 250, endPoint y: 197, distance: 95.4
drag, startPoint x: 245, startPoint y: 189, endPoint x: 255, endPoint y: 205, distance: 18.6
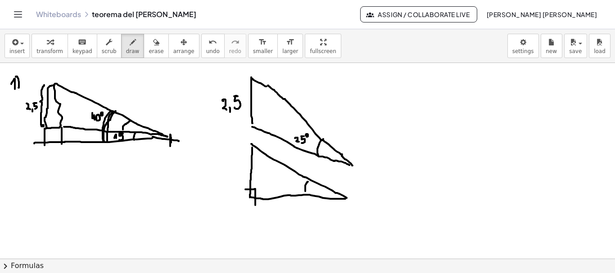
drag, startPoint x: 308, startPoint y: 182, endPoint x: 305, endPoint y: 193, distance: 11.6
drag, startPoint x: 314, startPoint y: 187, endPoint x: 313, endPoint y: 194, distance: 6.9
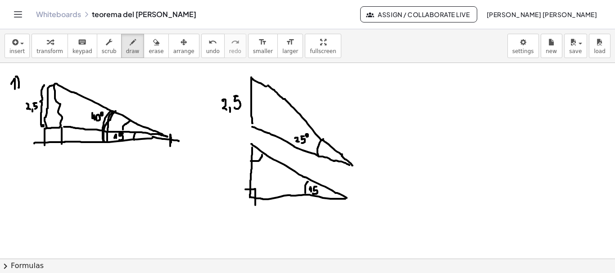
drag, startPoint x: 251, startPoint y: 161, endPoint x: 262, endPoint y: 154, distance: 13.1
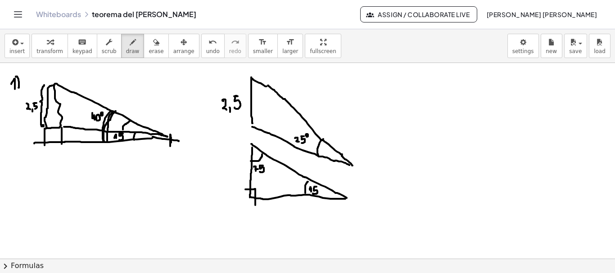
drag, startPoint x: 260, startPoint y: 166, endPoint x: 260, endPoint y: 172, distance: 6.3
drag, startPoint x: 253, startPoint y: 113, endPoint x: 260, endPoint y: 129, distance: 16.7
drag, startPoint x: 62, startPoint y: 117, endPoint x: 60, endPoint y: 133, distance: 16.3
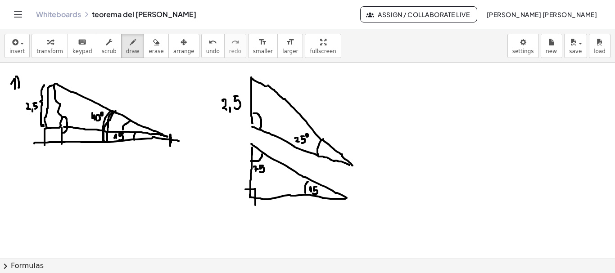
drag, startPoint x: 274, startPoint y: 113, endPoint x: 274, endPoint y: 120, distance: 6.3
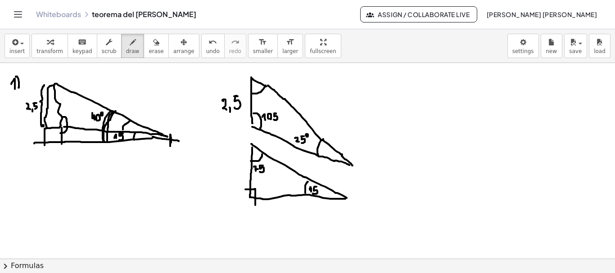
drag, startPoint x: 252, startPoint y: 94, endPoint x: 266, endPoint y: 86, distance: 15.7
drag, startPoint x: 258, startPoint y: 97, endPoint x: 259, endPoint y: 103, distance: 5.9
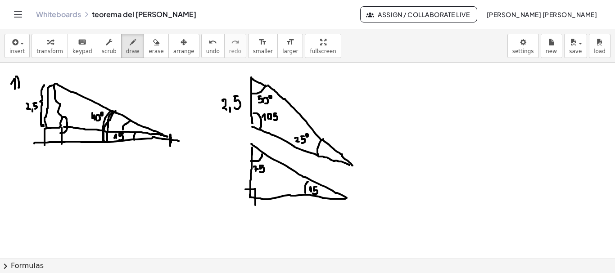
drag, startPoint x: 307, startPoint y: 105, endPoint x: 318, endPoint y: 97, distance: 13.8
drag, startPoint x: 320, startPoint y: 96, endPoint x: 320, endPoint y: 104, distance: 7.7
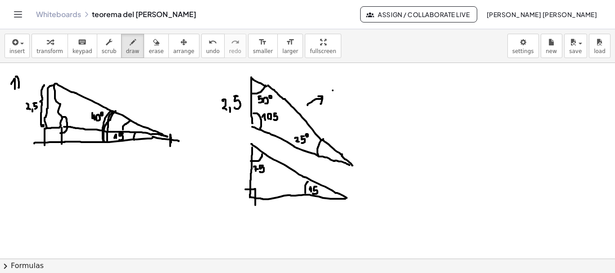
drag, startPoint x: 333, startPoint y: 90, endPoint x: 338, endPoint y: 90, distance: 5.5
drag, startPoint x: 336, startPoint y: 89, endPoint x: 336, endPoint y: 95, distance: 5.9
drag, startPoint x: 343, startPoint y: 89, endPoint x: 341, endPoint y: 97, distance: 7.9
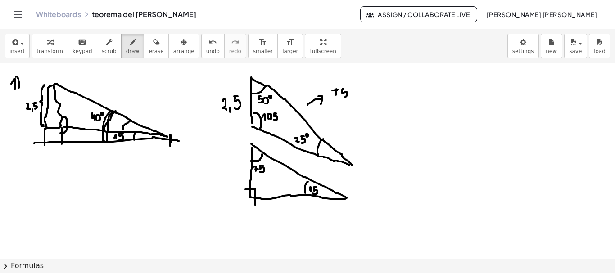
drag, startPoint x: 291, startPoint y: 153, endPoint x: 296, endPoint y: 150, distance: 5.6
drag, startPoint x: 293, startPoint y: 150, endPoint x: 296, endPoint y: 154, distance: 5.2
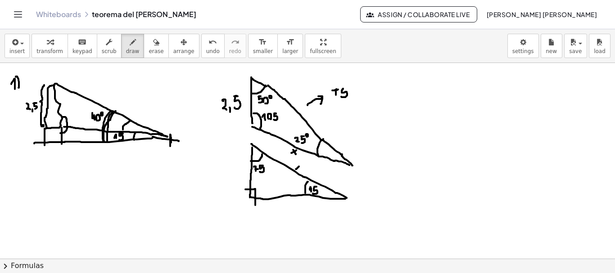
drag, startPoint x: 296, startPoint y: 169, endPoint x: 299, endPoint y: 166, distance: 5.1
drag, startPoint x: 296, startPoint y: 165, endPoint x: 300, endPoint y: 171, distance: 8.1
drag, startPoint x: 353, startPoint y: 195, endPoint x: 359, endPoint y: 195, distance: 5.9
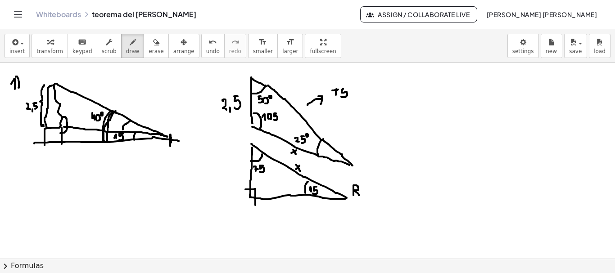
drag, startPoint x: 365, startPoint y: 191, endPoint x: 369, endPoint y: 195, distance: 6.1
drag, startPoint x: 371, startPoint y: 191, endPoint x: 376, endPoint y: 197, distance: 7.3
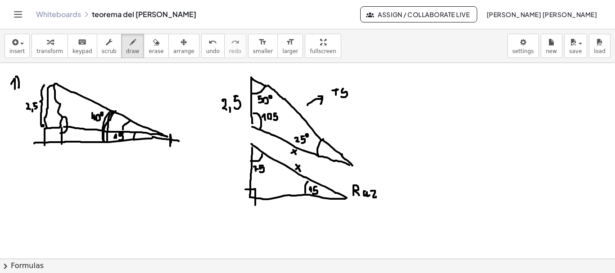
drag, startPoint x: 387, startPoint y: 193, endPoint x: 386, endPoint y: 198, distance: 5.0
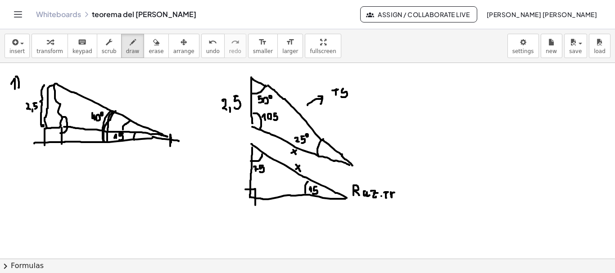
drag, startPoint x: 407, startPoint y: 191, endPoint x: 410, endPoint y: 202, distance: 11.1
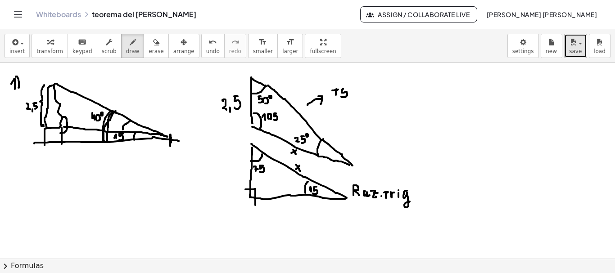
click at [579, 49] on span "save" at bounding box center [575, 51] width 13 height 6
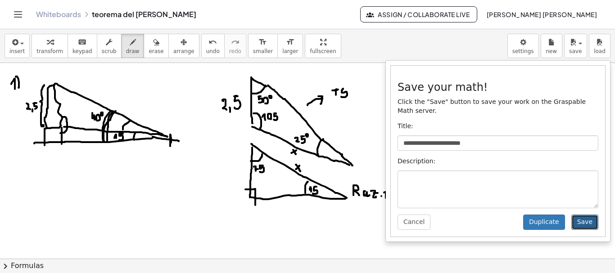
click at [582, 215] on button "Save" at bounding box center [584, 222] width 27 height 15
